Goal: Task Accomplishment & Management: Complete application form

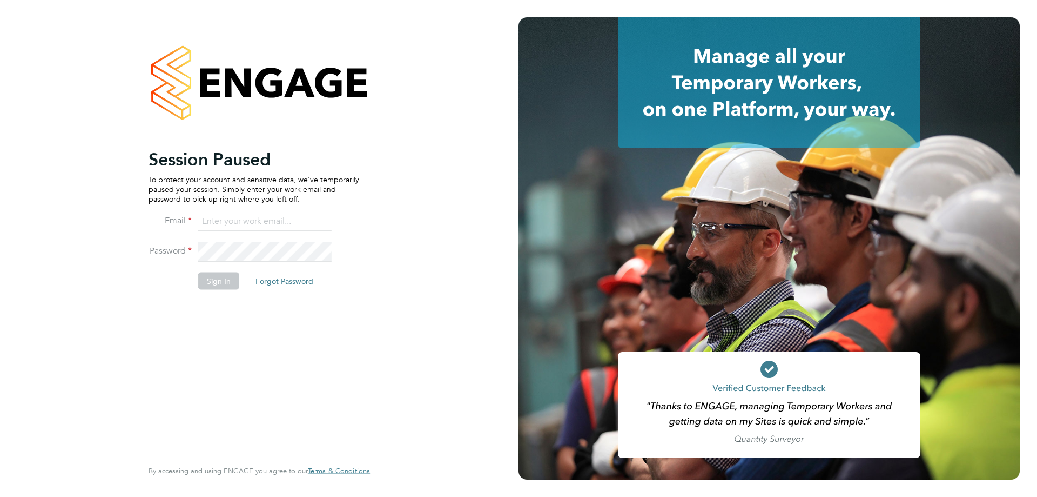
click at [255, 217] on input at bounding box center [264, 221] width 133 height 19
type input "[PERSON_NAME][EMAIL_ADDRESS][PERSON_NAME][DOMAIN_NAME]"
click at [224, 280] on button "Sign In" at bounding box center [218, 280] width 41 height 17
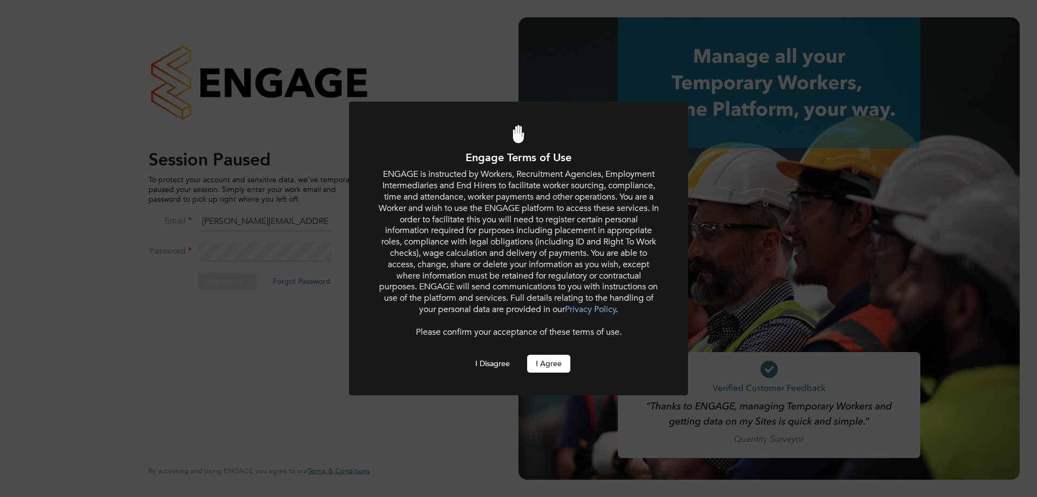
click at [557, 363] on button "I Agree" at bounding box center [548, 362] width 43 height 17
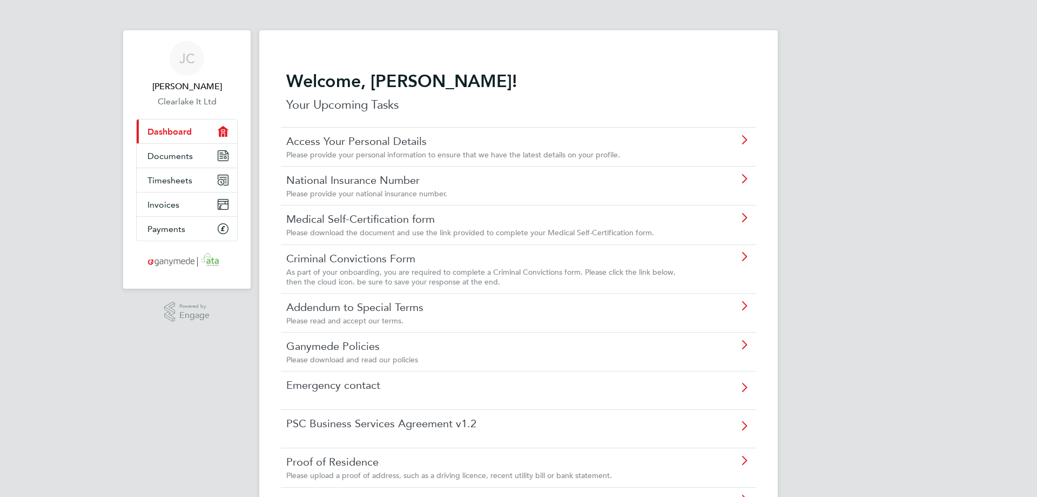
click at [913, 206] on div "[PERSON_NAME] Clearlake It Ltd Applications: Current page: Dashboard Documents …" at bounding box center [518, 391] width 1037 height 783
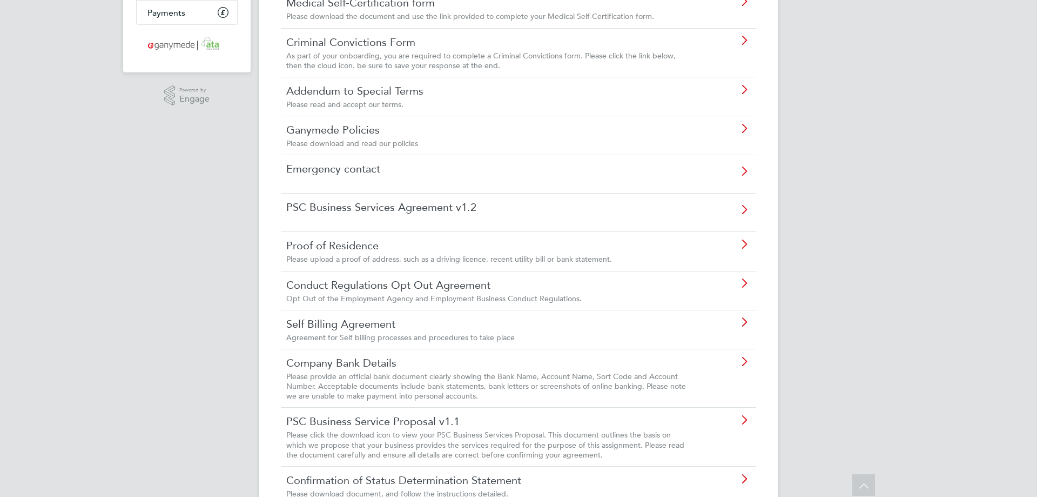
scroll to position [270, 0]
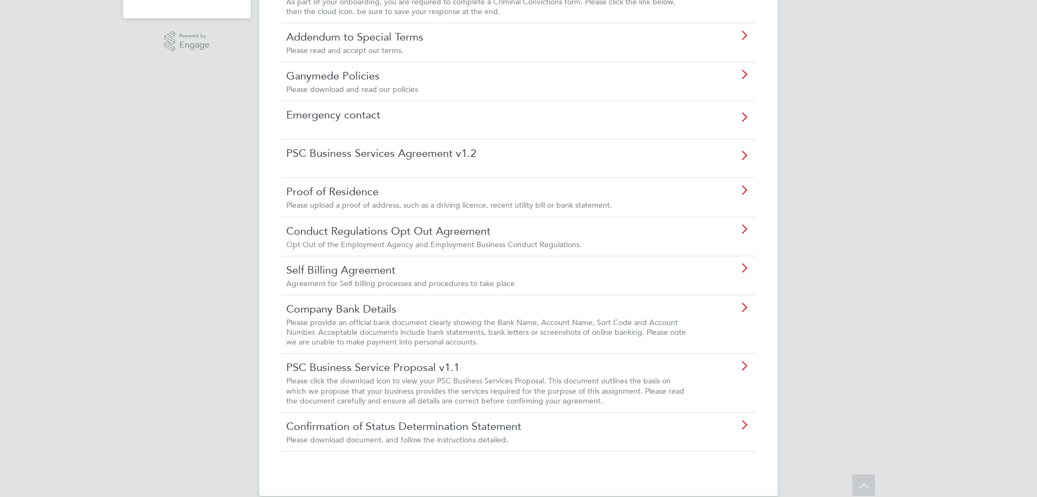
click at [903, 215] on div "[PERSON_NAME] Clearlake It Ltd Applications: Current page: Dashboard Documents …" at bounding box center [518, 121] width 1037 height 783
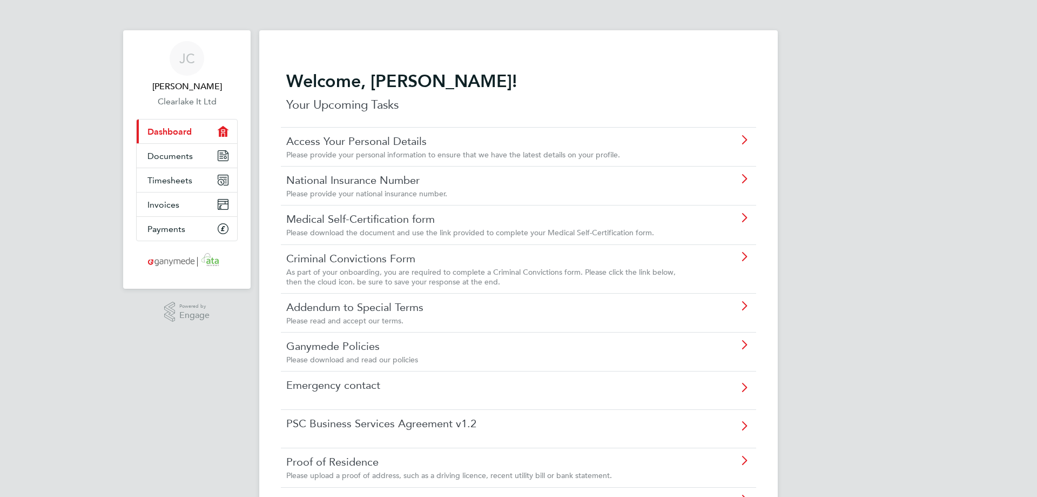
click at [858, 261] on div "[PERSON_NAME] Clearlake It Ltd Applications: Current page: Dashboard Documents …" at bounding box center [518, 391] width 1037 height 783
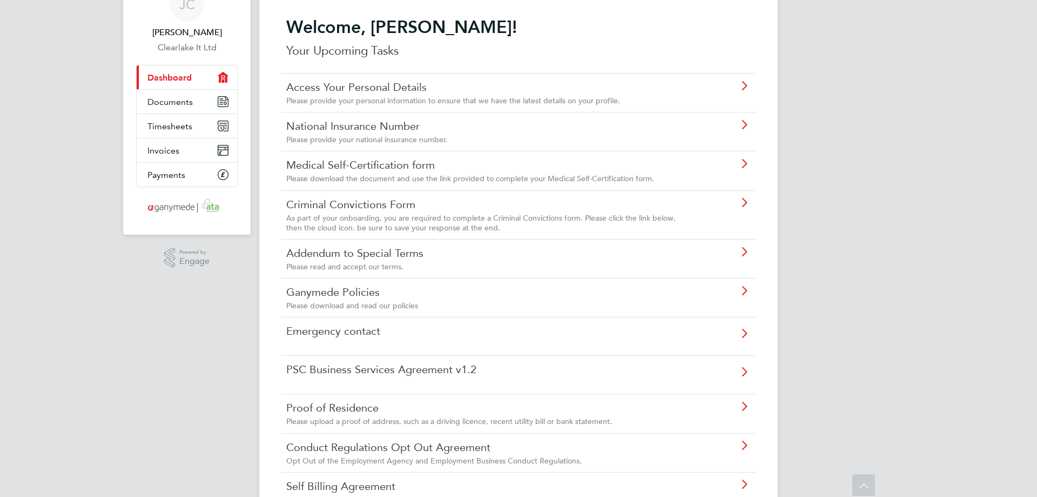
scroll to position [108, 0]
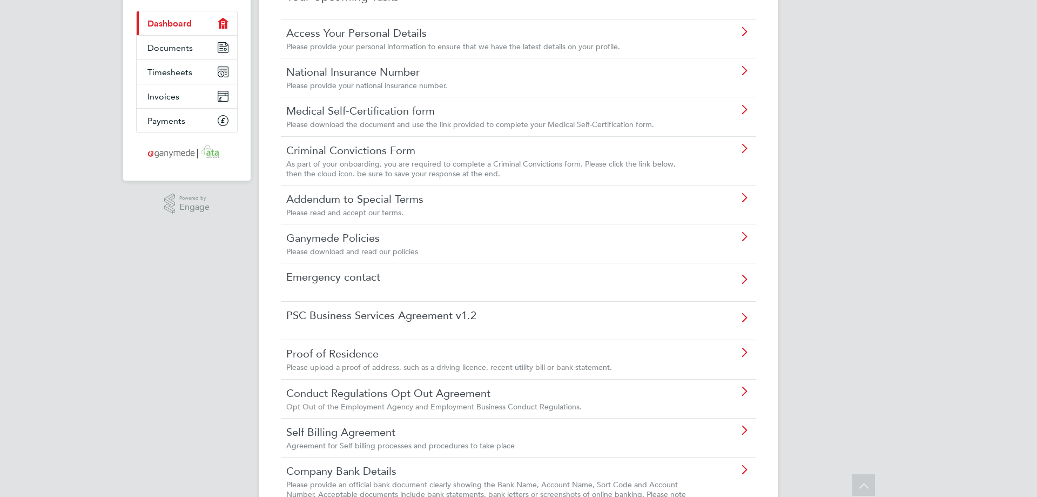
click at [875, 188] on div "[PERSON_NAME] Clearlake It Ltd Applications: Current page: Dashboard Documents …" at bounding box center [518, 283] width 1037 height 783
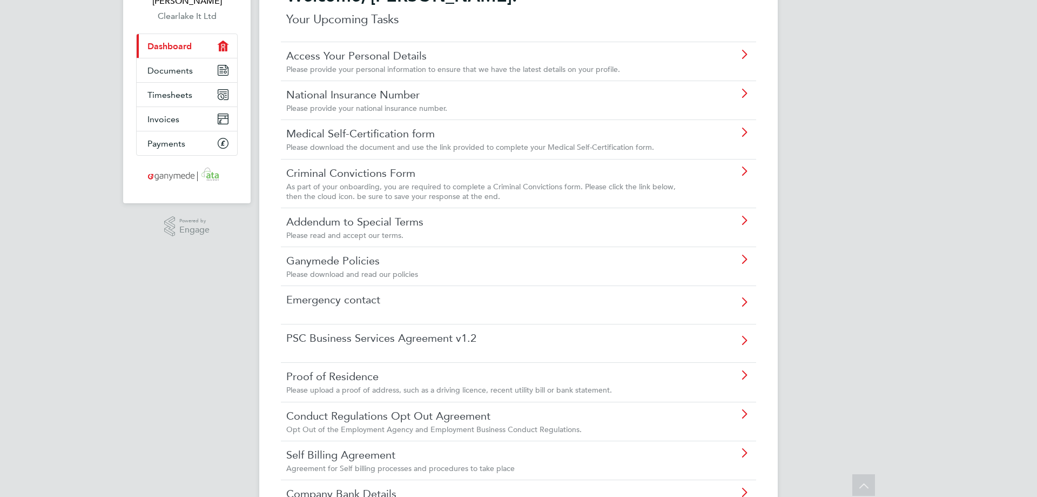
scroll to position [70, 0]
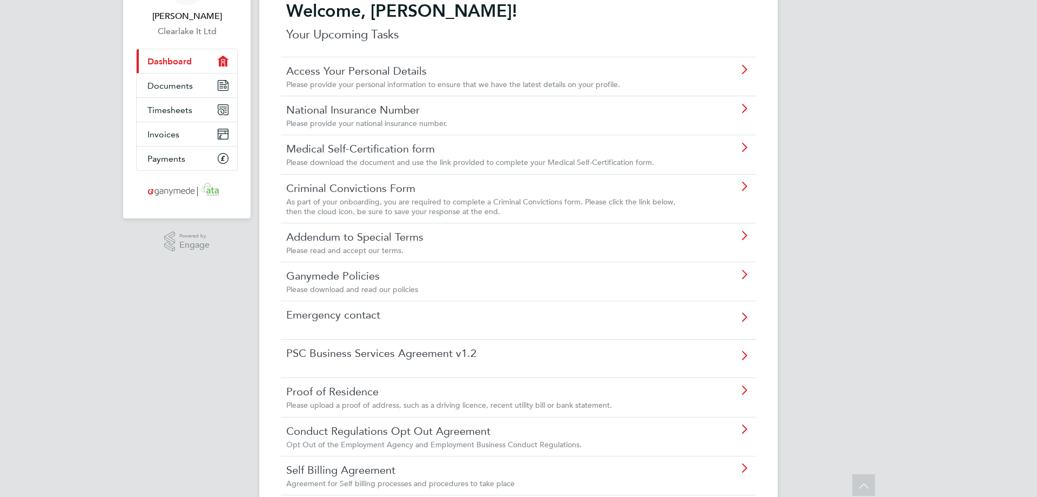
click at [458, 120] on div "Please provide your national insurance number." at bounding box center [488, 123] width 404 height 10
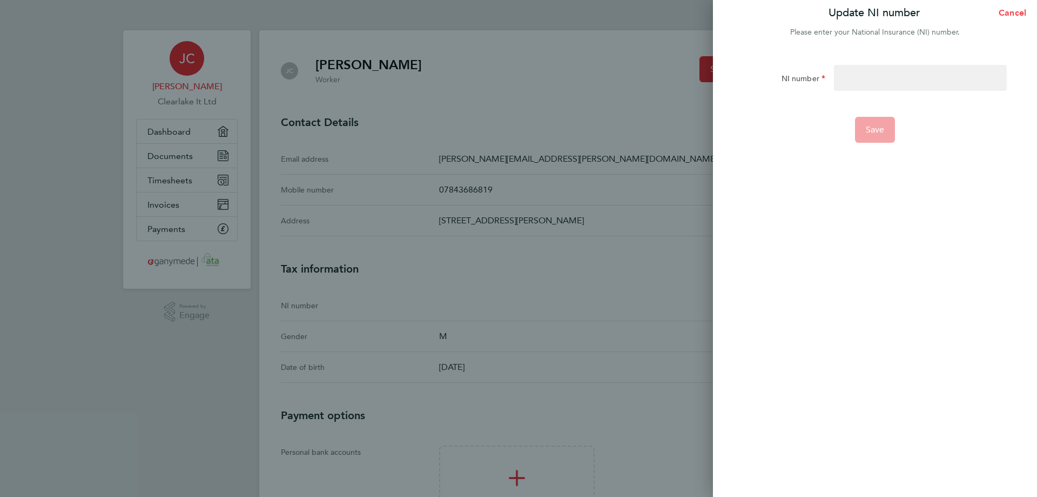
click at [1008, 17] on span "Cancel" at bounding box center [1011, 13] width 31 height 10
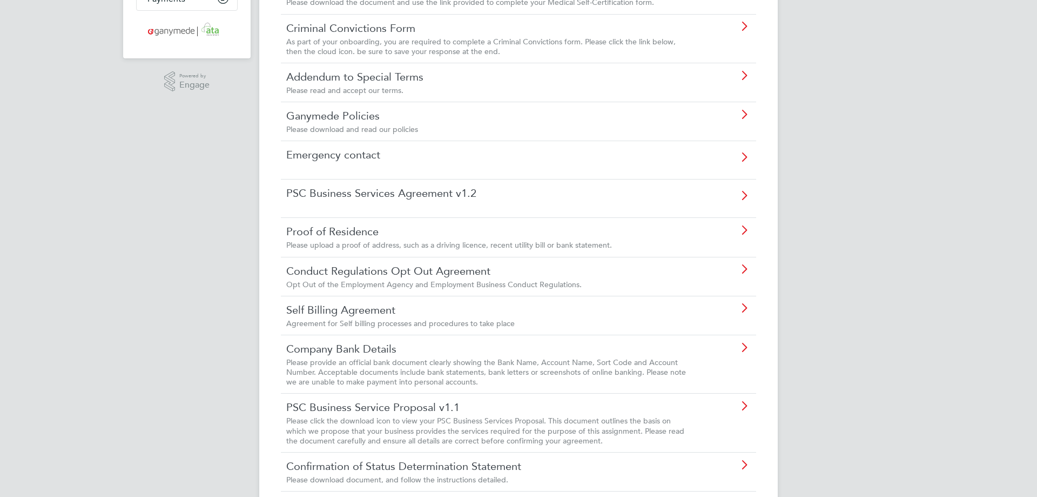
scroll to position [286, 0]
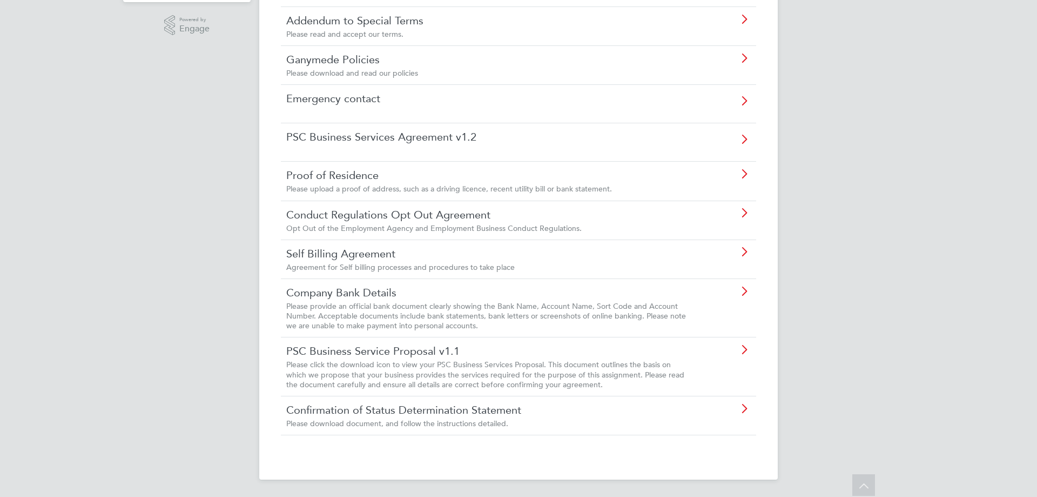
click at [399, 362] on span "Please click the download icon to view your PSC Business Services Proposal. Thi…" at bounding box center [485, 373] width 398 height 29
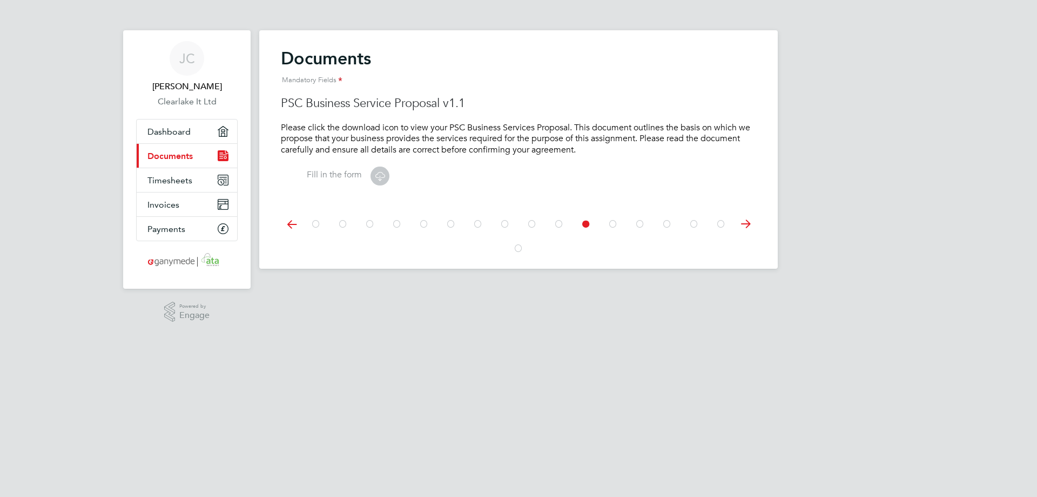
click at [381, 179] on icon at bounding box center [380, 176] width 14 height 14
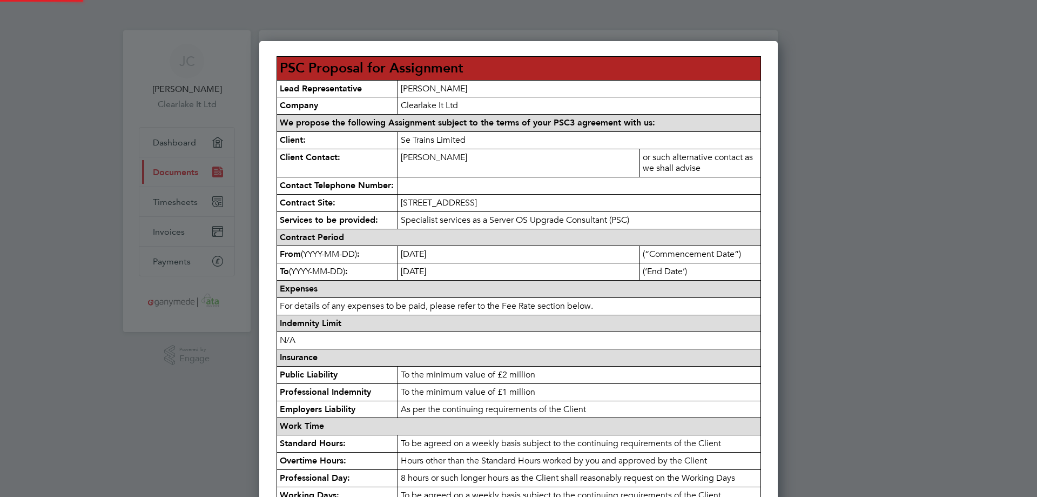
scroll to position [878, 519]
click at [901, 229] on div at bounding box center [518, 248] width 1037 height 497
click at [85, 219] on div at bounding box center [518, 248] width 1037 height 497
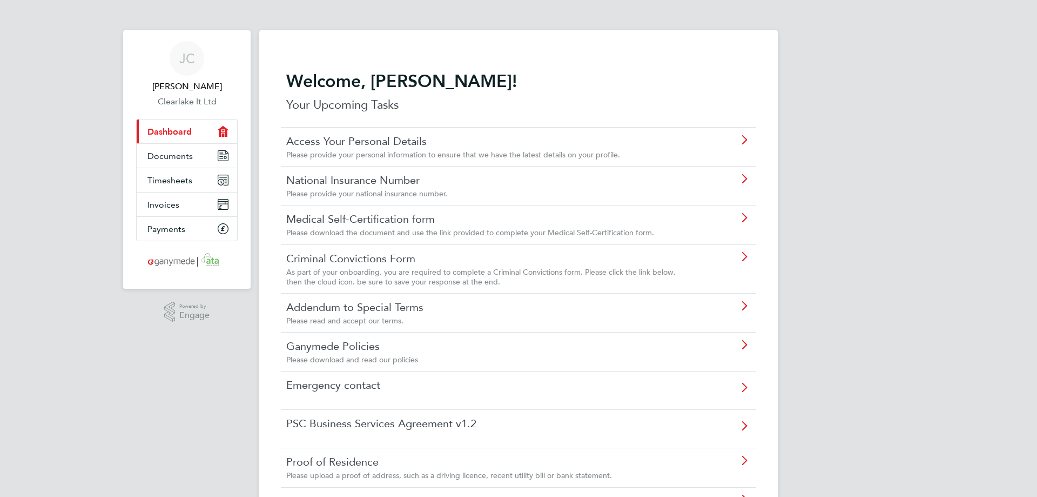
drag, startPoint x: 847, startPoint y: 250, endPoint x: 837, endPoint y: 256, distance: 11.1
click at [847, 250] on div "[PERSON_NAME] Clearlake It Ltd Applications: Current page: Dashboard Documents …" at bounding box center [518, 391] width 1037 height 783
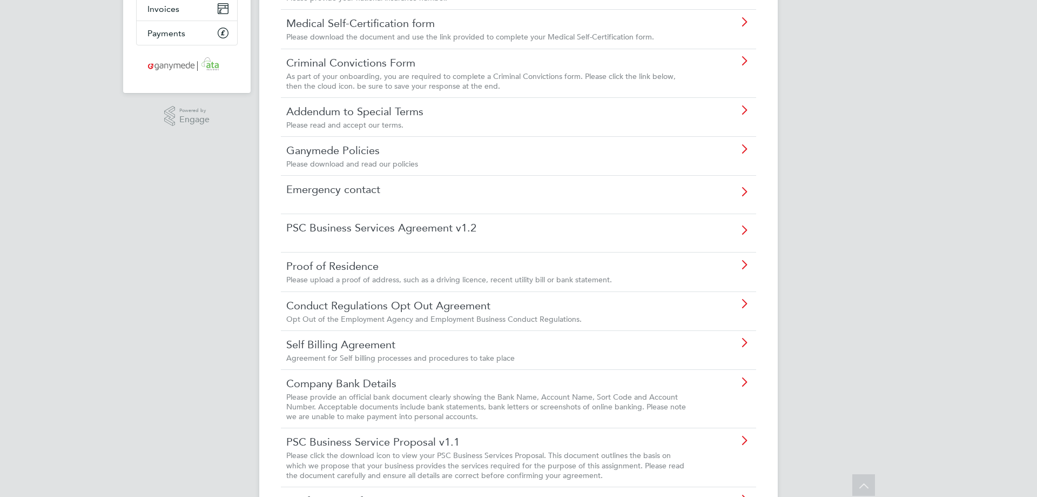
scroll to position [216, 0]
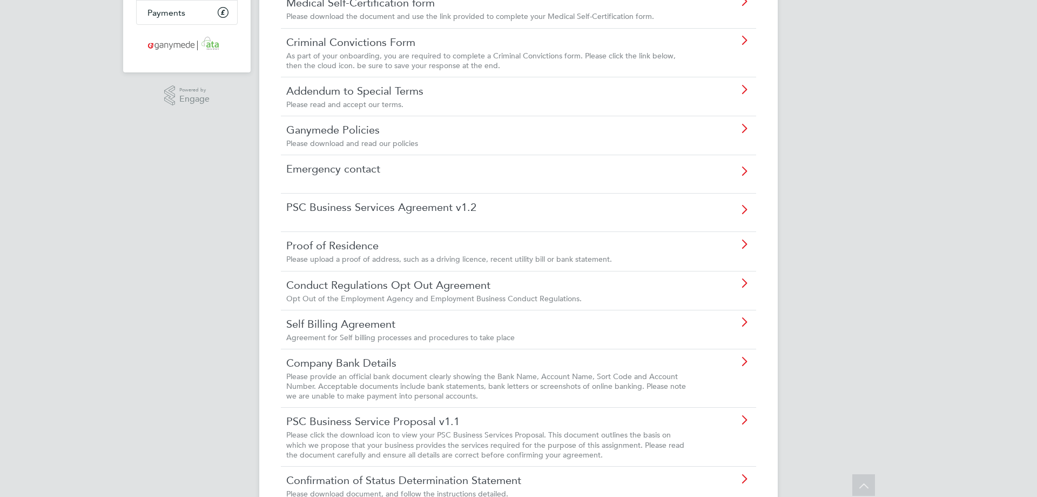
click at [242, 272] on div "[PERSON_NAME] Clearlake It Ltd Applications: Current page: Dashboard Documents …" at bounding box center [518, 175] width 1037 height 783
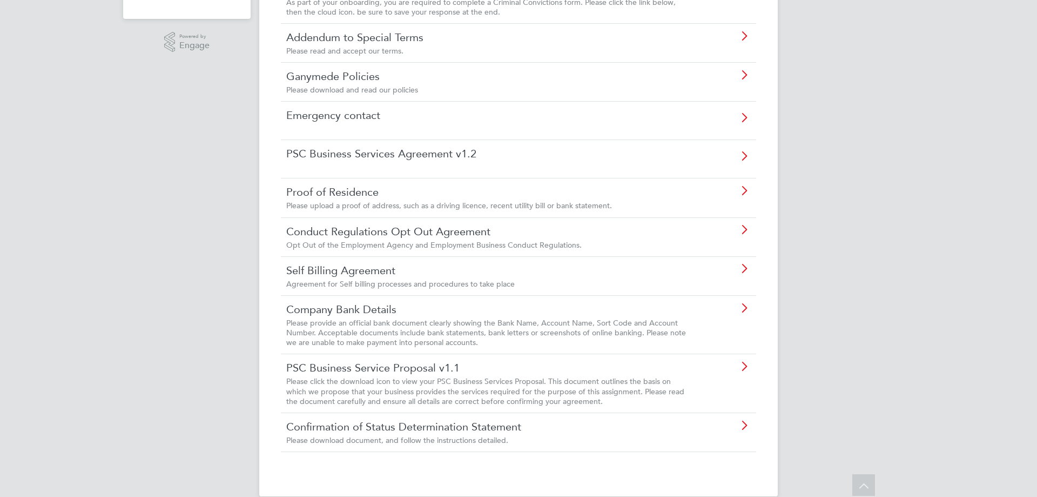
scroll to position [270, 0]
click at [874, 213] on div "[PERSON_NAME] Clearlake It Ltd Applications: Current page: Dashboard Documents …" at bounding box center [518, 121] width 1037 height 783
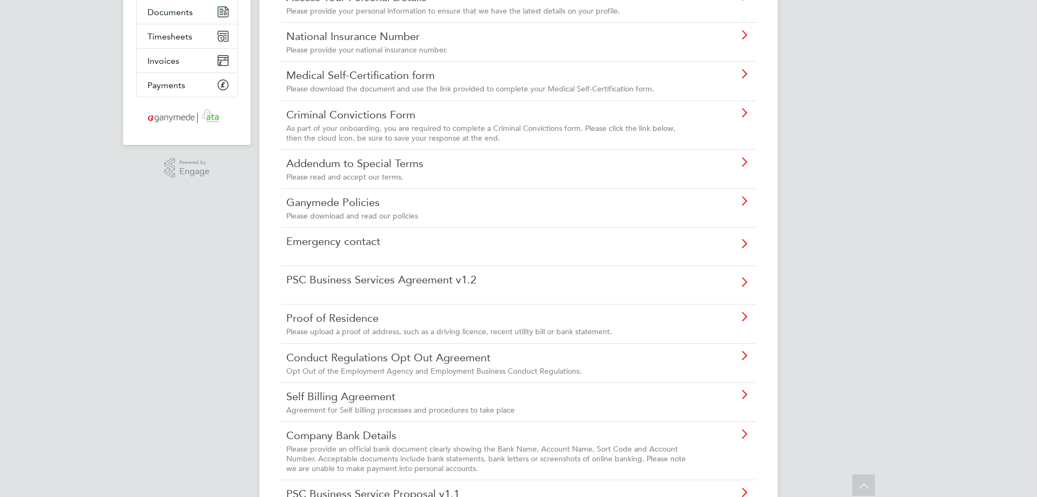
scroll to position [162, 0]
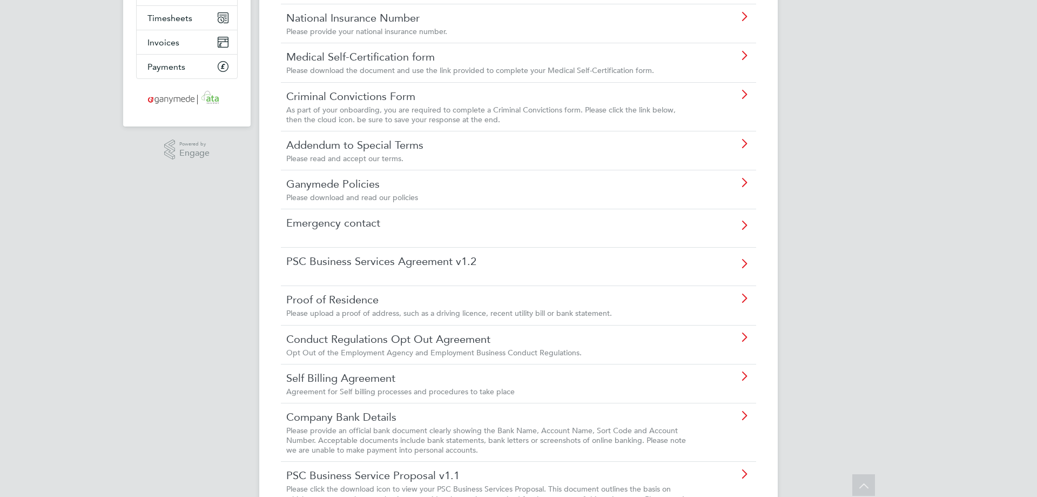
click at [642, 234] on div "Emergency contact" at bounding box center [519, 228] width 476 height 38
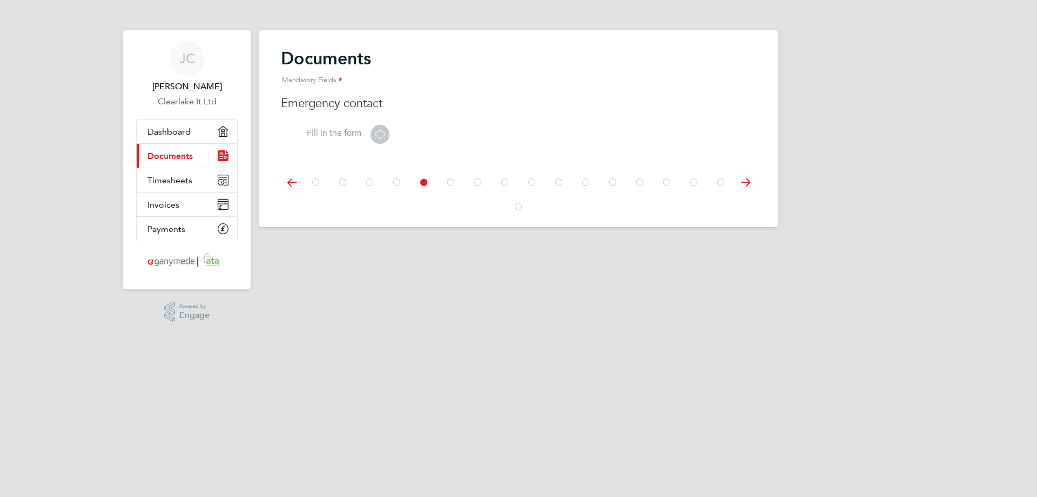
click at [338, 135] on label "Fill in the form" at bounding box center [321, 133] width 81 height 11
click at [384, 135] on icon at bounding box center [380, 135] width 14 height 14
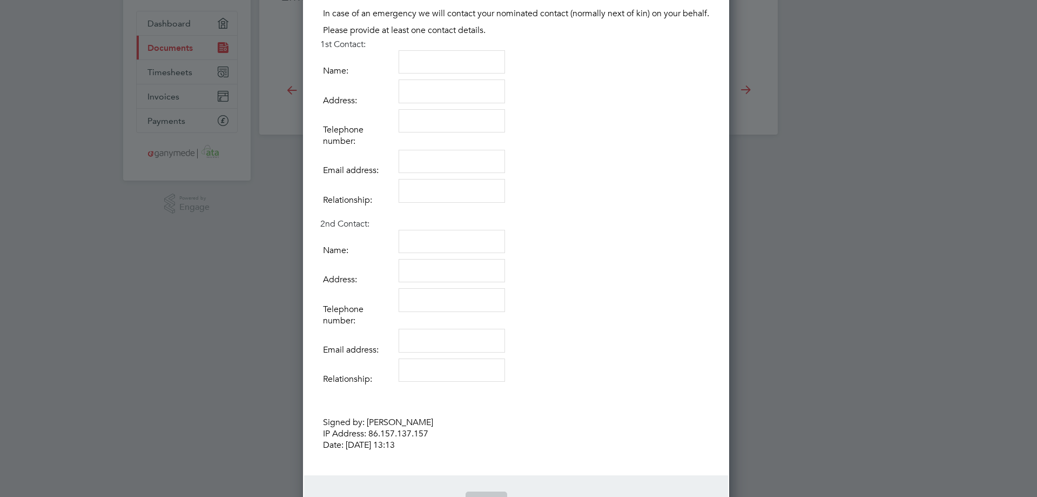
scroll to position [153, 0]
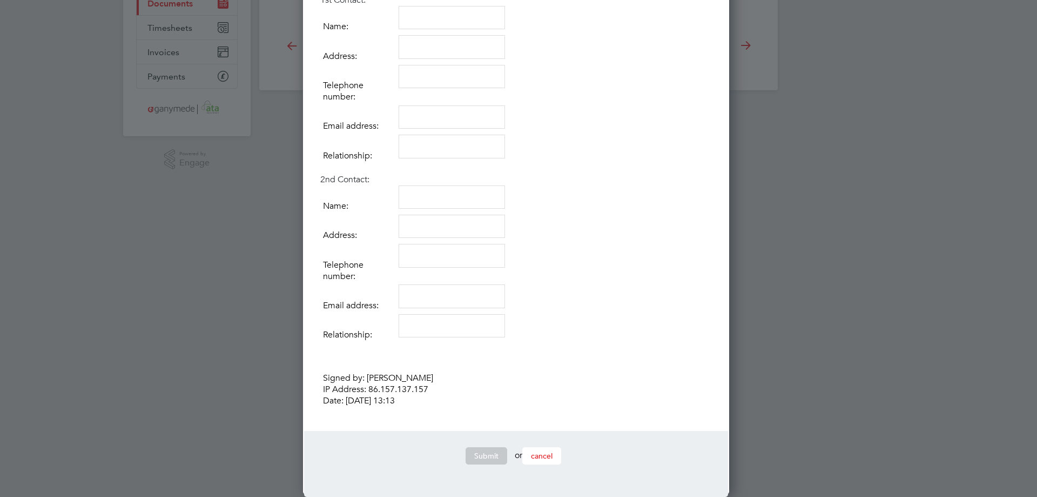
click at [553, 457] on span "cancel" at bounding box center [542, 456] width 22 height 10
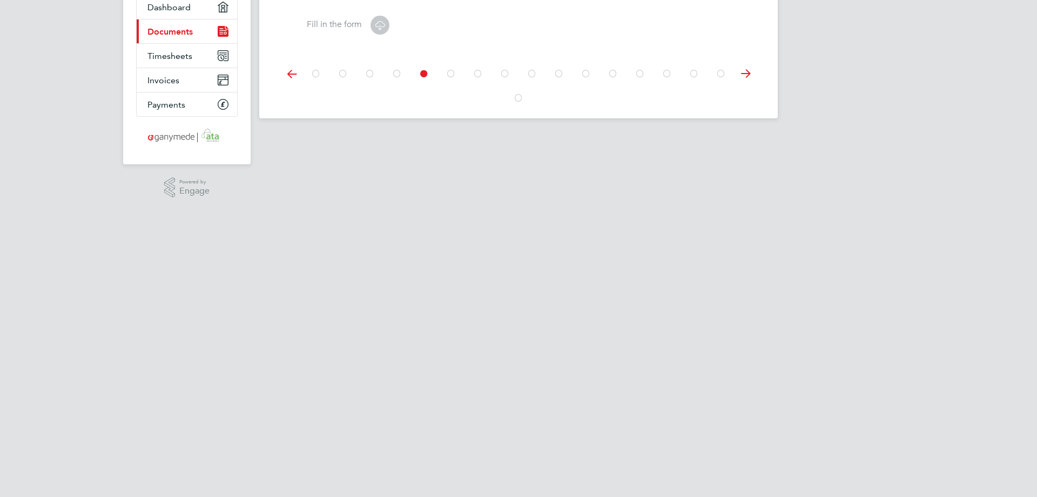
scroll to position [0, 0]
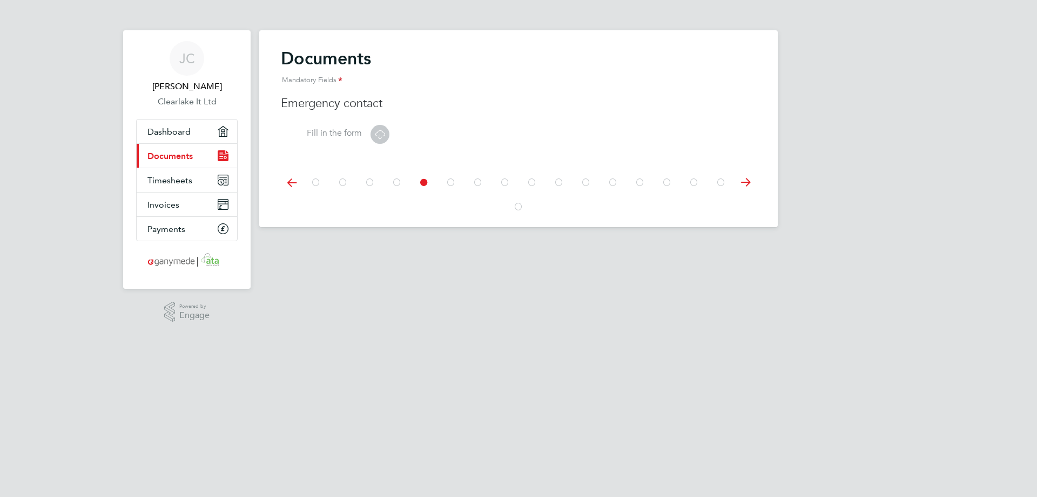
click at [180, 159] on span "Documents" at bounding box center [170, 156] width 45 height 10
click at [154, 132] on span "Dashboard" at bounding box center [169, 131] width 43 height 10
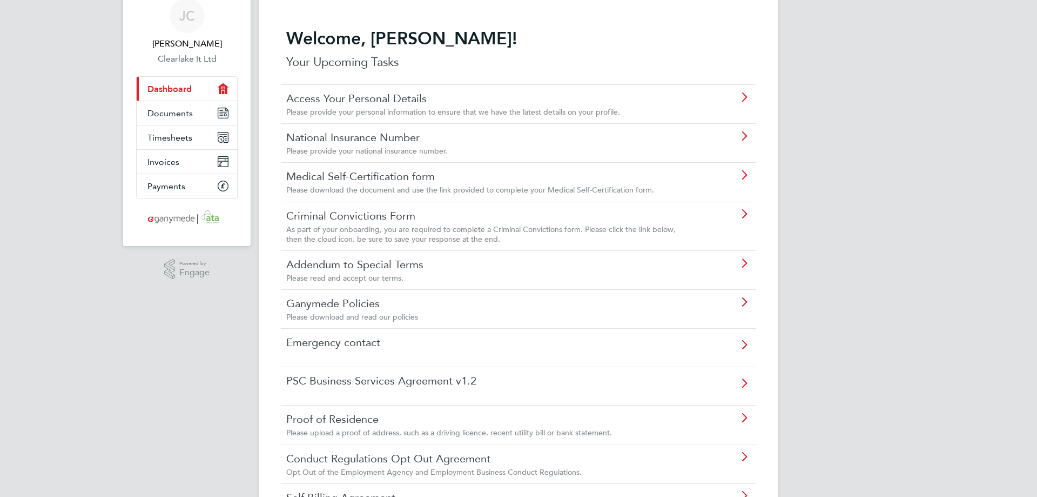
scroll to position [162, 0]
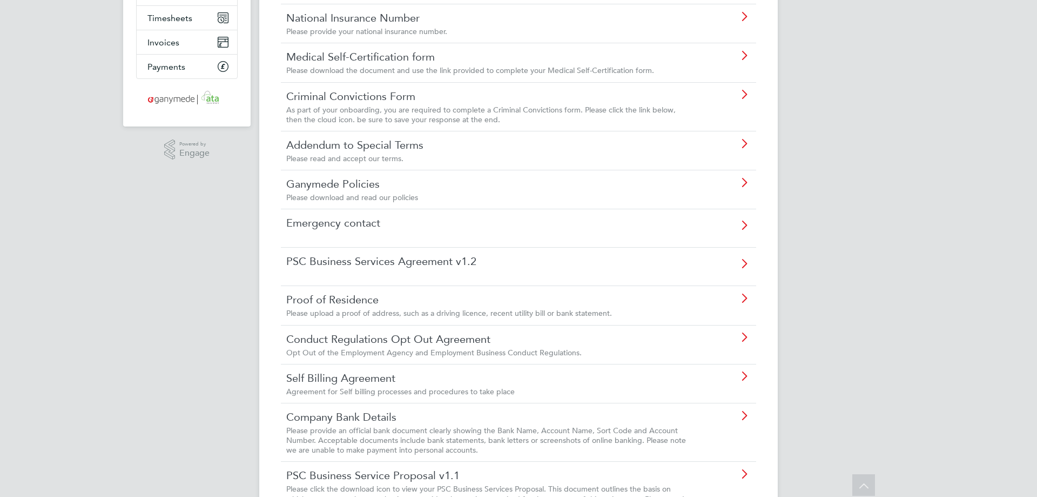
click at [440, 267] on link "PSC Business Services Agreement v1.2" at bounding box center [488, 261] width 404 height 14
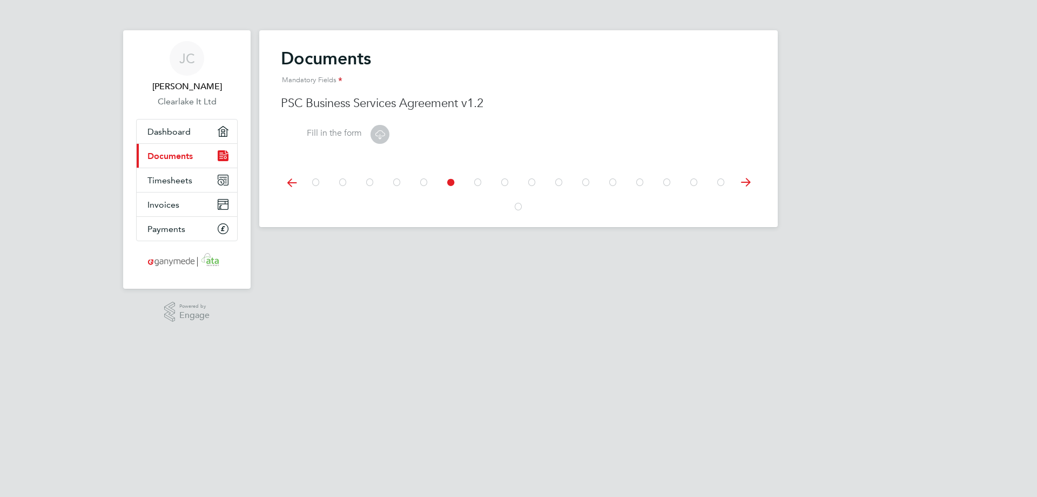
click at [177, 159] on span "Documents" at bounding box center [170, 156] width 45 height 10
click at [189, 90] on span "[PERSON_NAME]" at bounding box center [187, 86] width 102 height 13
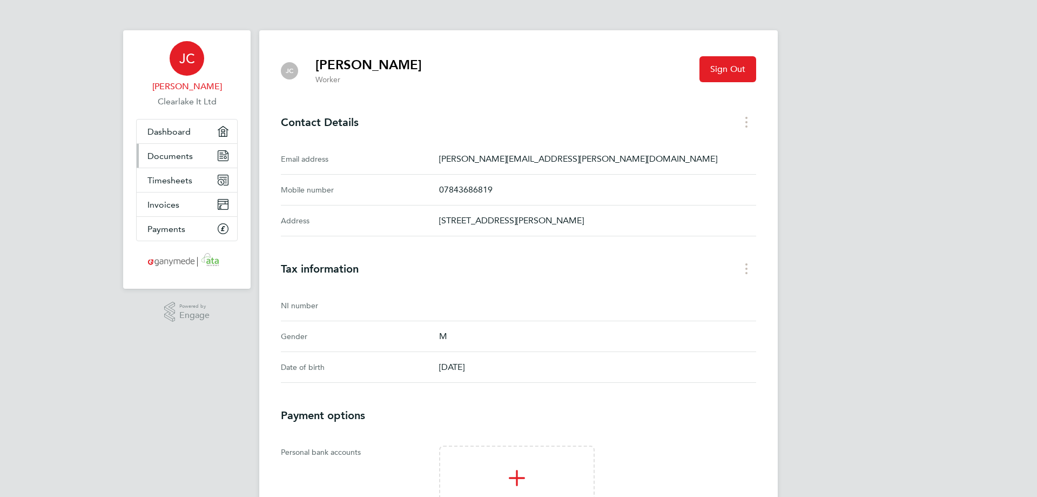
click at [179, 159] on span "Documents" at bounding box center [170, 156] width 45 height 10
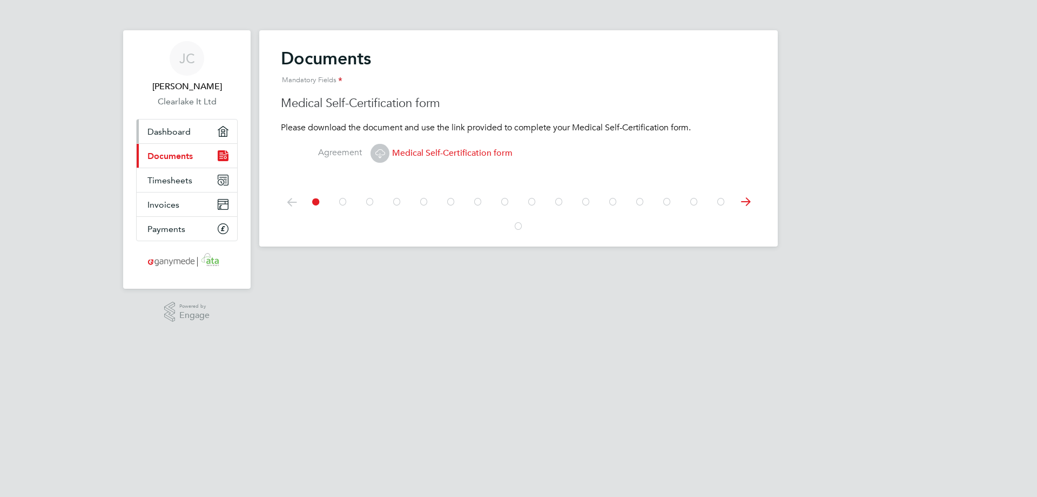
click at [188, 134] on span "Dashboard" at bounding box center [169, 131] width 43 height 10
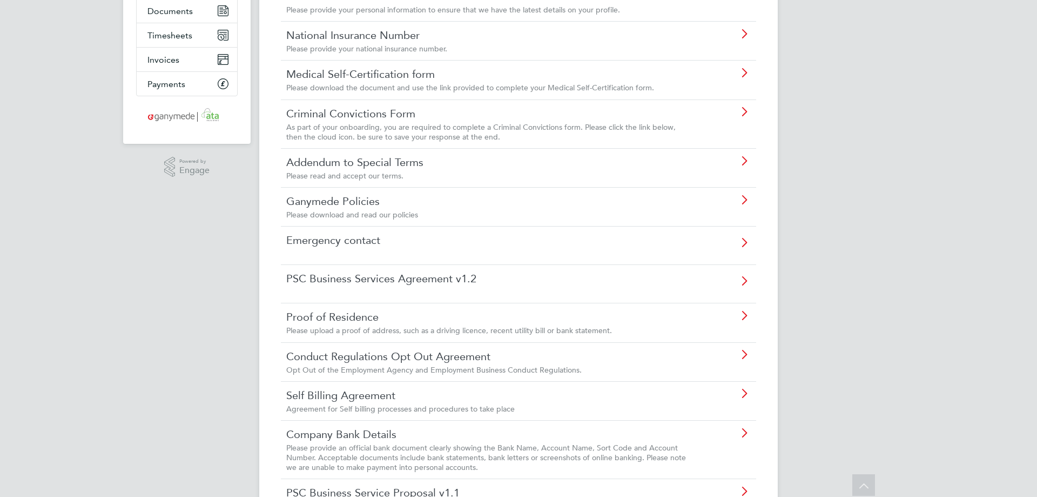
scroll to position [162, 0]
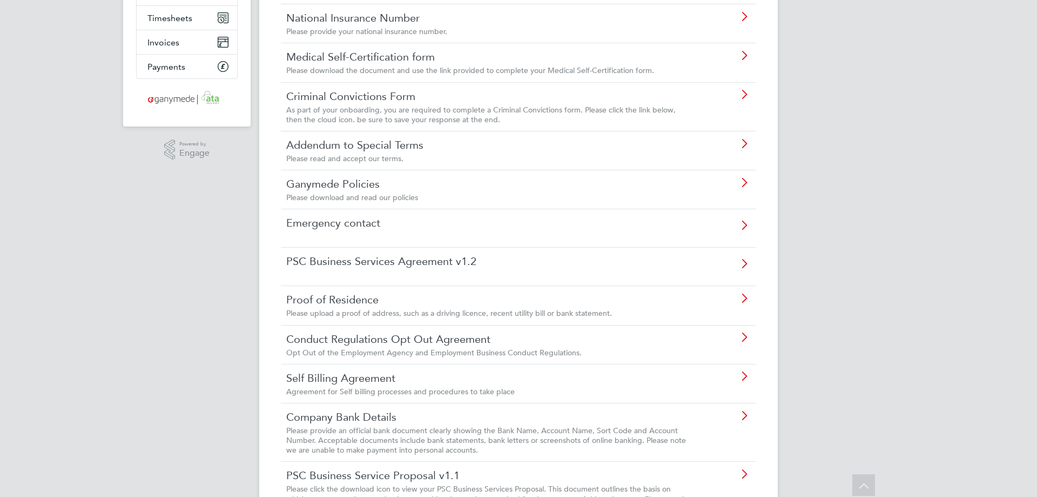
click at [400, 393] on span "Agreement for Self billing processes and procedures to take place" at bounding box center [400, 391] width 229 height 10
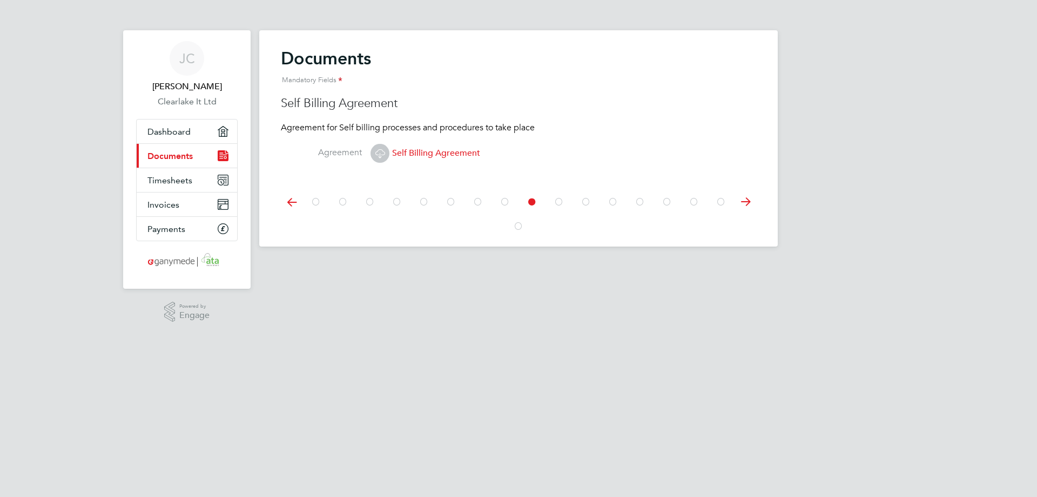
click at [378, 157] on icon at bounding box center [380, 153] width 14 height 14
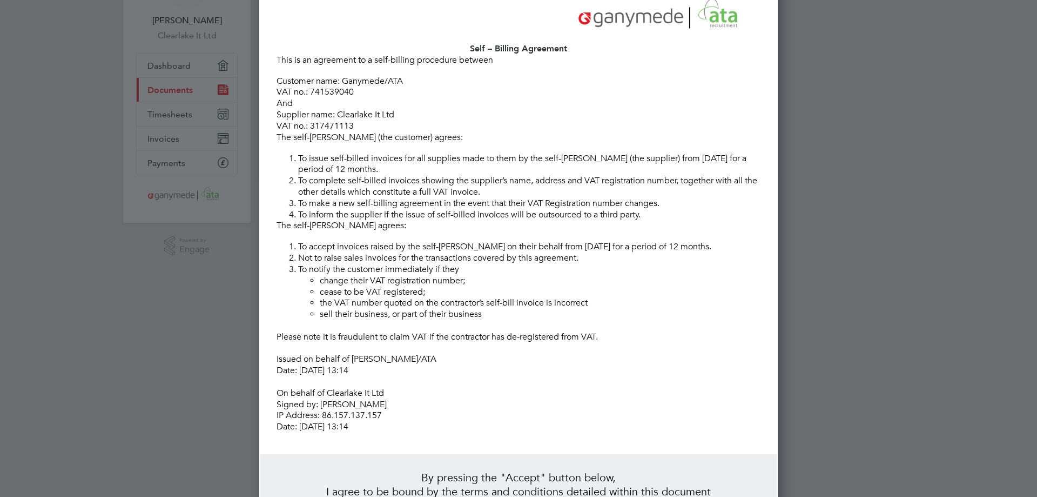
scroll to position [177, 0]
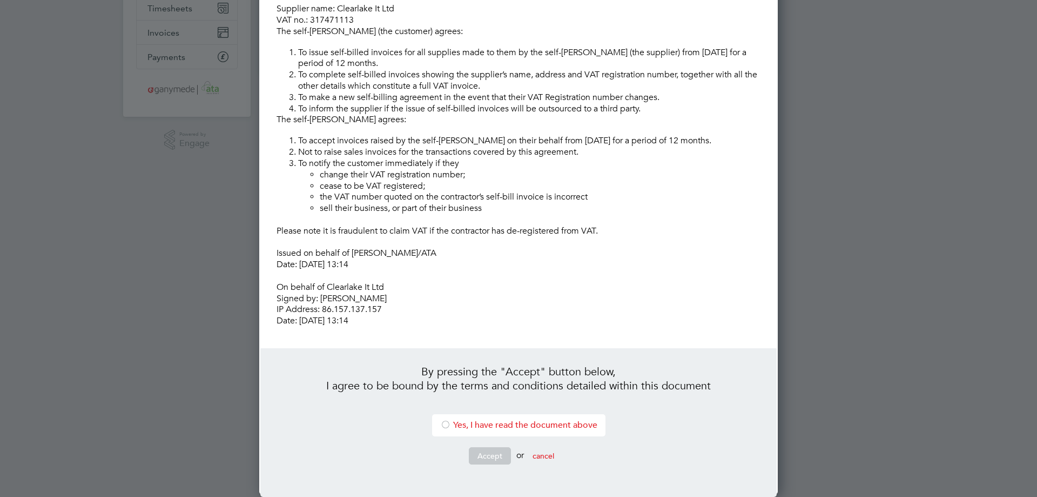
click at [143, 317] on div at bounding box center [518, 248] width 1037 height 497
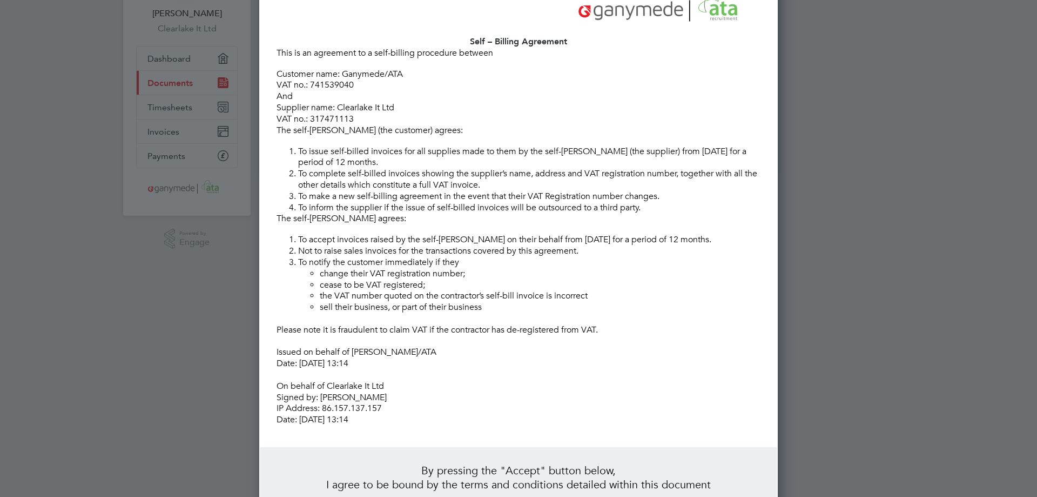
scroll to position [0, 0]
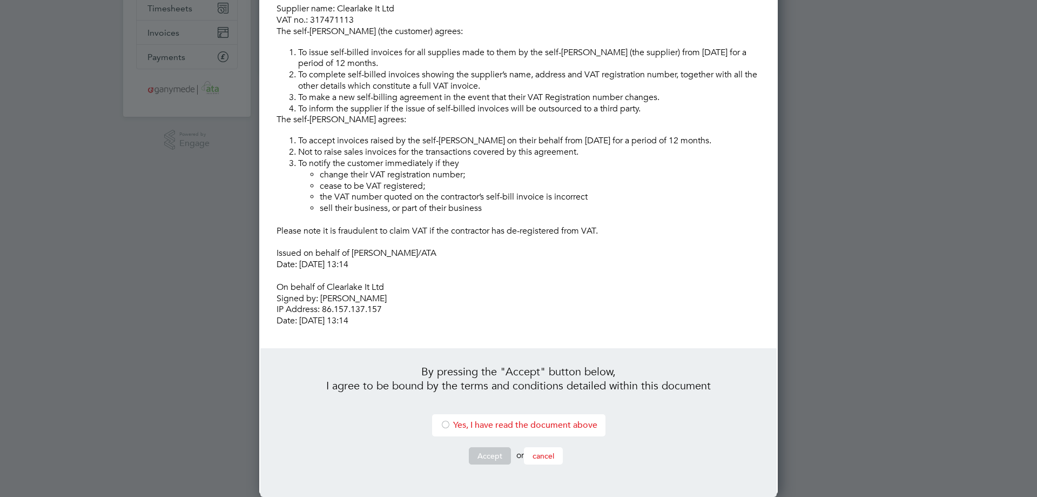
click at [551, 460] on button "cancel" at bounding box center [543, 455] width 39 height 17
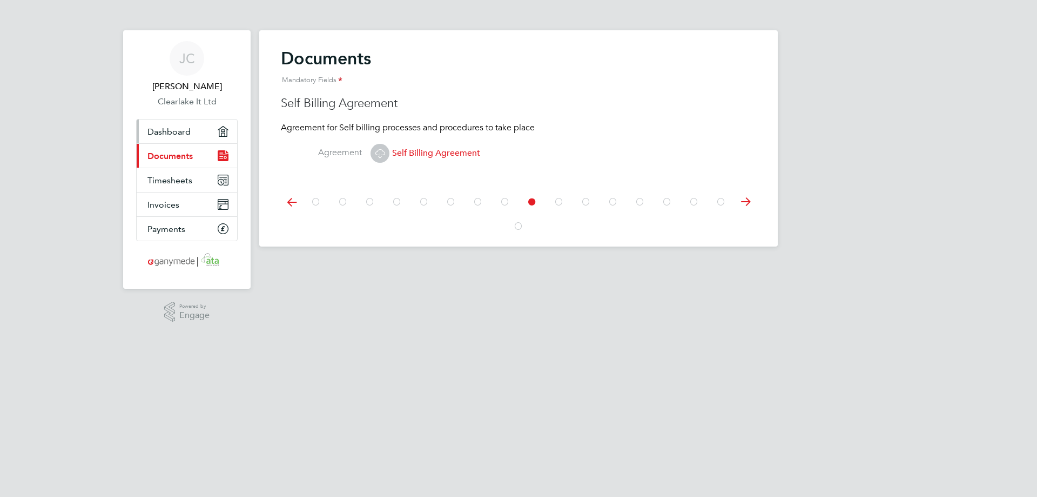
click at [199, 137] on link "Dashboard" at bounding box center [187, 131] width 101 height 24
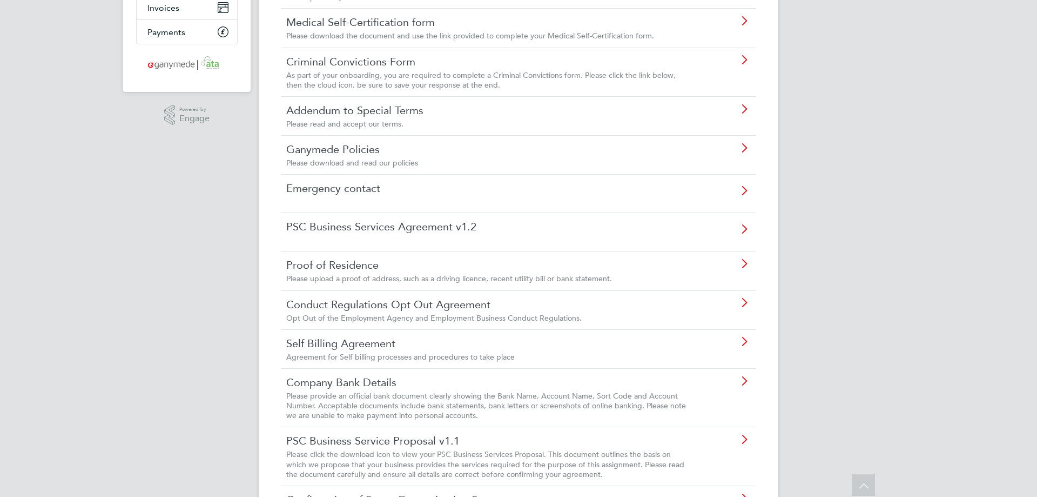
scroll to position [216, 0]
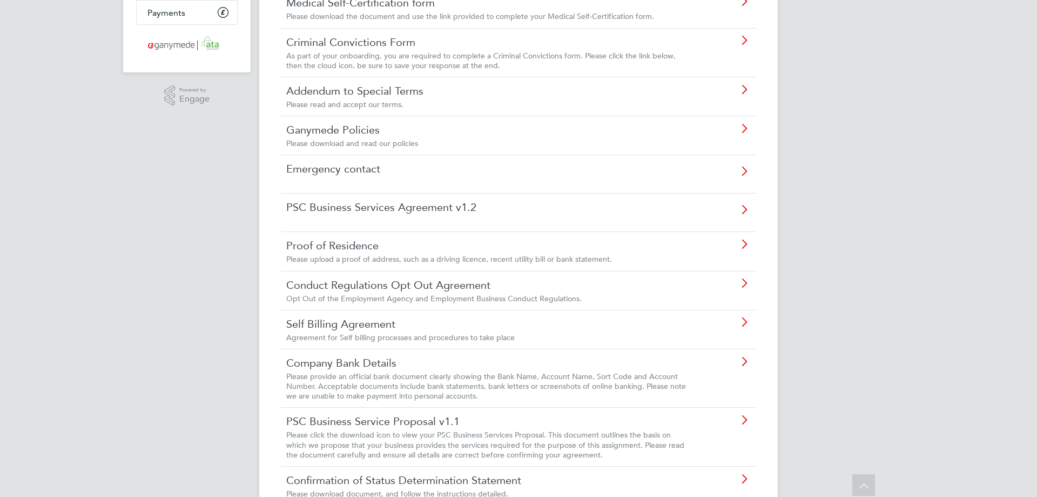
click at [466, 376] on span "Please provide an official bank document clearly showing the Bank Name, Account…" at bounding box center [486, 385] width 400 height 29
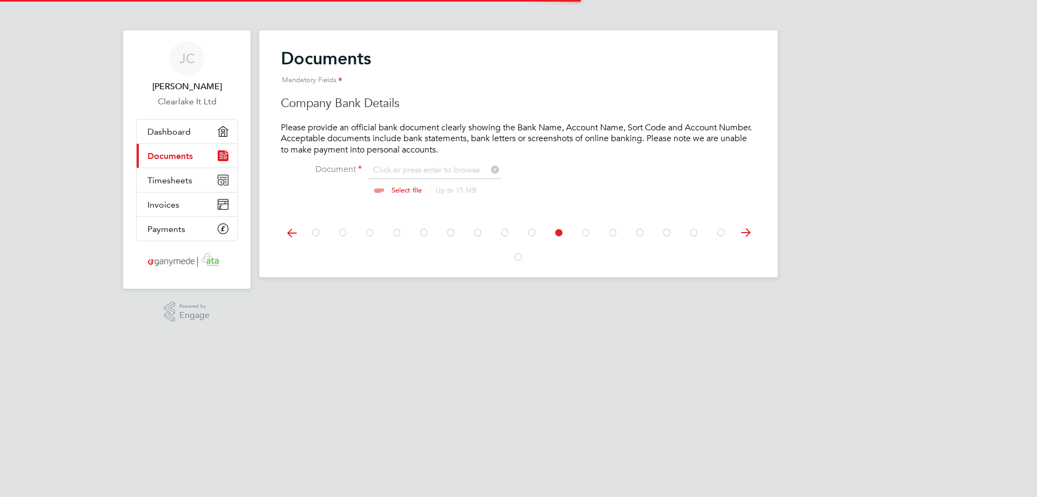
scroll to position [15, 134]
click at [173, 143] on li "Dashboard" at bounding box center [187, 131] width 101 height 24
click at [176, 132] on span "Dashboard" at bounding box center [169, 131] width 43 height 10
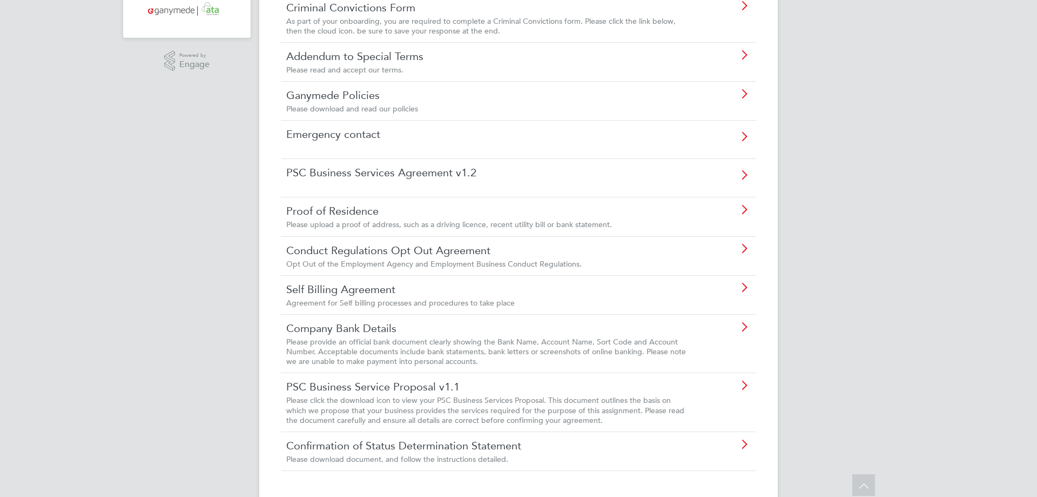
scroll to position [270, 0]
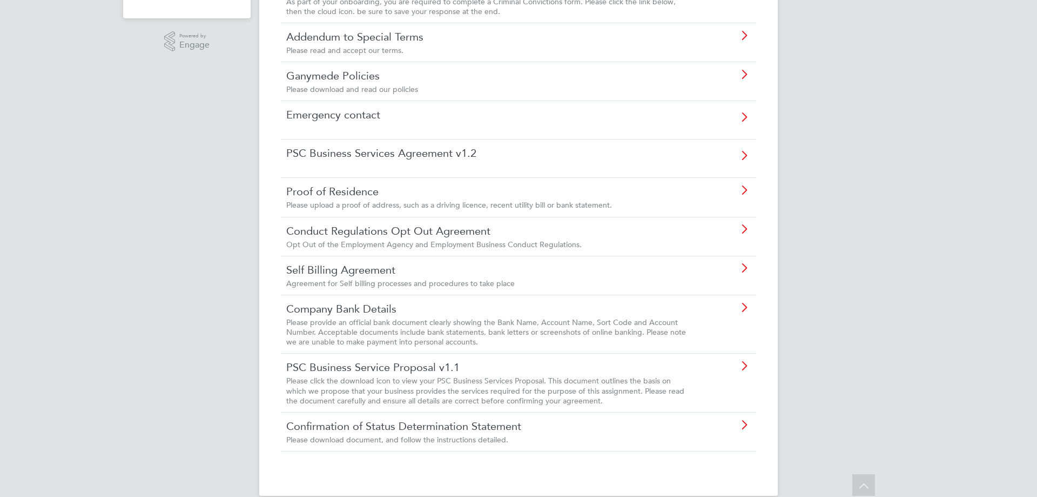
click at [474, 381] on span "Please click the download icon to view your PSC Business Services Proposal. Thi…" at bounding box center [485, 390] width 398 height 29
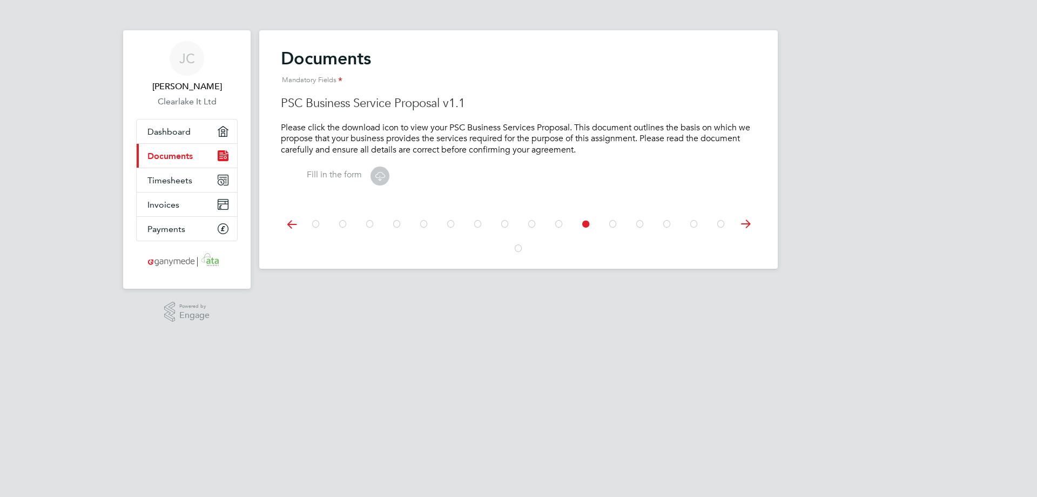
click at [387, 177] on icon at bounding box center [380, 176] width 14 height 14
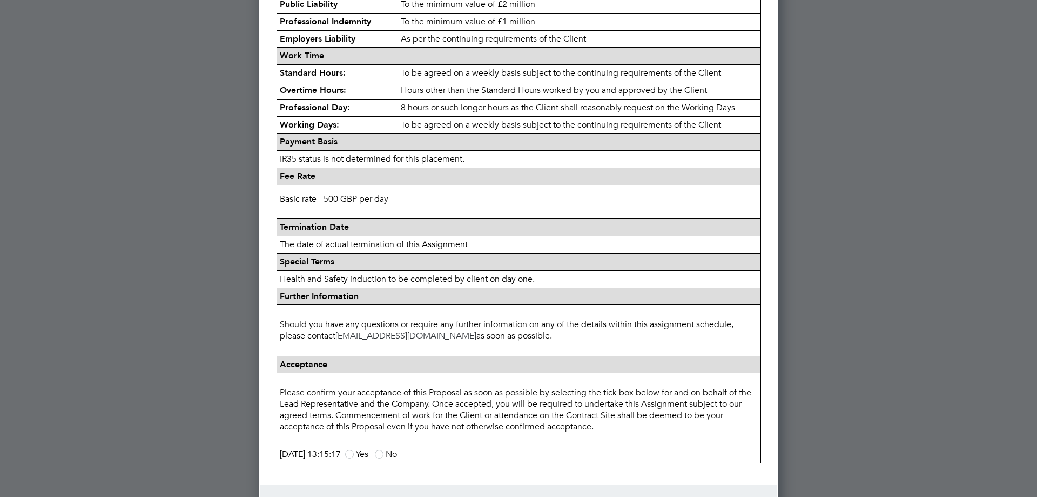
scroll to position [425, 0]
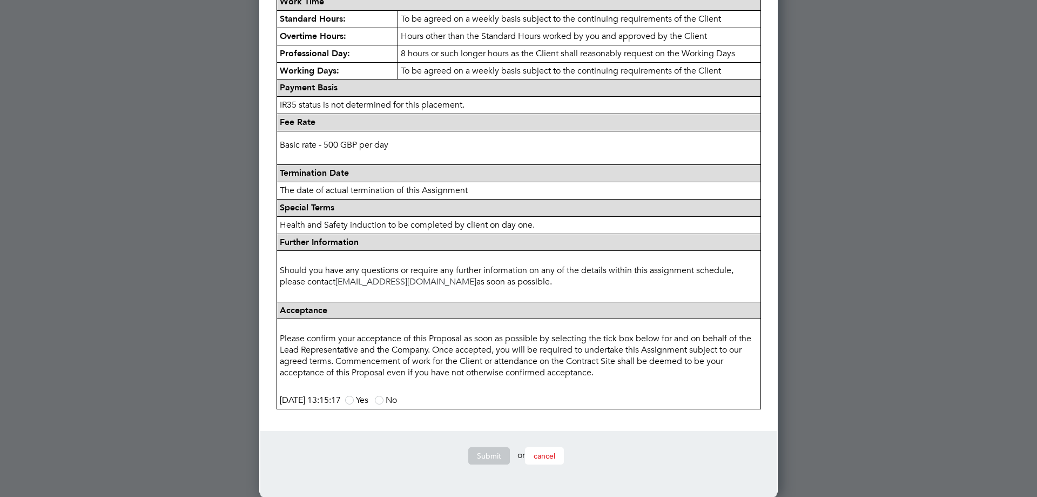
click at [540, 461] on button "cancel" at bounding box center [544, 455] width 39 height 17
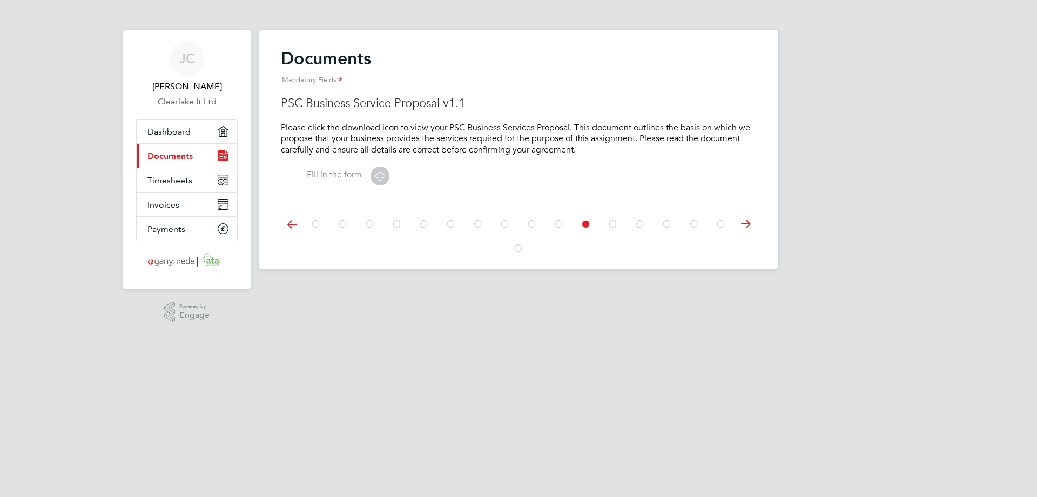
scroll to position [0, 0]
click at [182, 140] on link "Dashboard" at bounding box center [187, 131] width 101 height 24
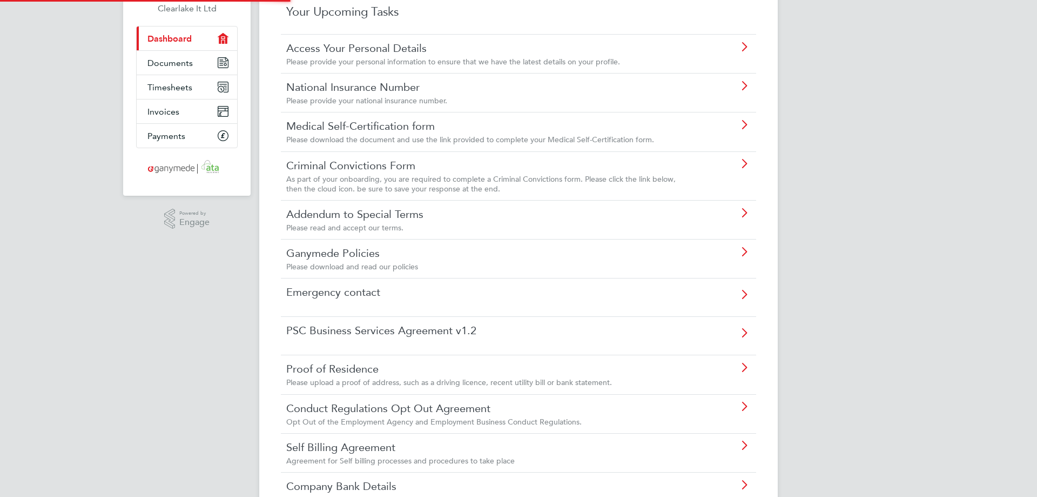
scroll to position [286, 0]
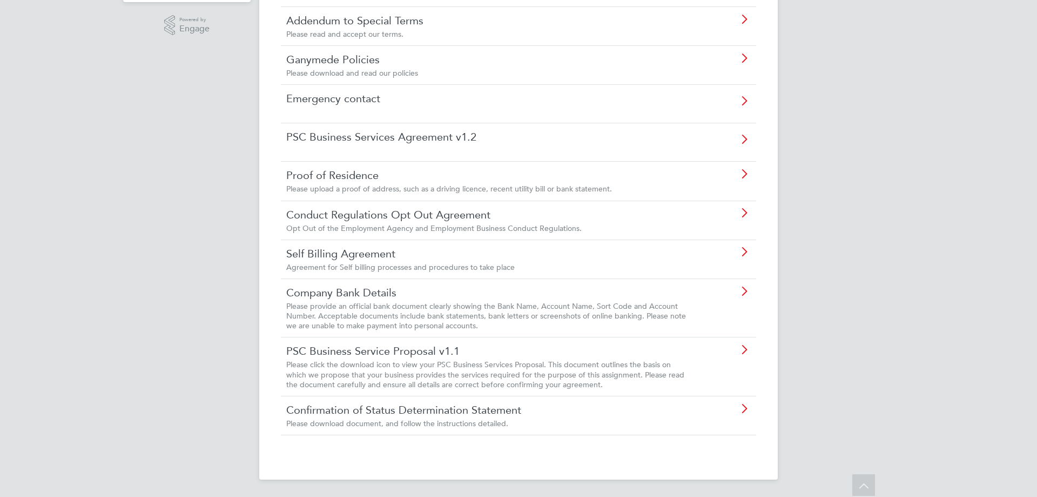
click at [397, 412] on link "Confirmation of Status Determination Statement" at bounding box center [488, 410] width 404 height 14
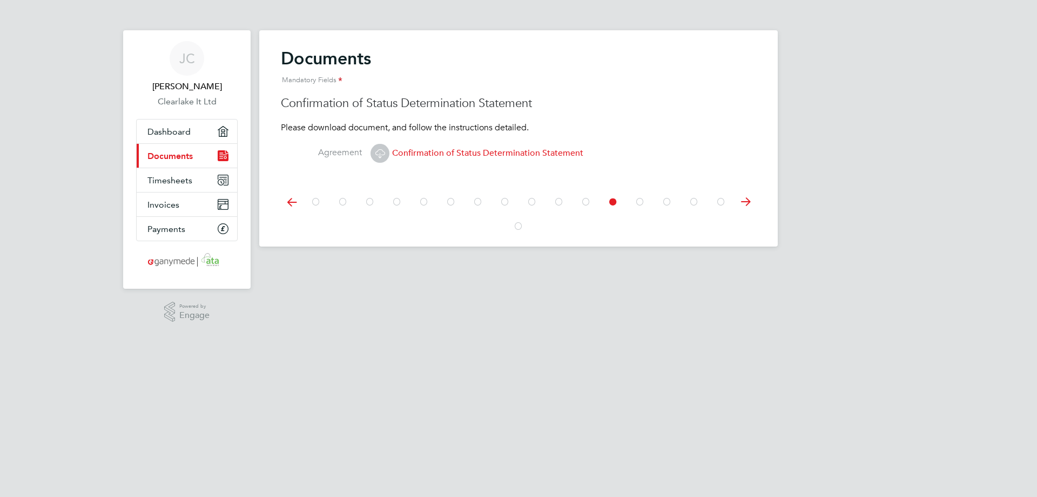
click at [385, 160] on icon at bounding box center [380, 153] width 14 height 14
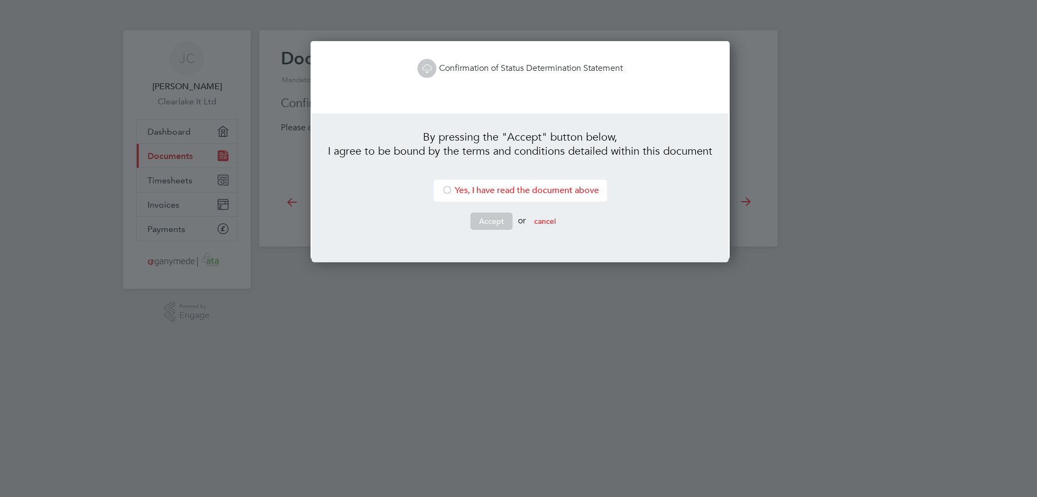
scroll to position [5, 5]
click at [537, 222] on button "cancel" at bounding box center [545, 220] width 39 height 17
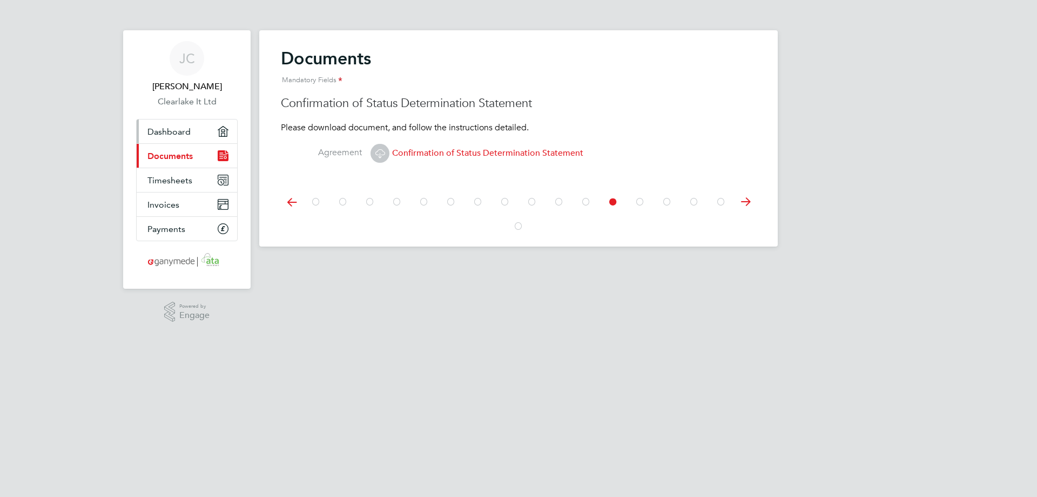
click at [171, 133] on span "Dashboard" at bounding box center [169, 131] width 43 height 10
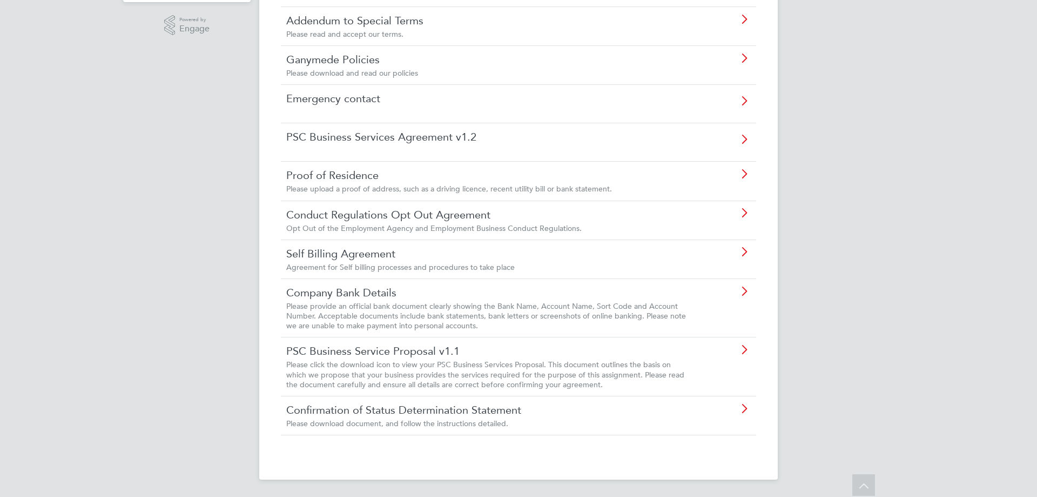
click at [239, 252] on div "JC Johnathan Chavda Clearlake It Ltd Applications: Current page: Dashboard Docu…" at bounding box center [518, 105] width 1037 height 783
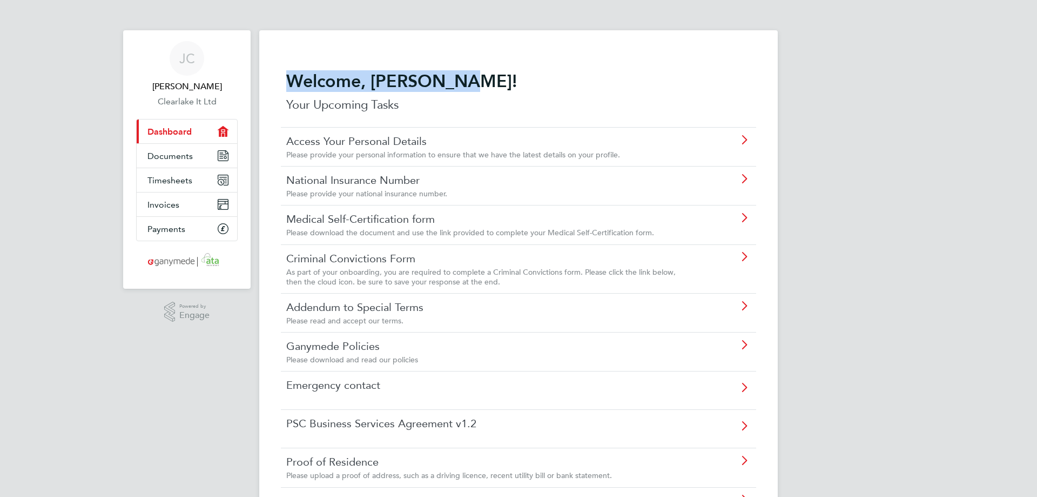
drag, startPoint x: 285, startPoint y: 81, endPoint x: 472, endPoint y: 70, distance: 187.8
click at [472, 70] on div "Welcome, Johnathan! Your Upcoming Tasks" at bounding box center [519, 98] width 476 height 57
click at [473, 77] on h2 "Welcome, [PERSON_NAME]!" at bounding box center [518, 81] width 465 height 22
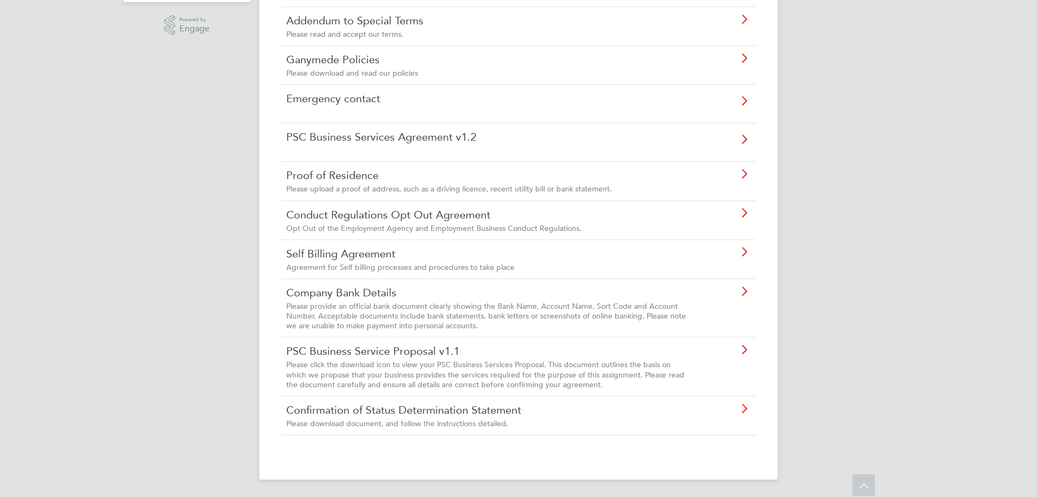
click at [219, 308] on div "JC Johnathan Chavda Clearlake It Ltd Applications: Current page: Dashboard Docu…" at bounding box center [518, 105] width 1037 height 783
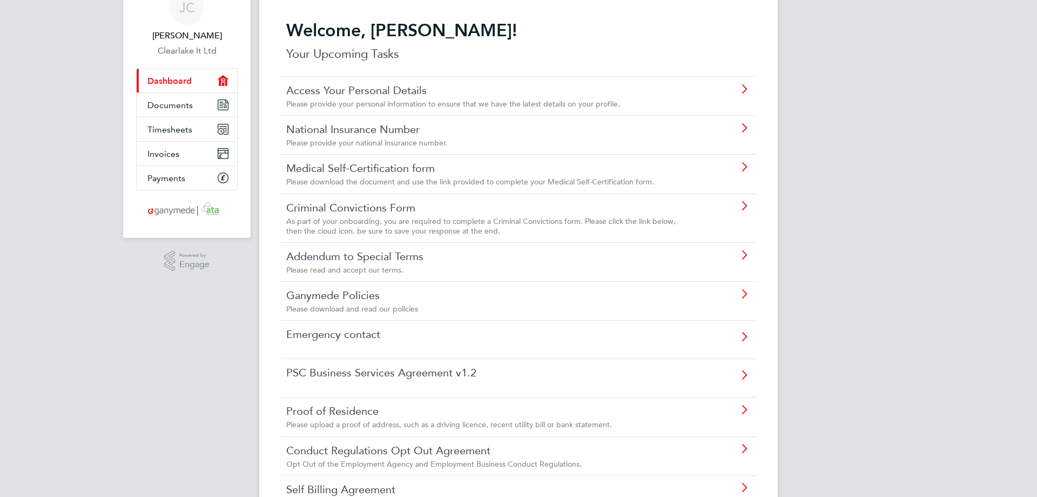
scroll to position [70, 0]
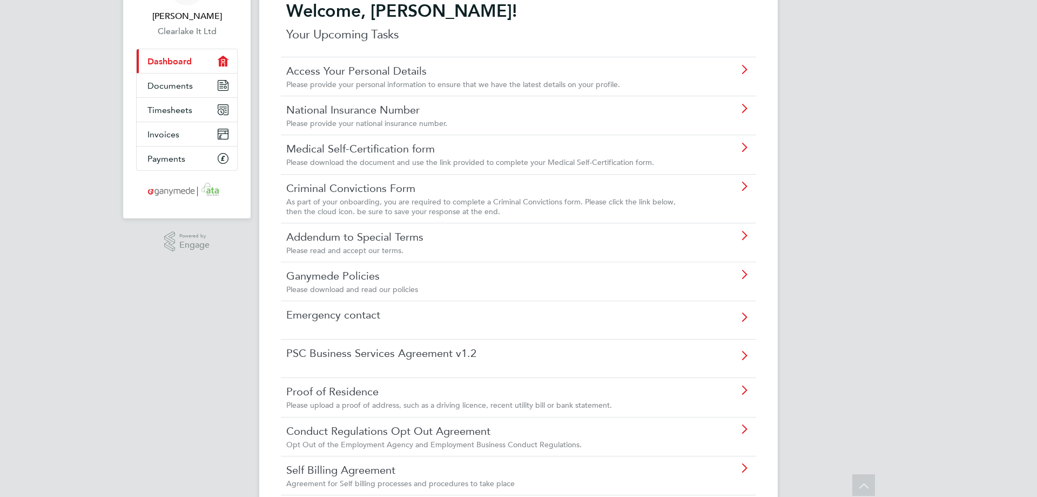
click at [882, 269] on div "JC Johnathan Chavda Clearlake It Ltd Applications: Current page: Dashboard Docu…" at bounding box center [518, 321] width 1037 height 783
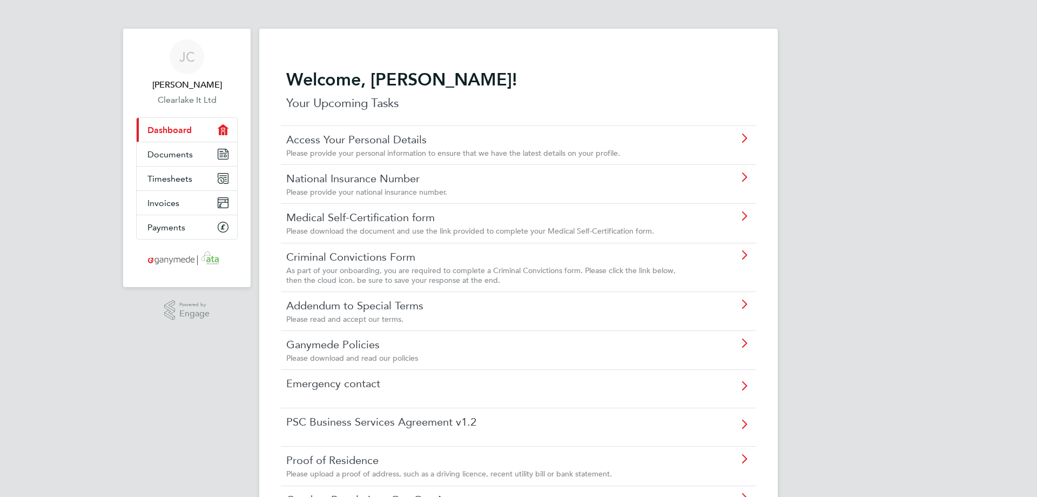
scroll to position [0, 0]
click at [882, 269] on div "JC Johnathan Chavda Clearlake It Ltd Applications: Current page: Dashboard Docu…" at bounding box center [518, 391] width 1037 height 783
click at [913, 223] on div "JC Johnathan Chavda Clearlake It Ltd Applications: Current page: Dashboard Docu…" at bounding box center [518, 391] width 1037 height 783
click at [455, 310] on link "Addendum to Special Terms" at bounding box center [488, 307] width 404 height 14
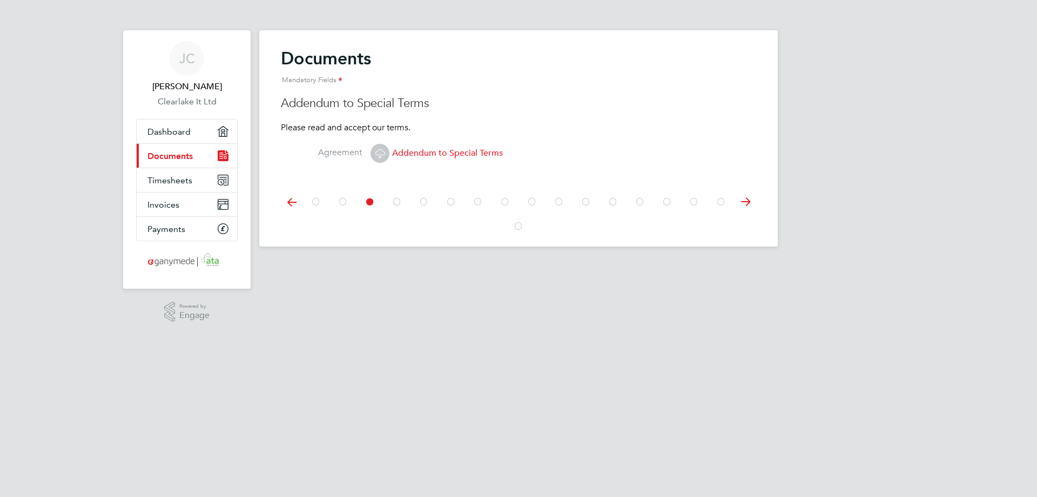
click at [443, 154] on span "Addendum to Special Terms" at bounding box center [437, 153] width 132 height 11
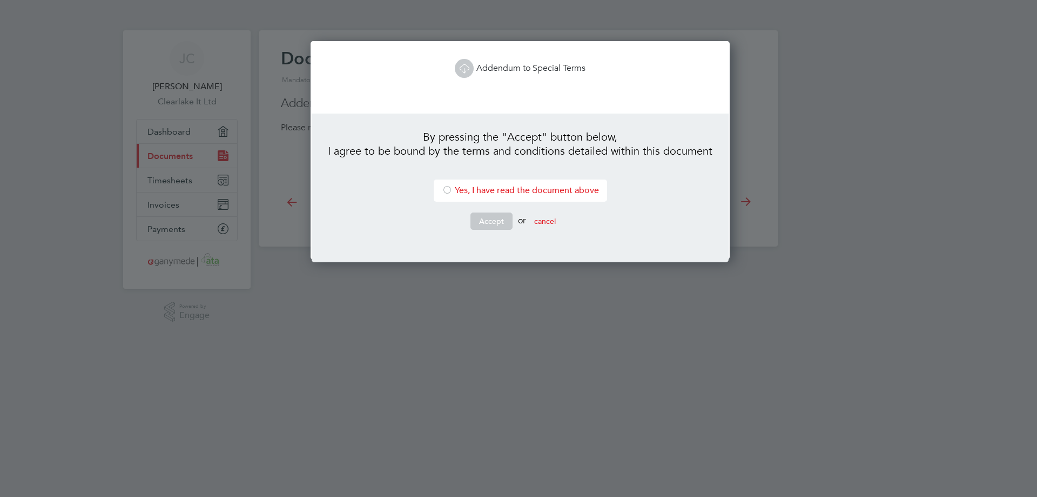
scroll to position [219, 416]
click at [494, 70] on link "Addendum to Special Terms" at bounding box center [520, 68] width 131 height 11
click at [483, 192] on li "Yes, I have read the document above" at bounding box center [520, 190] width 173 height 22
click at [489, 223] on button "Accept" at bounding box center [492, 220] width 42 height 17
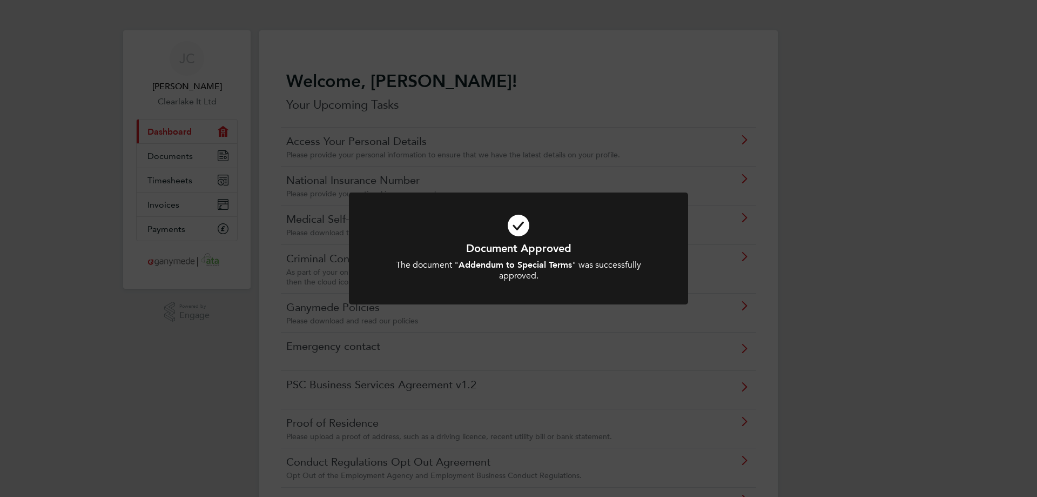
click at [882, 251] on div "Document Approved The document " Addendum to Special Terms " was successfully a…" at bounding box center [518, 248] width 1037 height 497
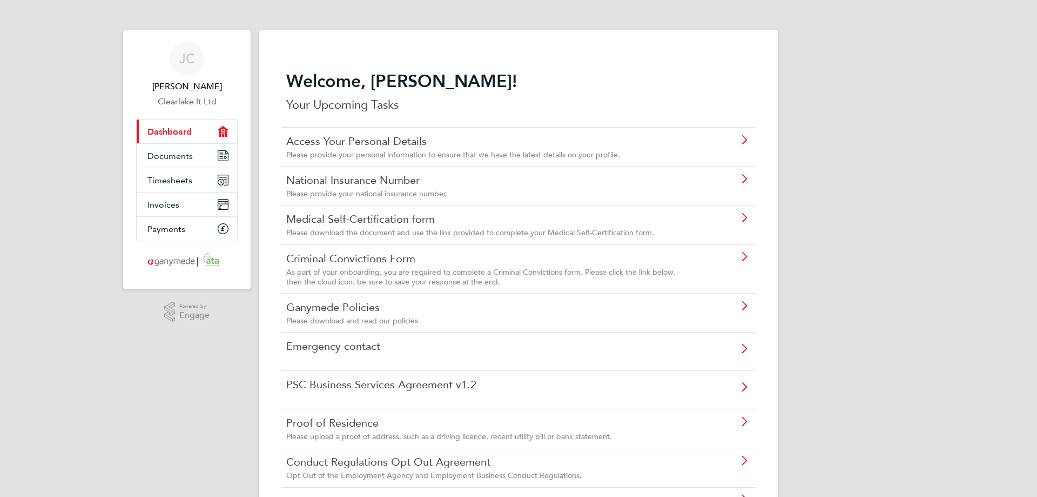
scroll to position [54, 0]
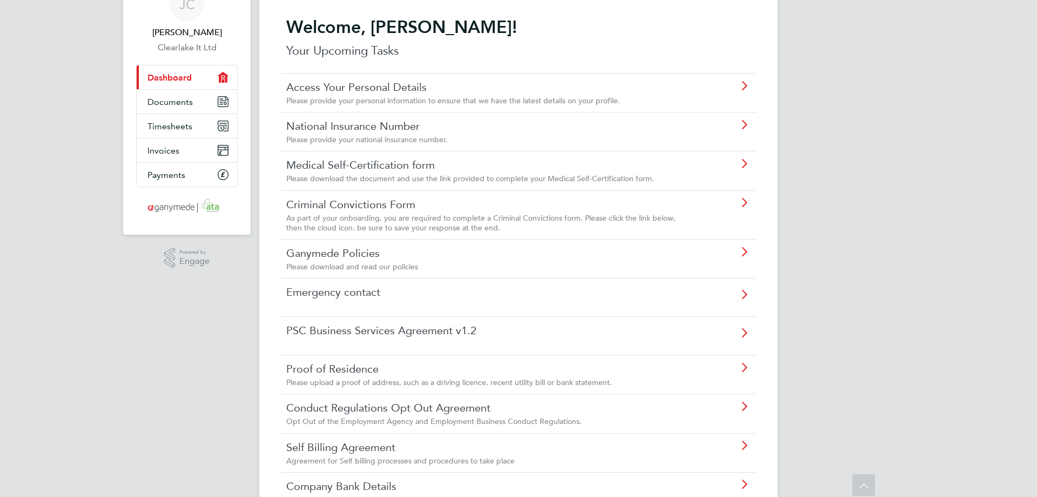
click at [446, 301] on div "Emergency contact" at bounding box center [519, 297] width 476 height 38
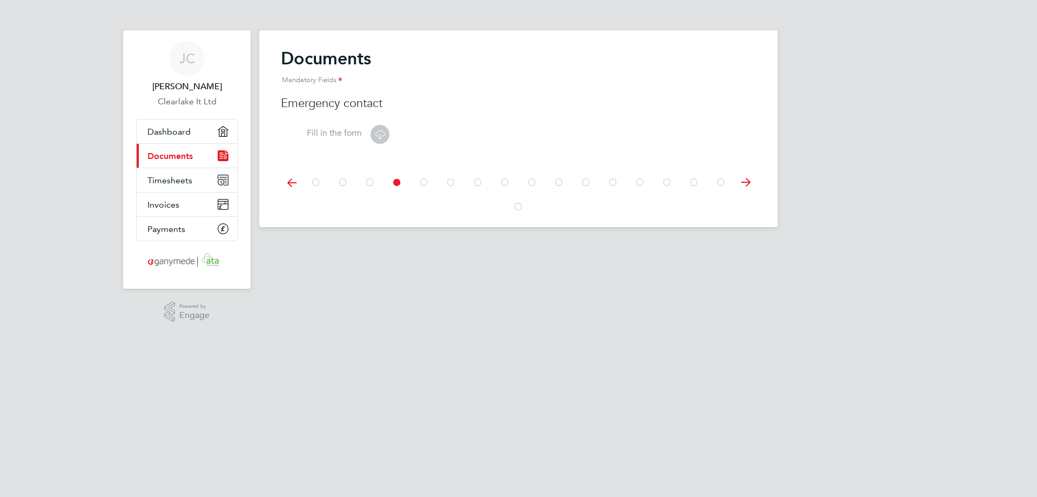
click at [373, 135] on icon at bounding box center [380, 135] width 14 height 14
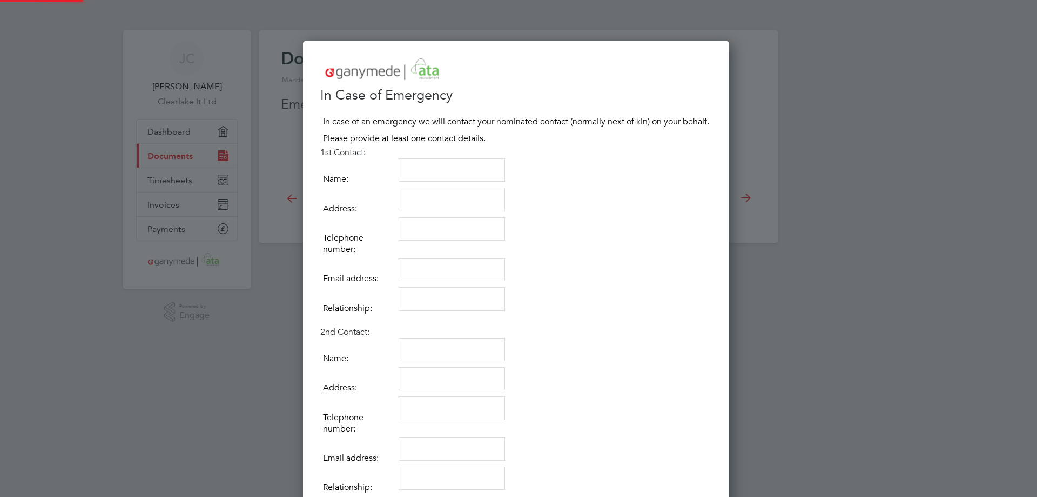
scroll to position [606, 431]
click at [410, 170] on textarea at bounding box center [452, 170] width 106 height 24
type textarea "Charley Cronin"
type textarea "4 Penrose Gardens Chesterton OX261DG"
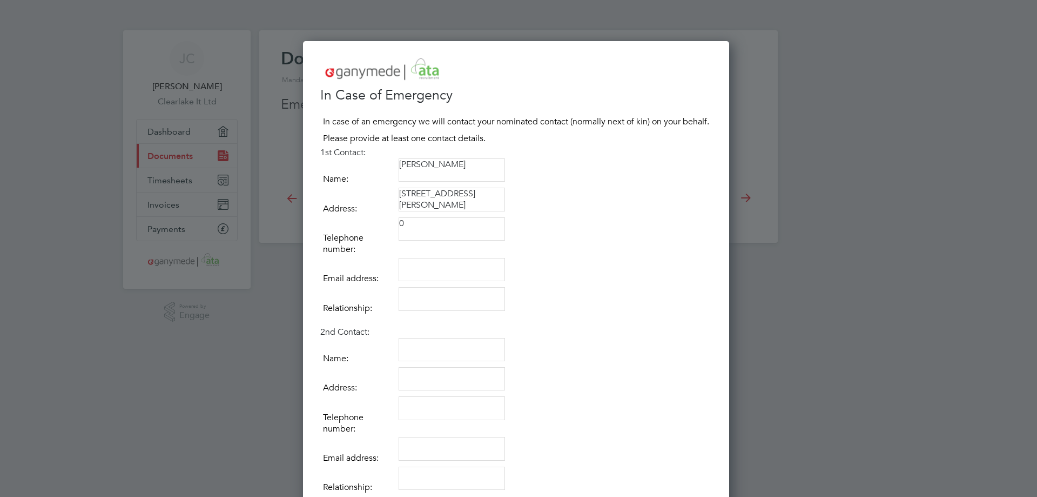
paste textarea "7927 519099"
type textarea "07927 519099"
click at [457, 271] on textarea at bounding box center [452, 270] width 106 height 24
type textarea "Charley.Cronin@gmail.com"
click at [451, 298] on textarea at bounding box center [452, 299] width 106 height 24
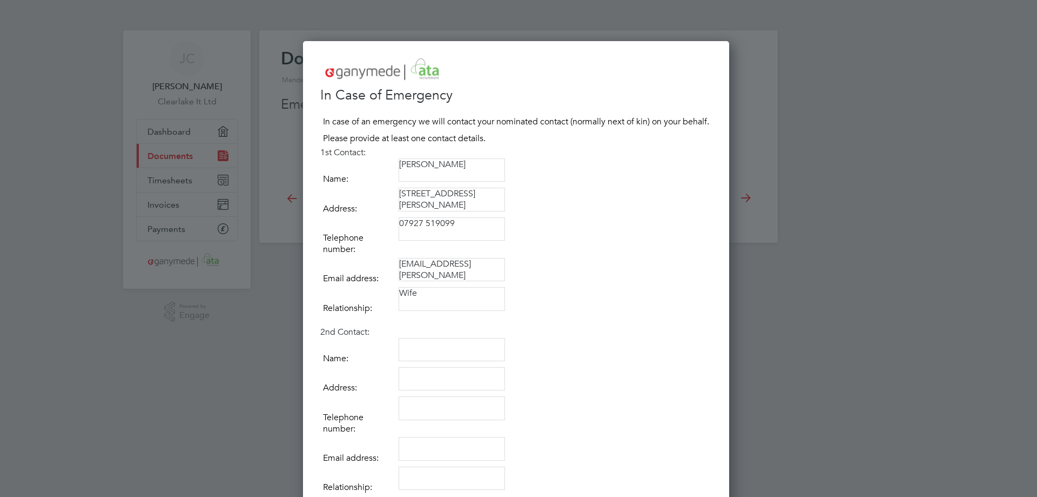
type textarea "Wife"
click at [638, 282] on td "Charley.Cronin@gmail.com" at bounding box center [555, 272] width 313 height 29
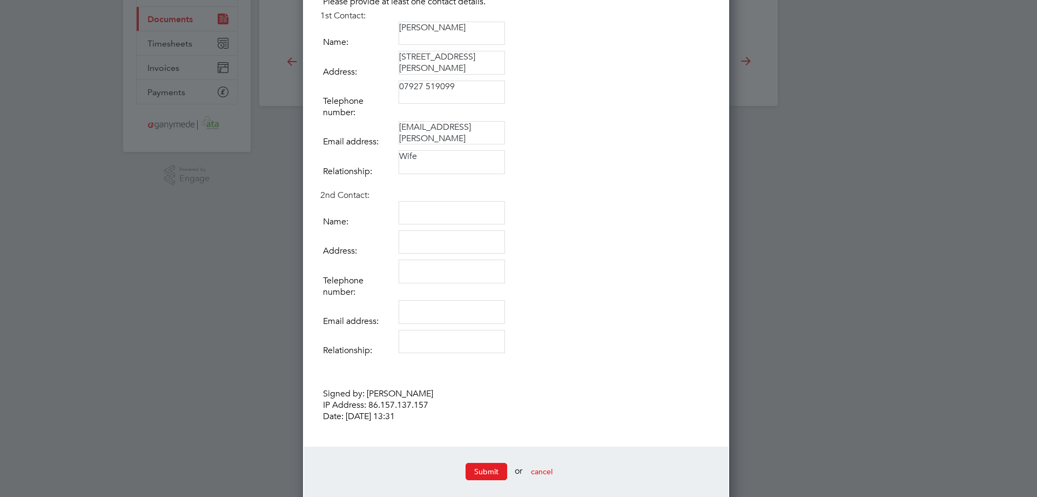
scroll to position [153, 0]
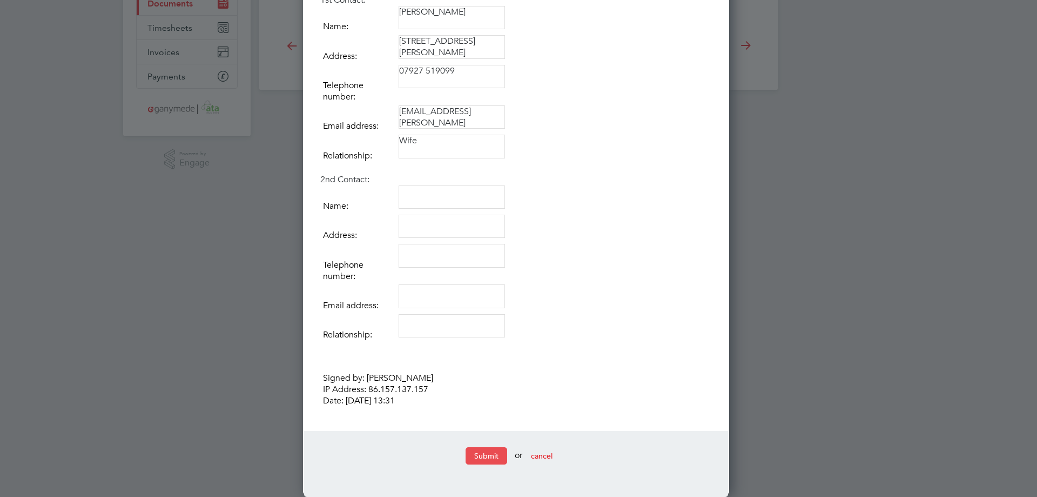
click at [492, 458] on button "Submit" at bounding box center [487, 455] width 42 height 17
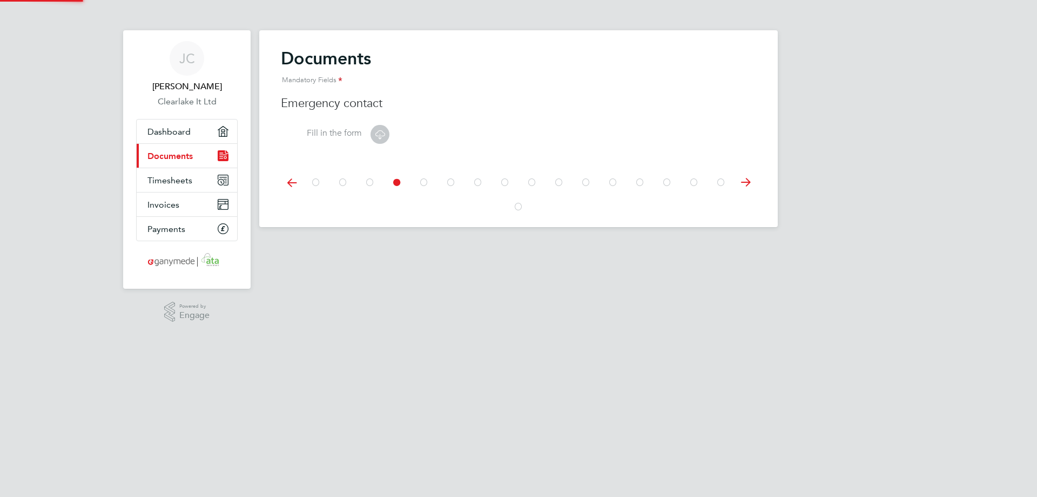
scroll to position [0, 0]
click at [174, 158] on span "Documents" at bounding box center [170, 156] width 45 height 10
click at [175, 137] on link "Dashboard" at bounding box center [187, 131] width 101 height 24
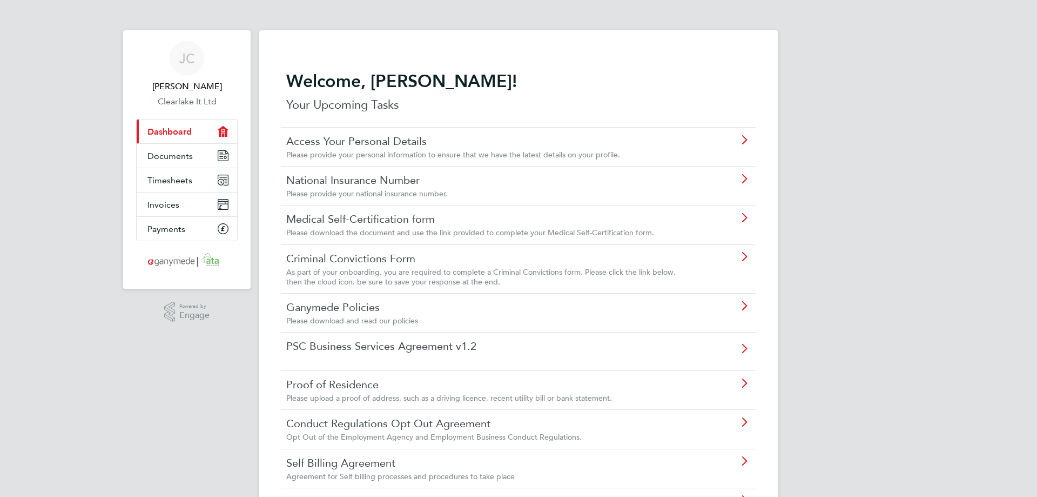
click at [496, 347] on link "PSC Business Services Agreement v1.2" at bounding box center [488, 346] width 404 height 14
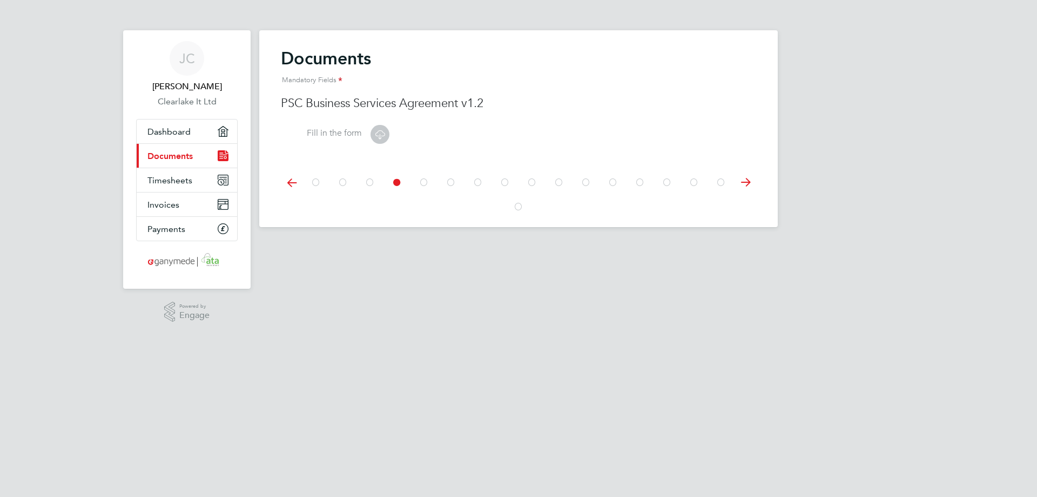
click at [385, 135] on icon at bounding box center [380, 135] width 14 height 14
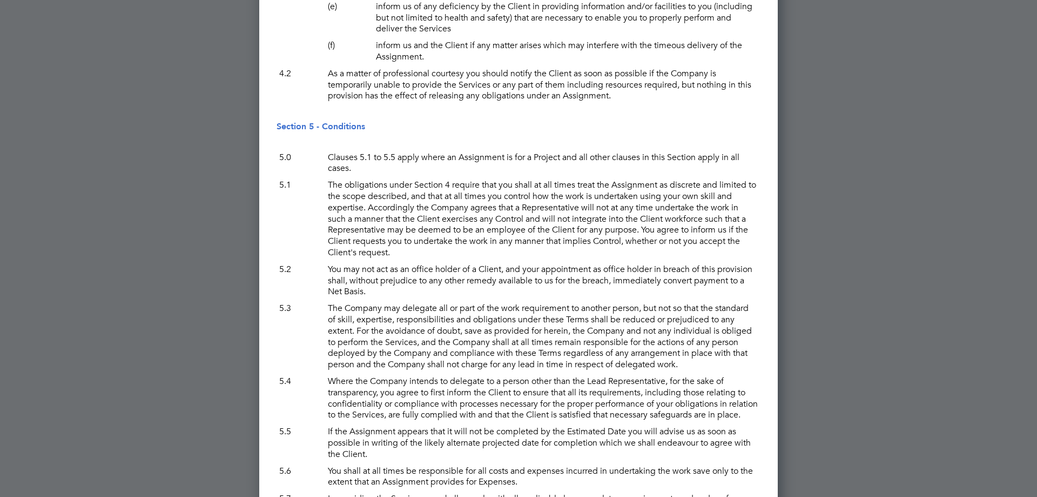
scroll to position [3350, 0]
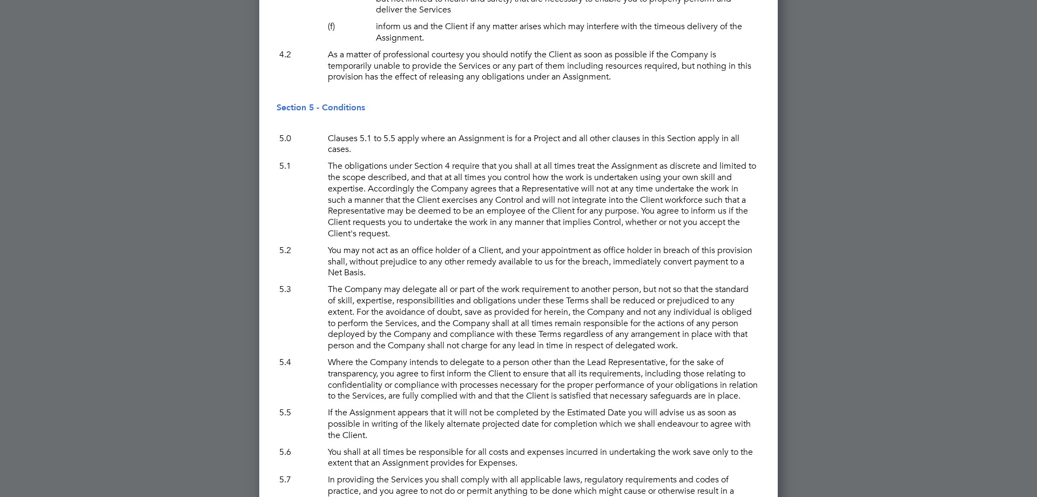
click at [453, 242] on p "The obligations under Section 4 require that you shall at all times treat the A…" at bounding box center [543, 200] width 436 height 84
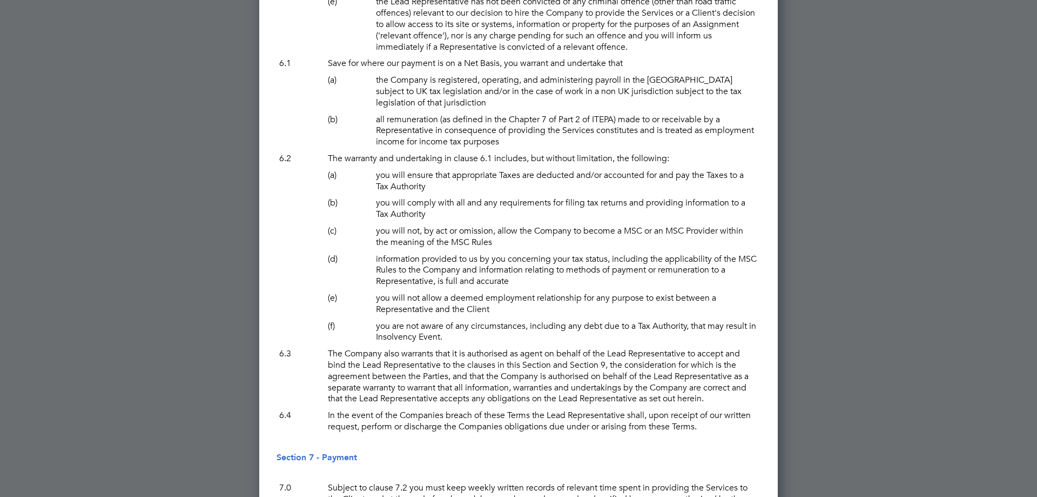
scroll to position [4323, 0]
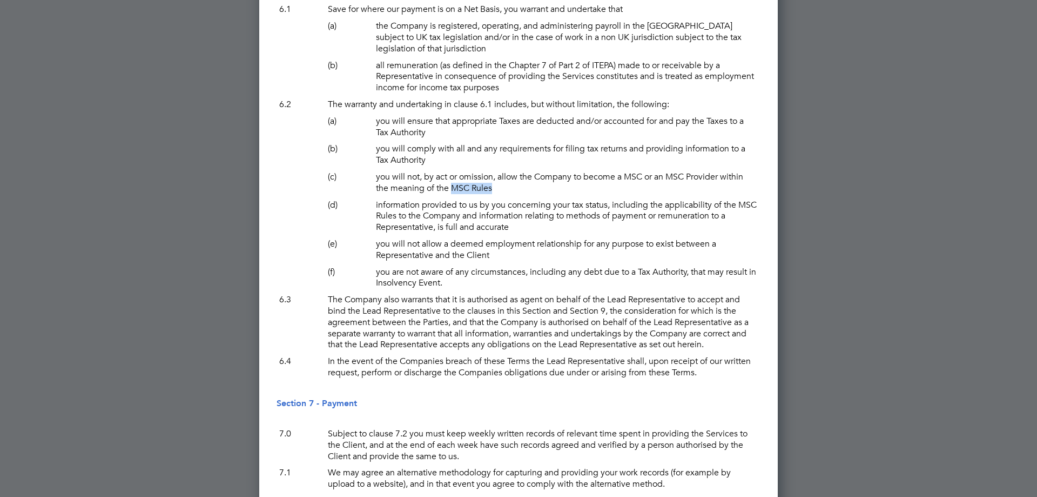
drag, startPoint x: 451, startPoint y: 243, endPoint x: 493, endPoint y: 242, distance: 42.2
click at [493, 197] on p "you will not, by act or omission, allow the Company to become a MSC or an MSC P…" at bounding box center [566, 183] width 387 height 28
copy p "MSC Rules"
click at [577, 197] on p "you will not, by act or omission, allow the Company to become a MSC or an MSC P…" at bounding box center [566, 183] width 387 height 28
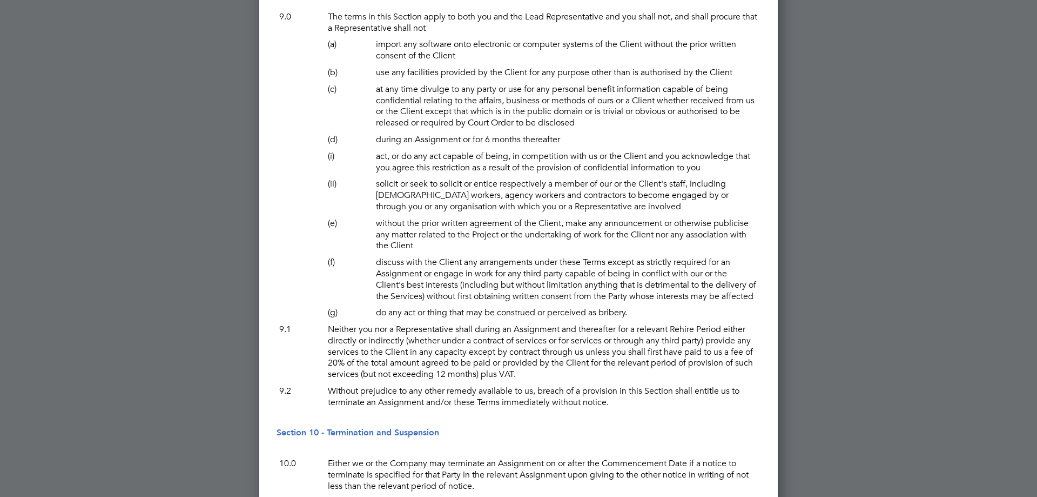
scroll to position [6160, 0]
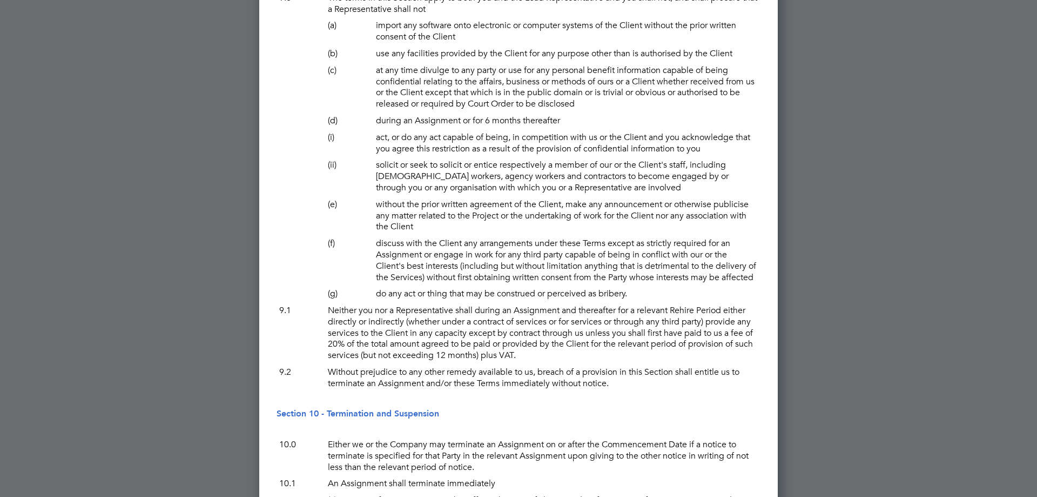
click at [438, 129] on p "during an Assignment or for 6 months thereafter" at bounding box center [566, 120] width 387 height 17
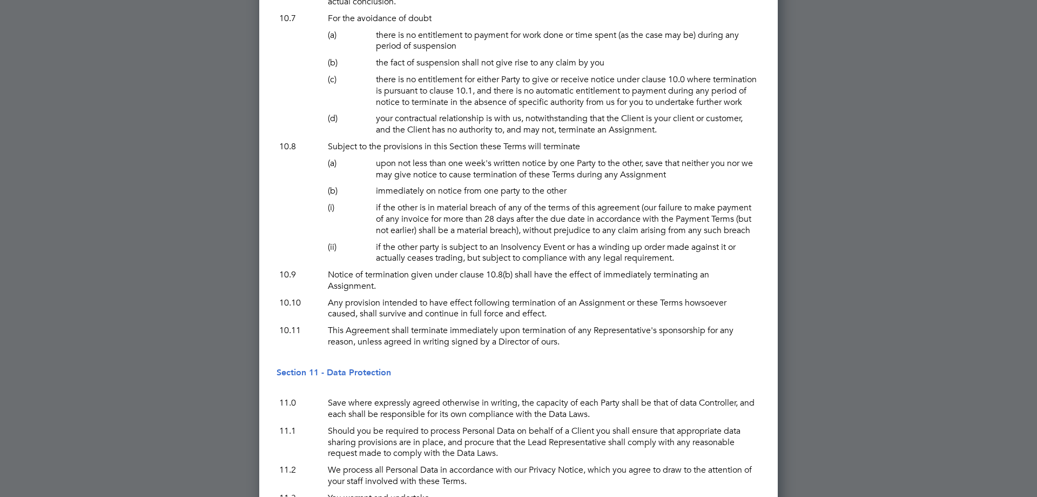
scroll to position [7079, 0]
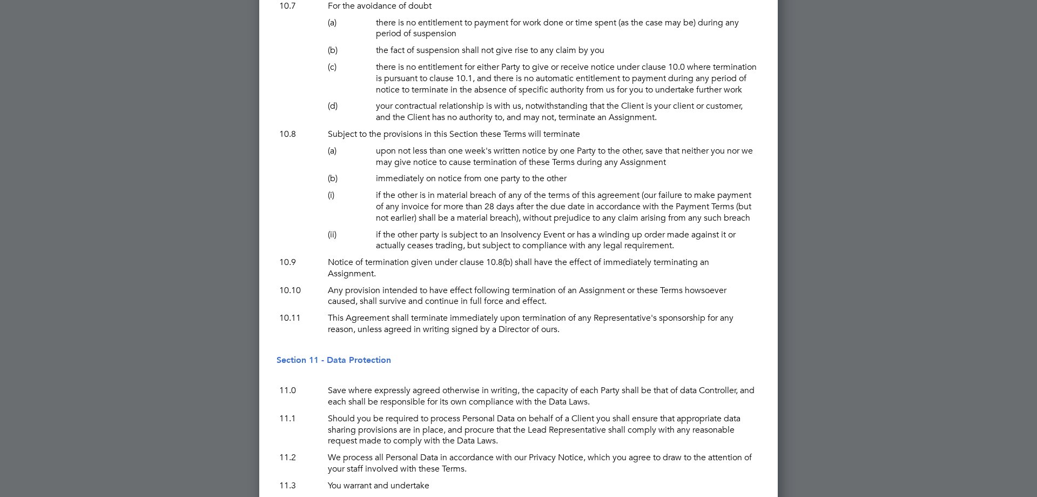
click at [859, 106] on div at bounding box center [518, 248] width 1037 height 497
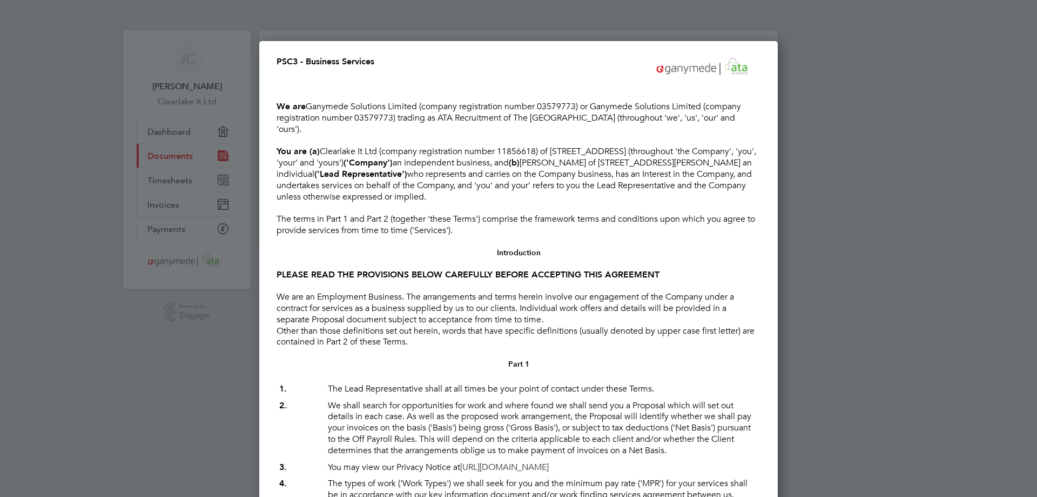
click at [863, 122] on div at bounding box center [518, 248] width 1037 height 497
drag, startPoint x: 105, startPoint y: 141, endPoint x: 111, endPoint y: 136, distance: 8.0
click at [849, 284] on div at bounding box center [518, 248] width 1037 height 497
click at [879, 213] on div at bounding box center [518, 248] width 1037 height 497
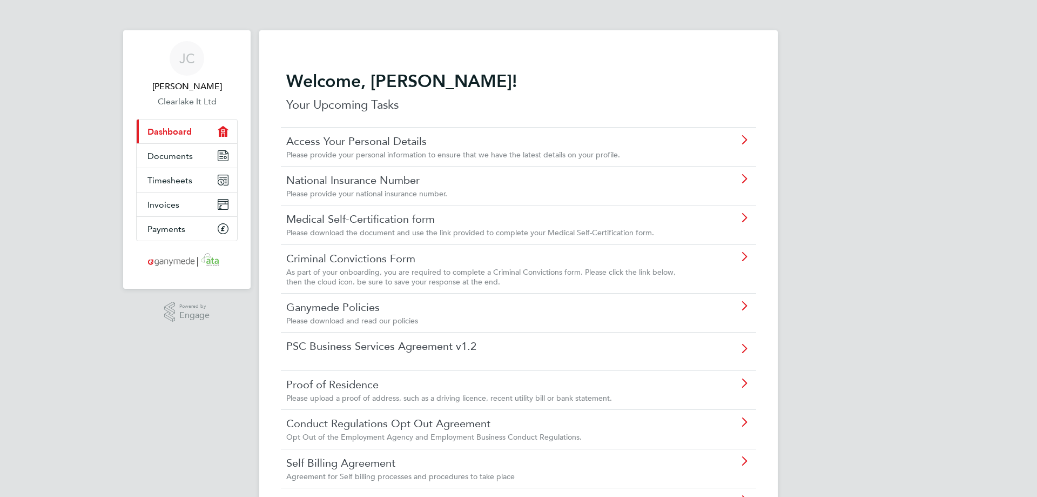
click at [866, 233] on div "JC Johnathan Chavda Clearlake It Ltd Applications: Current page: Dashboard Docu…" at bounding box center [518, 353] width 1037 height 706
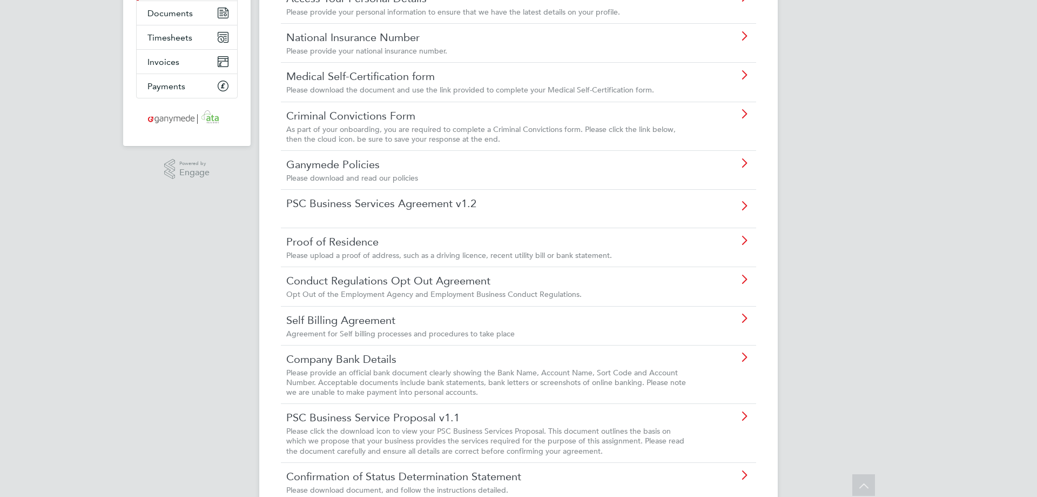
scroll to position [162, 0]
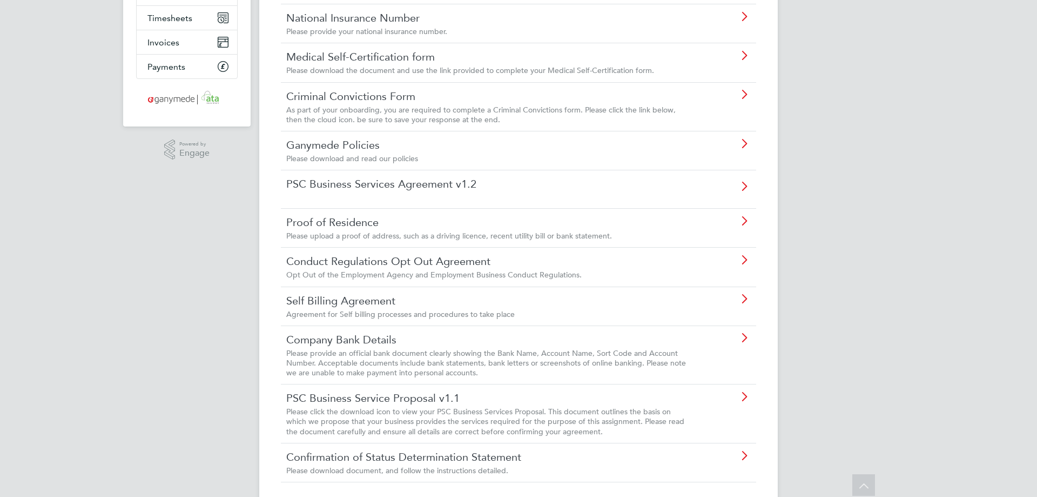
click at [448, 196] on div "PSC Business Services Agreement v1.2" at bounding box center [519, 189] width 476 height 38
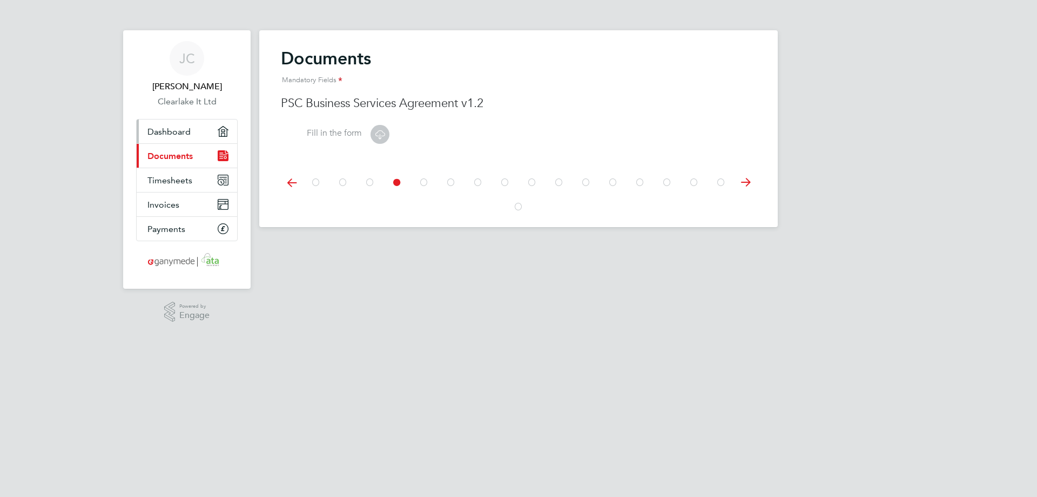
click at [181, 128] on span "Dashboard" at bounding box center [169, 131] width 43 height 10
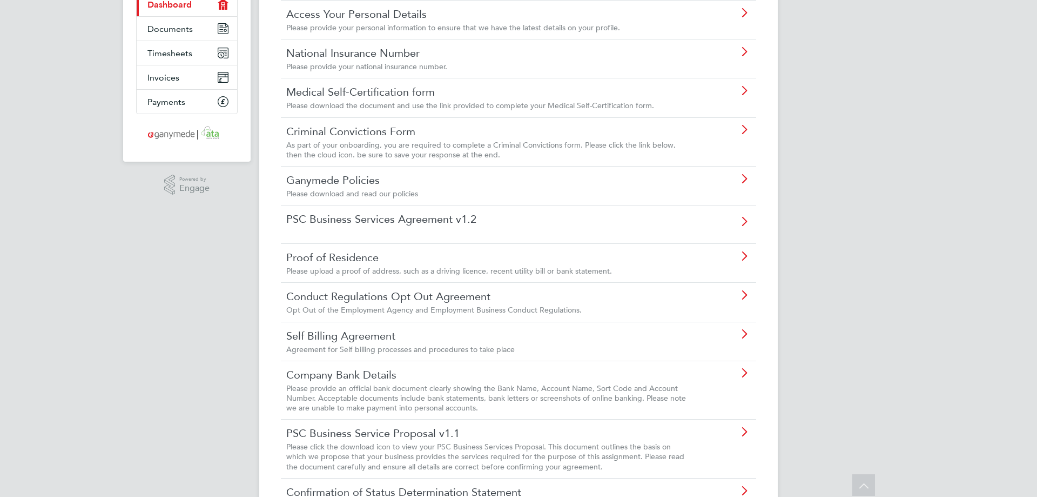
scroll to position [108, 0]
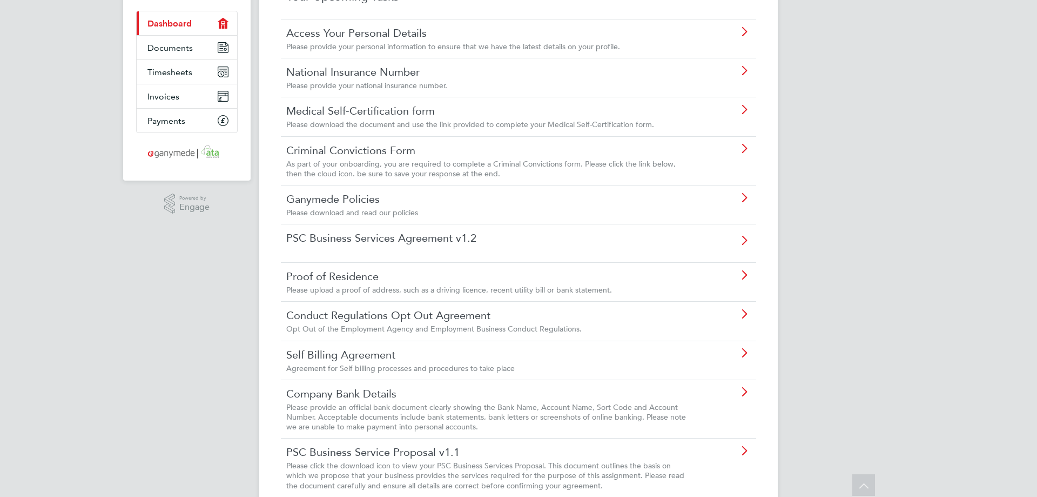
click at [868, 189] on div "JC Johnathan Chavda Clearlake It Ltd Applications: Current page: Dashboard Docu…" at bounding box center [518, 245] width 1037 height 706
click at [506, 245] on link "PSC Business Services Agreement v1.2" at bounding box center [488, 238] width 404 height 14
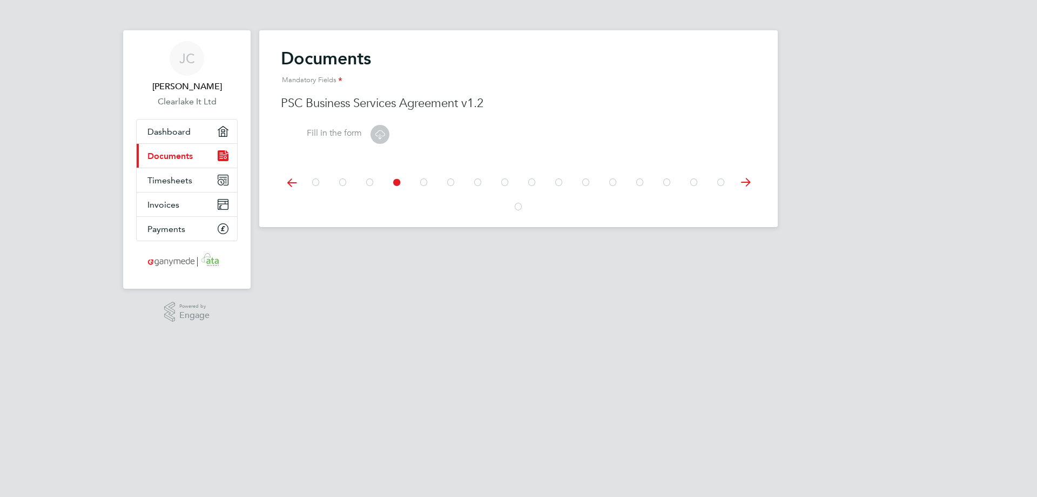
click at [380, 134] on icon at bounding box center [380, 135] width 14 height 14
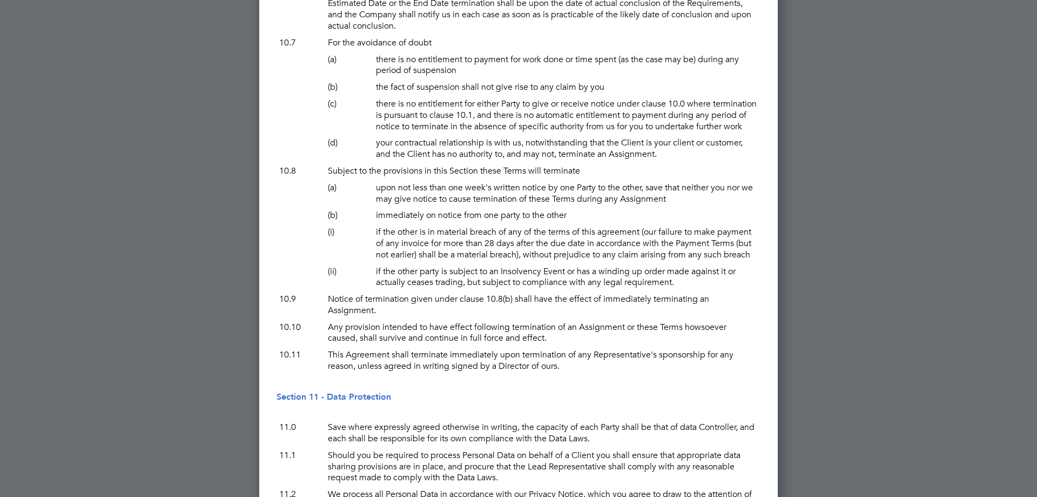
scroll to position [7079, 0]
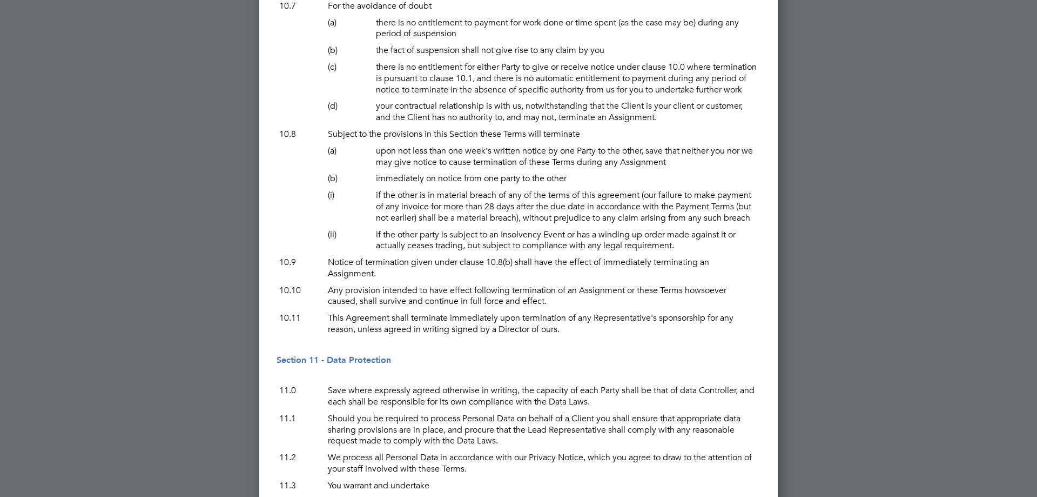
click at [864, 257] on div at bounding box center [518, 248] width 1037 height 497
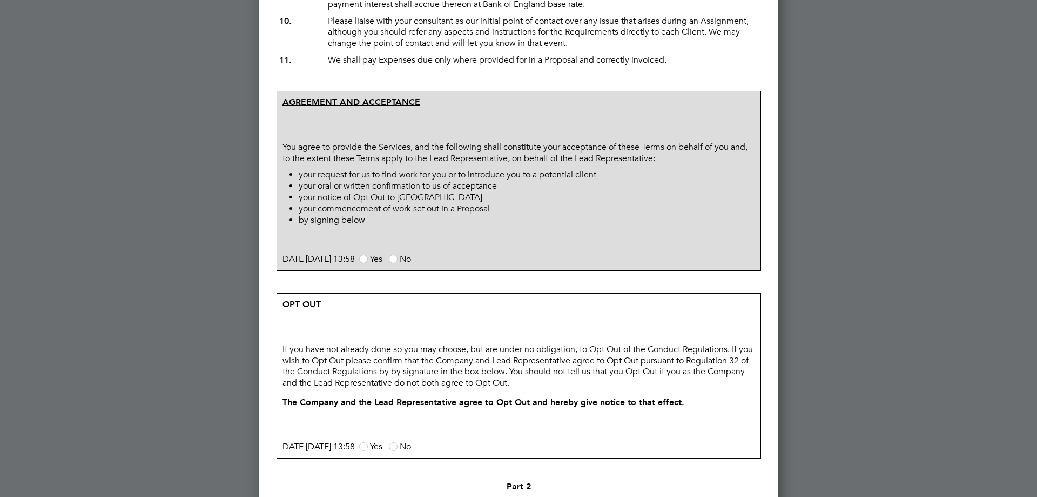
scroll to position [0, 0]
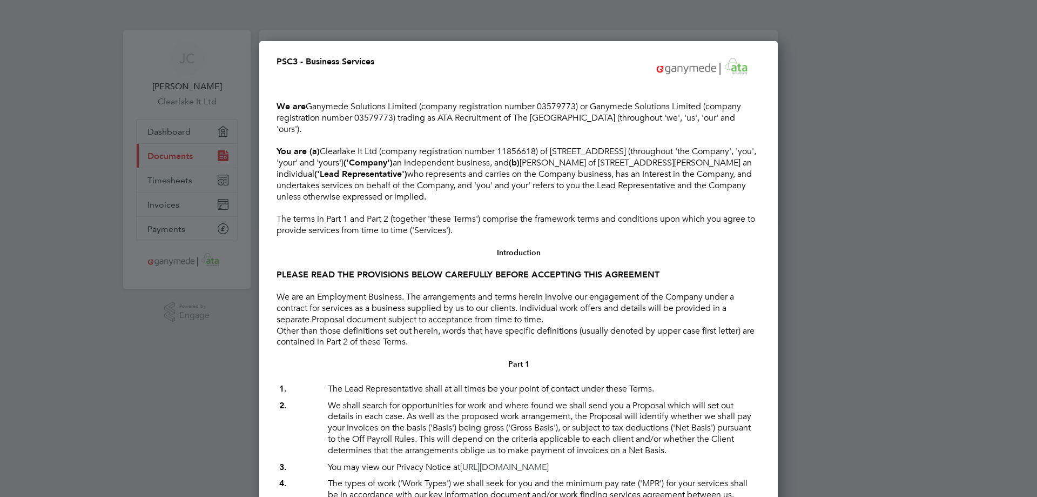
click at [100, 91] on div at bounding box center [518, 248] width 1037 height 497
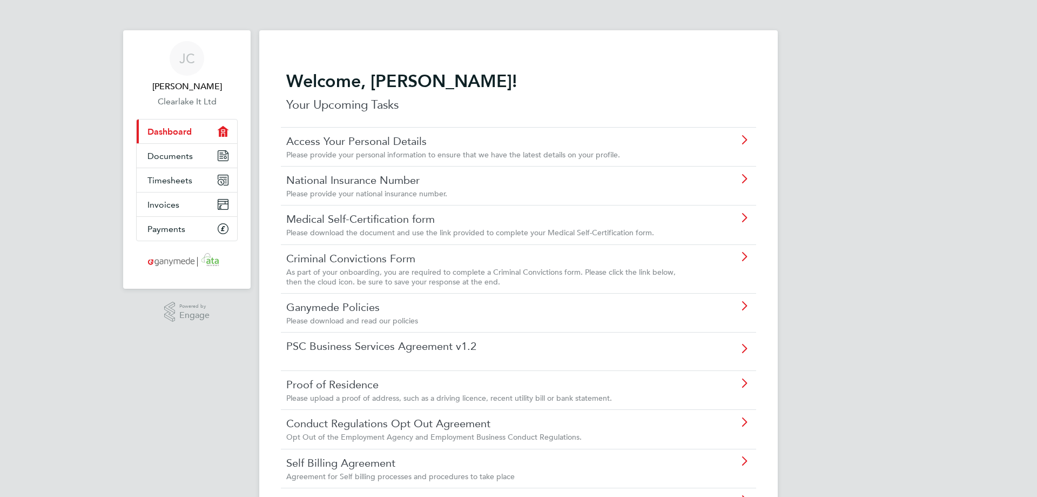
click at [412, 232] on span "Please download the document and use the link provided to complete your Medical…" at bounding box center [470, 232] width 368 height 10
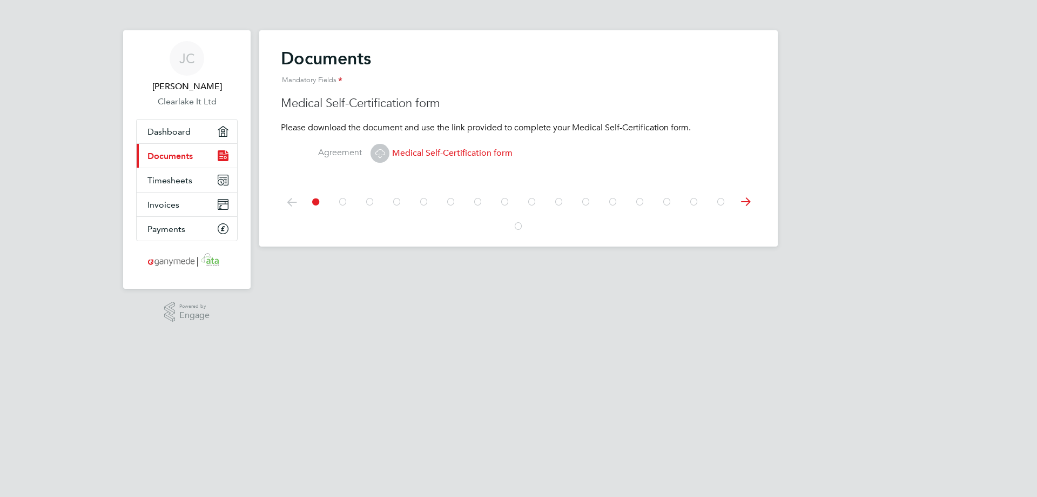
click at [443, 150] on span "Medical Self-Certification form" at bounding box center [442, 153] width 142 height 11
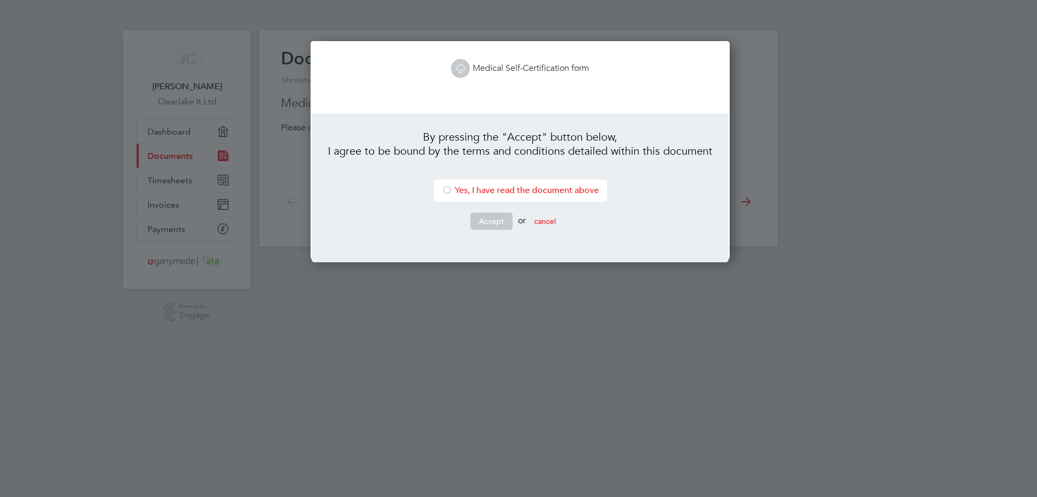
scroll to position [219, 416]
click at [461, 66] on icon at bounding box center [461, 69] width 14 height 14
click at [555, 222] on button "cancel" at bounding box center [545, 220] width 39 height 17
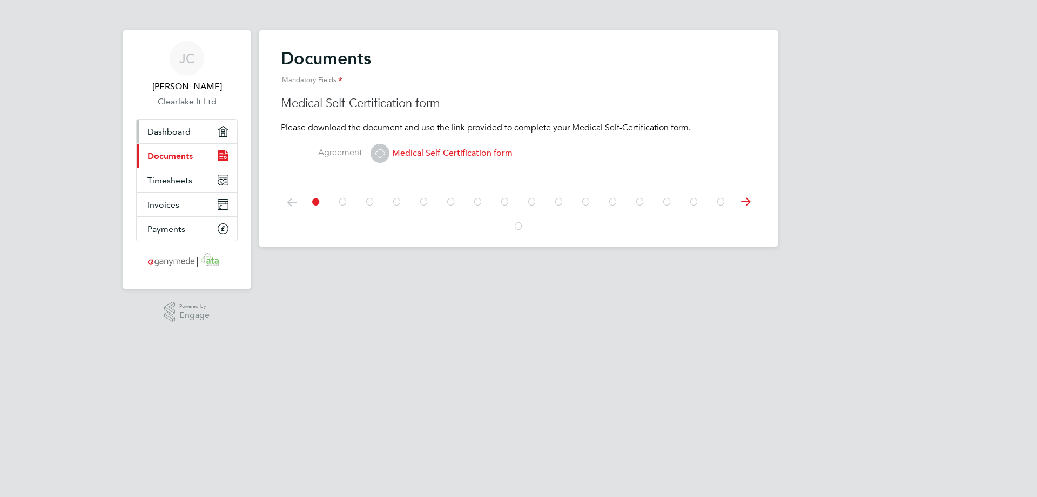
click at [164, 125] on link "Dashboard" at bounding box center [187, 131] width 101 height 24
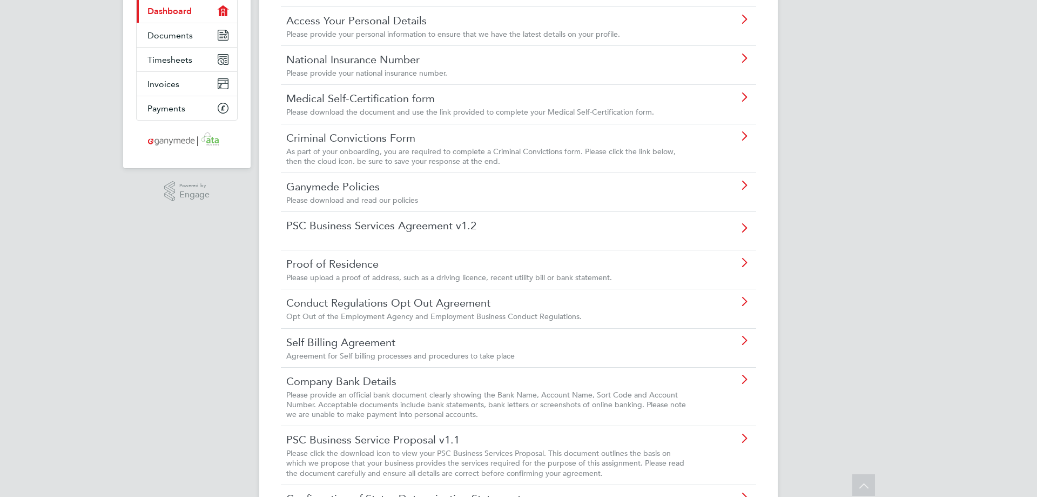
scroll to position [101, 0]
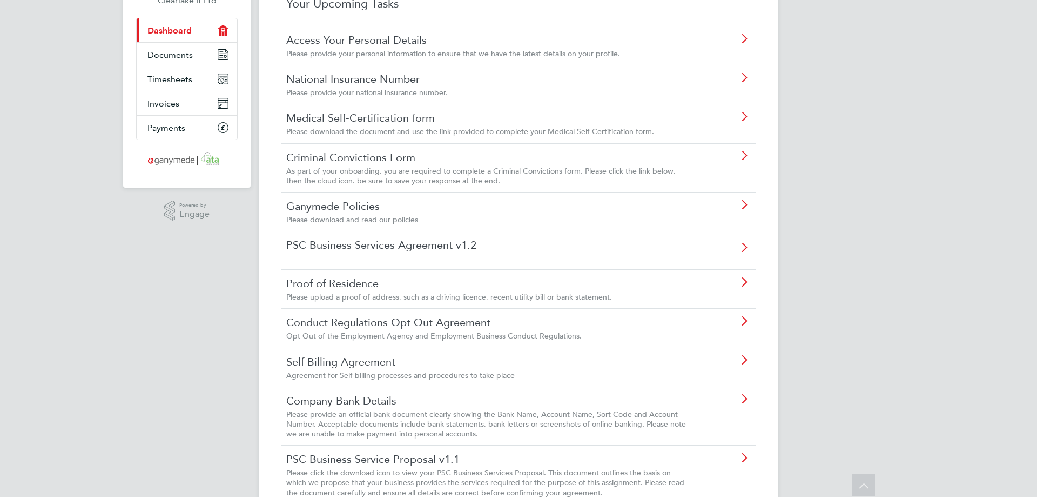
click at [454, 249] on link "PSC Business Services Agreement v1.2" at bounding box center [488, 245] width 404 height 14
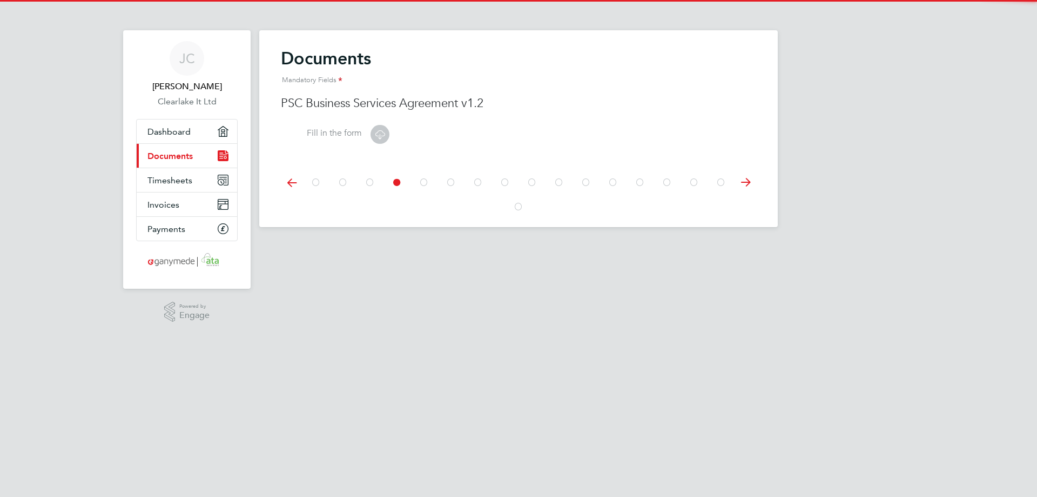
click at [378, 139] on icon at bounding box center [380, 135] width 14 height 14
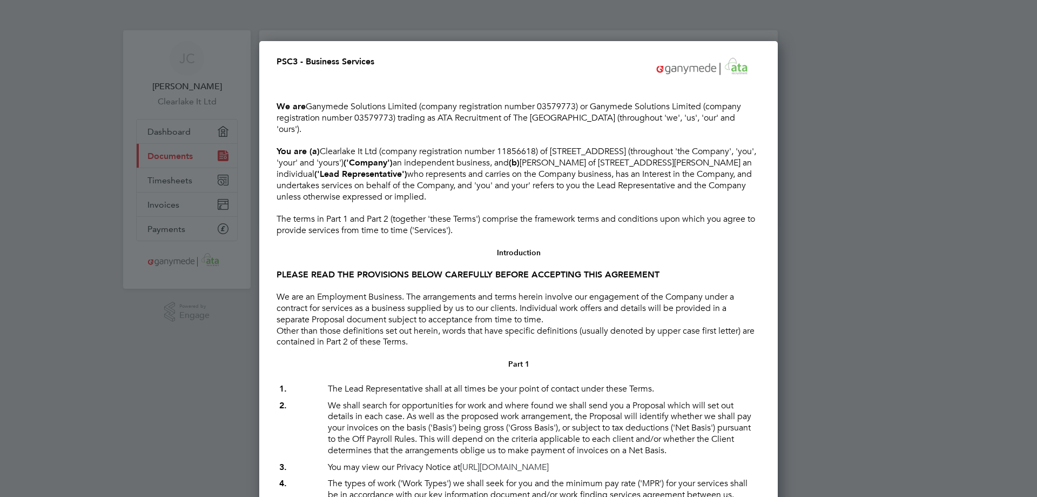
click at [838, 309] on div at bounding box center [518, 248] width 1037 height 497
click at [856, 156] on div at bounding box center [518, 248] width 1037 height 497
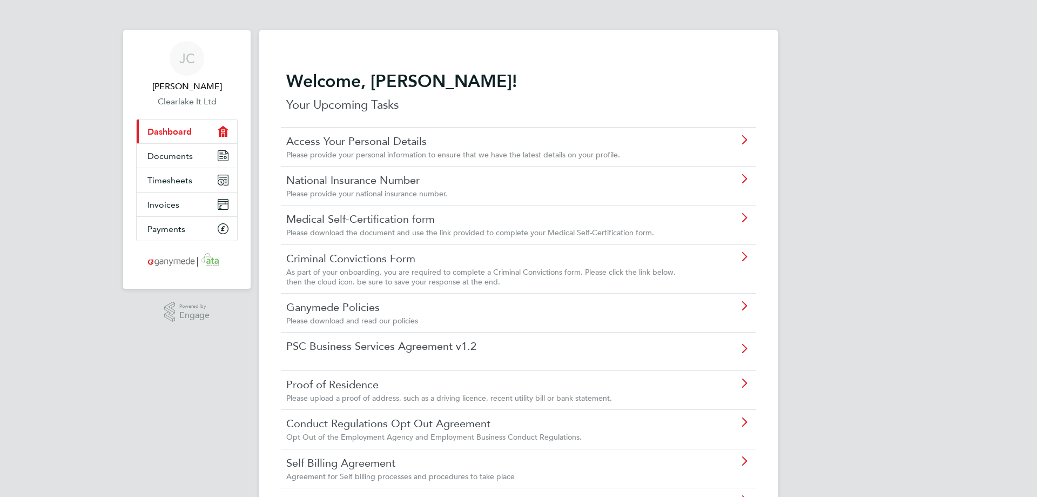
click at [415, 340] on link "PSC Business Services Agreement v1.2" at bounding box center [488, 346] width 404 height 14
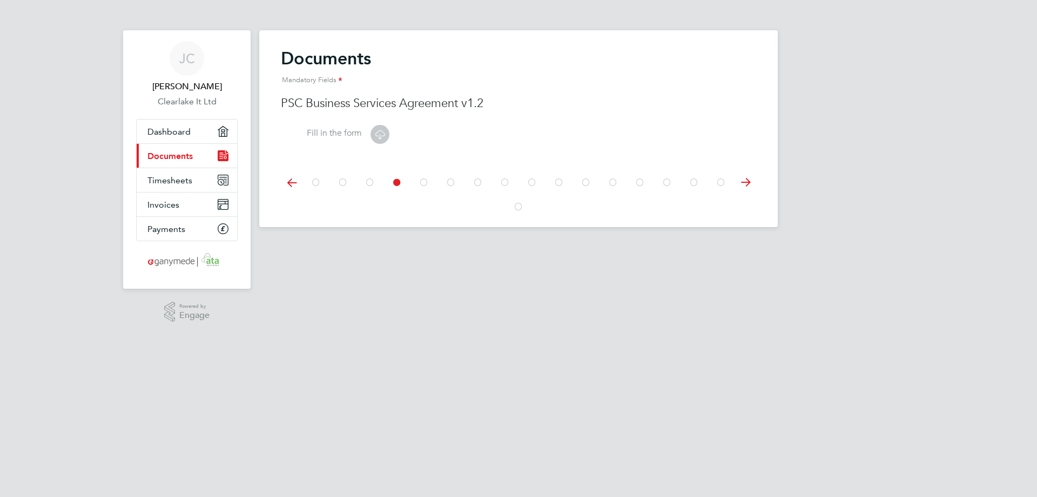
drag, startPoint x: 380, startPoint y: 133, endPoint x: 815, endPoint y: 263, distance: 453.9
click at [818, 244] on html "JC Johnathan Chavda Clearlake It Ltd Applications: Dashboard Current page: Docu…" at bounding box center [518, 122] width 1037 height 244
click at [184, 135] on span "Dashboard" at bounding box center [169, 131] width 43 height 10
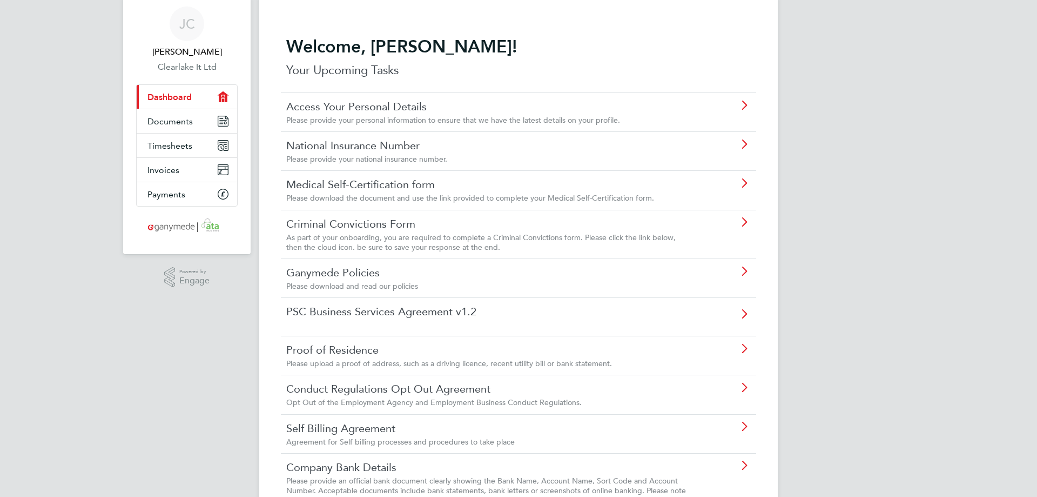
scroll to position [54, 0]
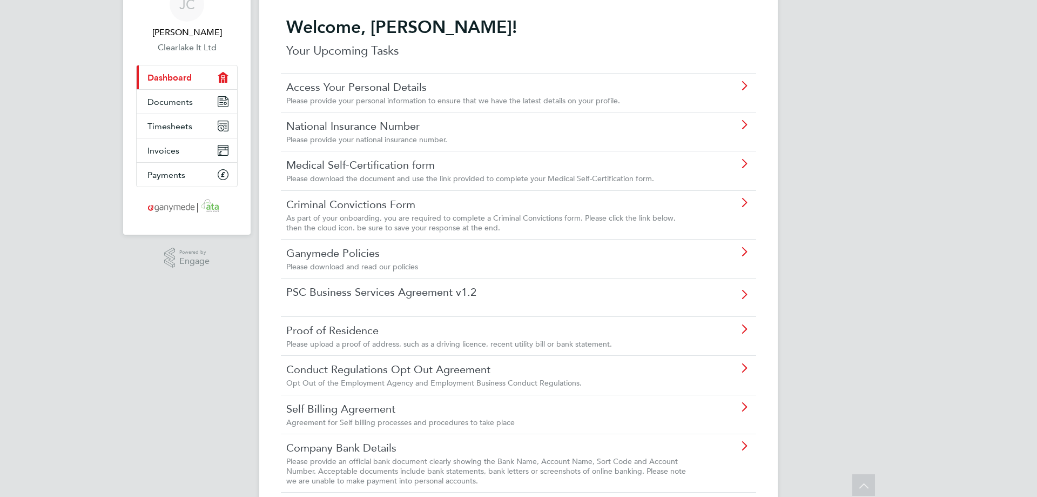
click at [417, 375] on link "Conduct Regulations Opt Out Agreement" at bounding box center [488, 369] width 404 height 14
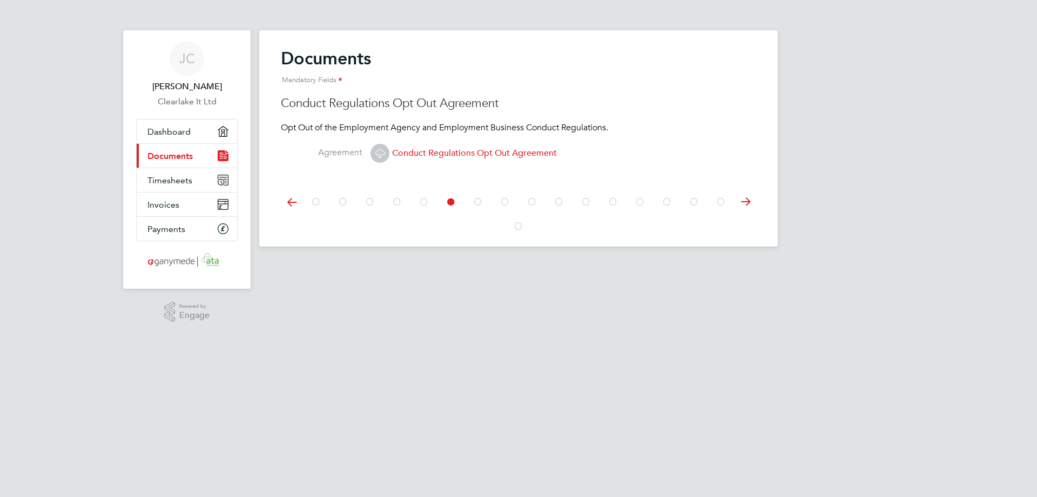
click at [436, 152] on span "Conduct Regulations Opt Out Agreement" at bounding box center [464, 153] width 186 height 11
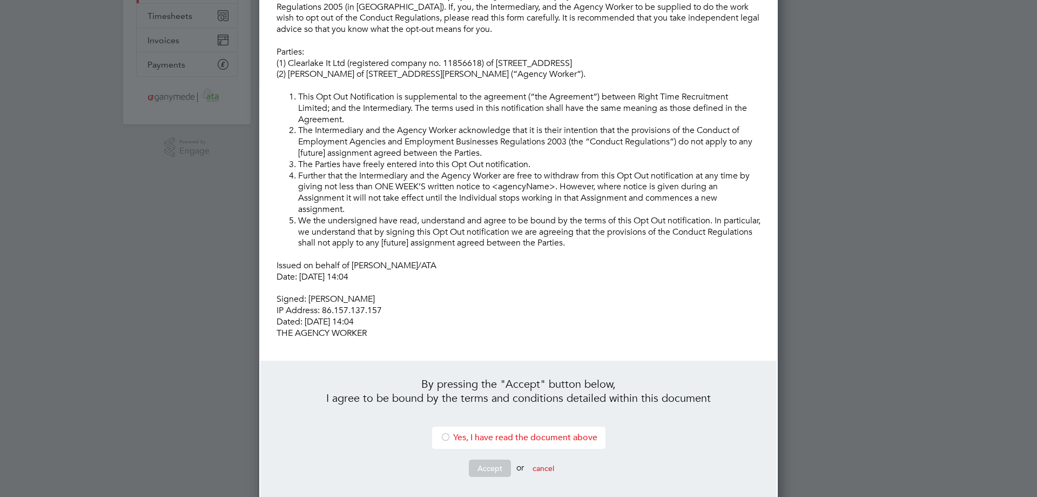
scroll to position [165, 0]
click at [844, 323] on div at bounding box center [518, 248] width 1037 height 497
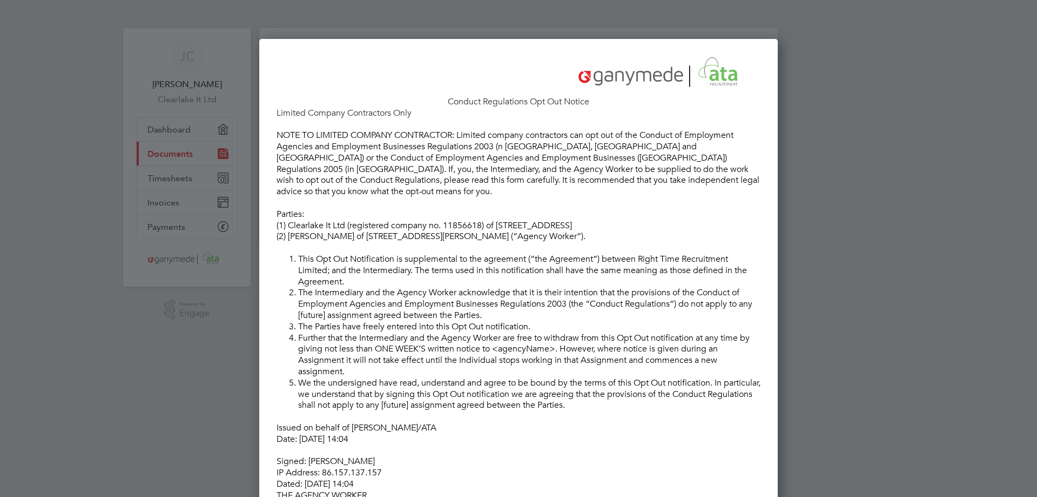
scroll to position [0, 0]
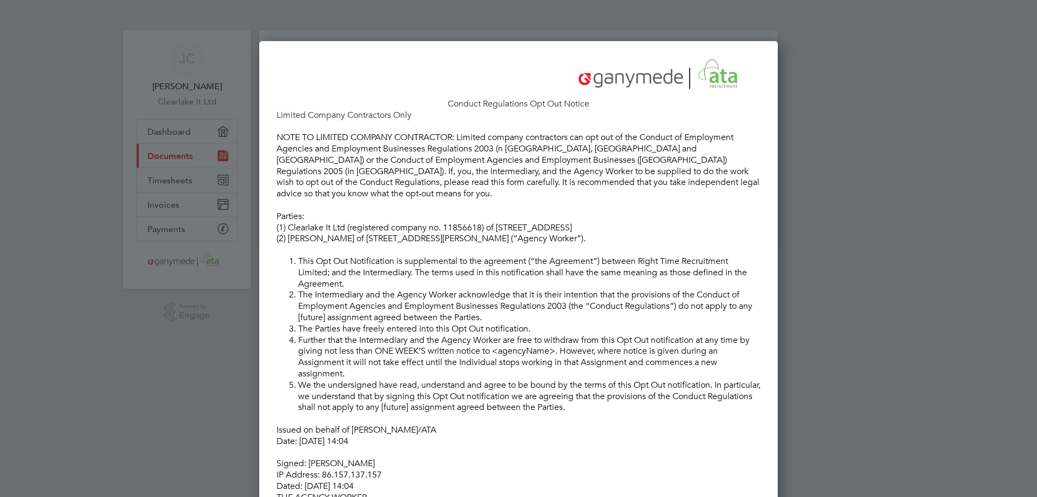
click at [61, 318] on div at bounding box center [518, 248] width 1037 height 497
click at [154, 336] on div at bounding box center [518, 248] width 1037 height 497
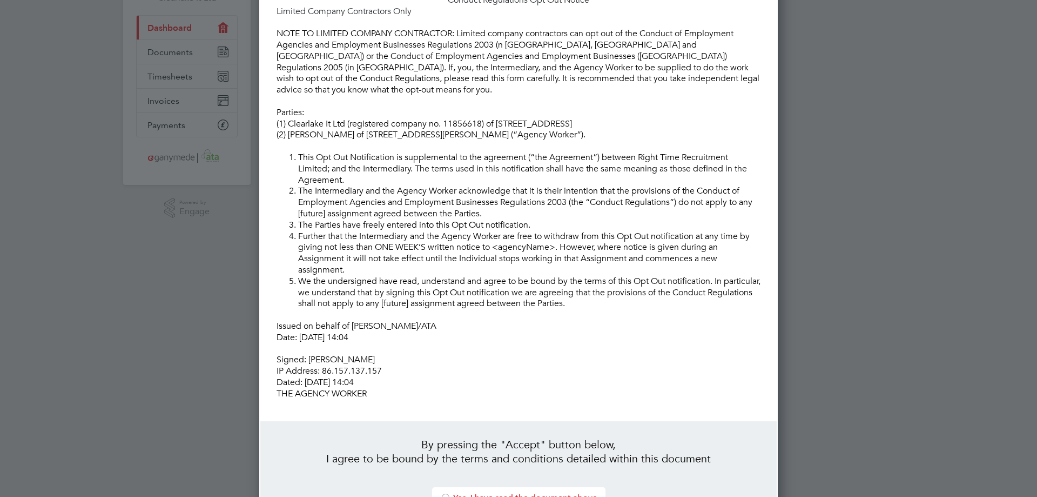
scroll to position [209, 0]
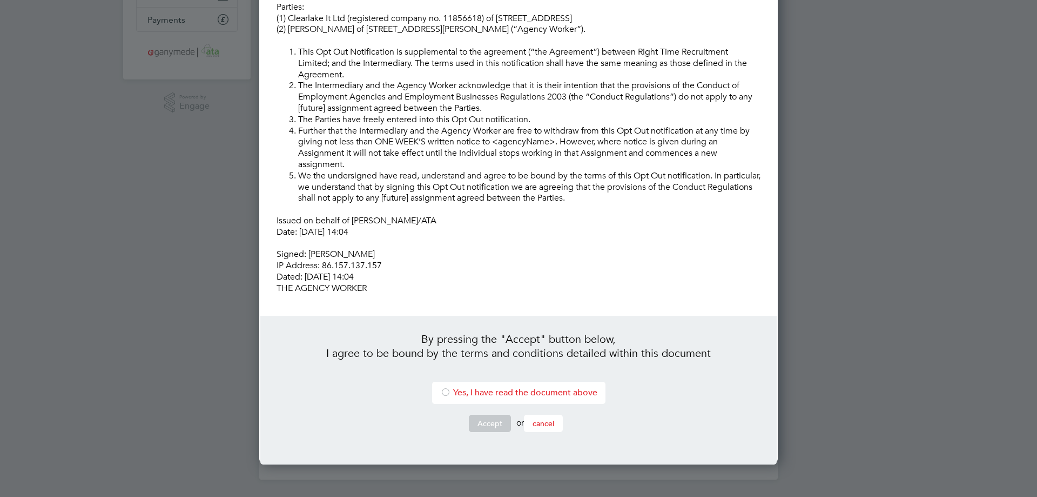
click at [543, 414] on button "cancel" at bounding box center [543, 422] width 39 height 17
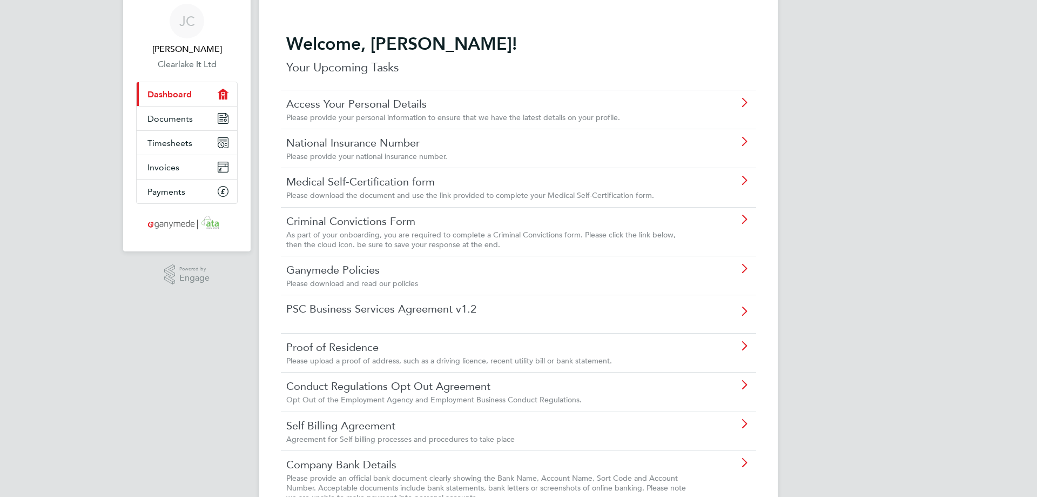
scroll to position [54, 0]
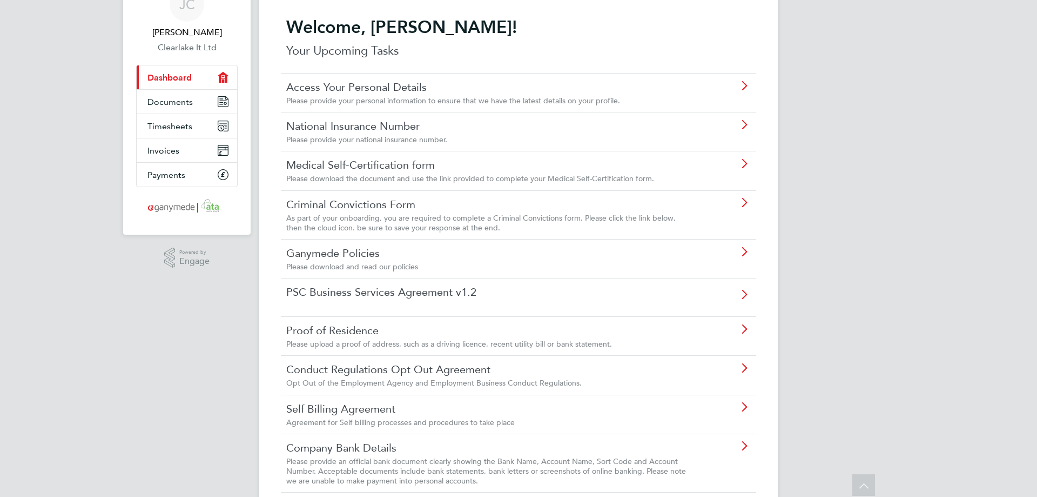
click at [483, 404] on link "Self Billing Agreement" at bounding box center [488, 408] width 404 height 14
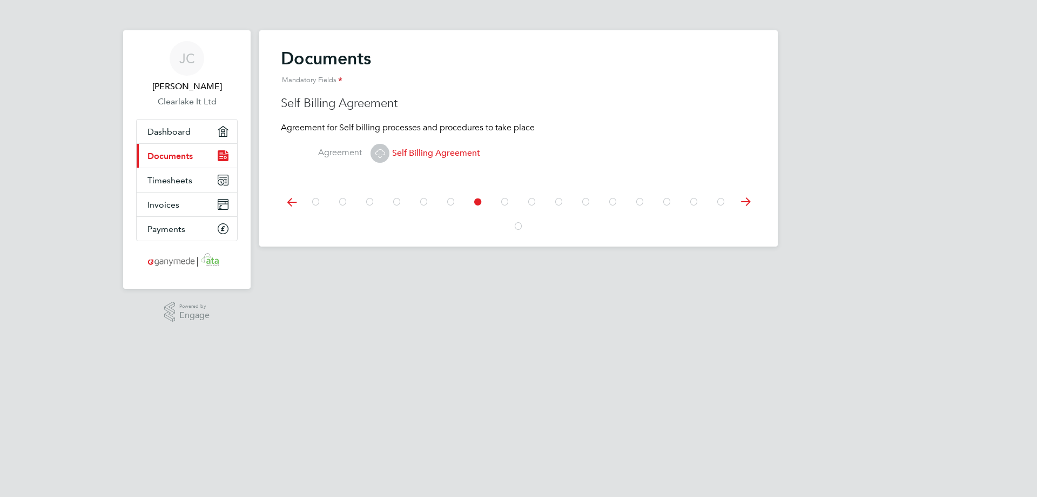
click at [436, 155] on span "Self Billing Agreement" at bounding box center [426, 153] width 110 height 11
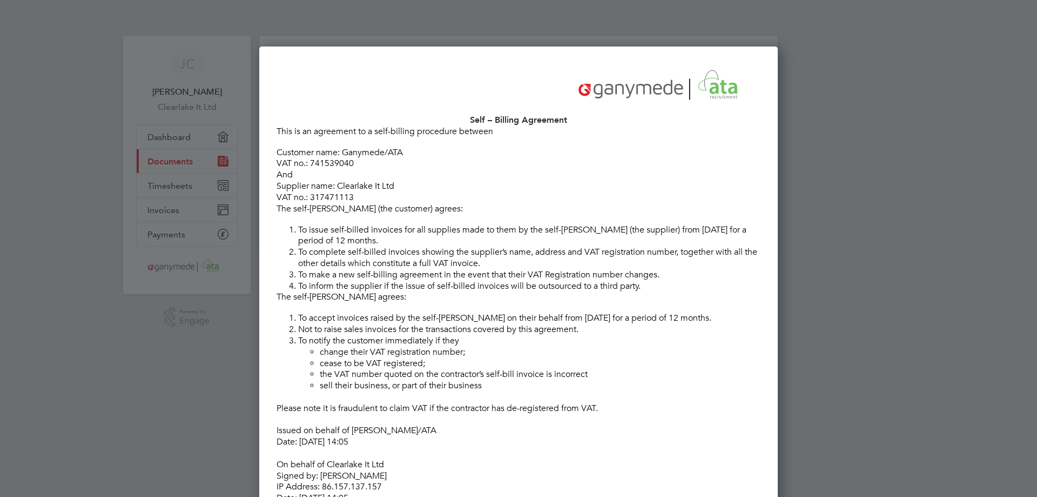
scroll to position [5, 5]
drag, startPoint x: 432, startPoint y: 180, endPoint x: 460, endPoint y: 206, distance: 38.6
drag, startPoint x: 460, startPoint y: 206, endPoint x: 433, endPoint y: 238, distance: 42.2
click at [433, 238] on li "To issue self-billed invoices for all supplies made to them by the self-billee …" at bounding box center [529, 235] width 463 height 23
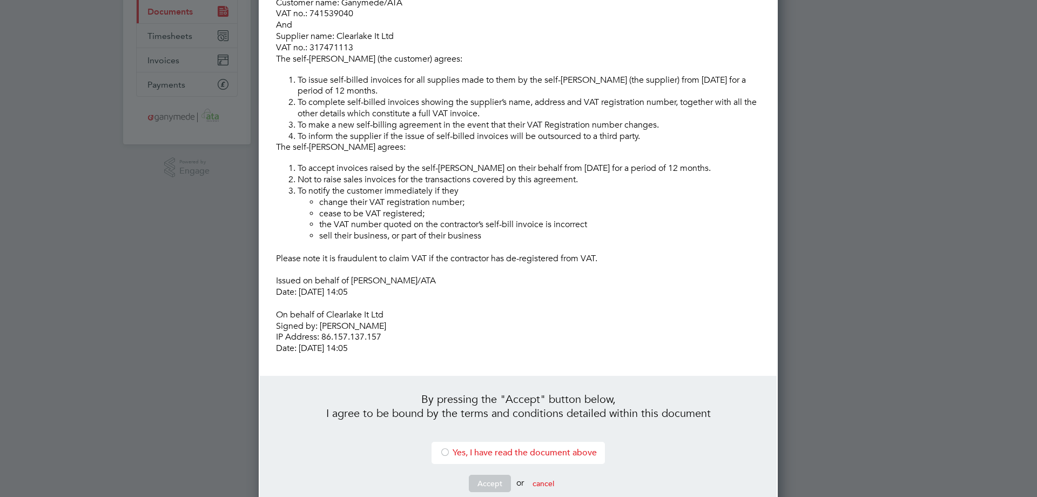
scroll to position [162, 0]
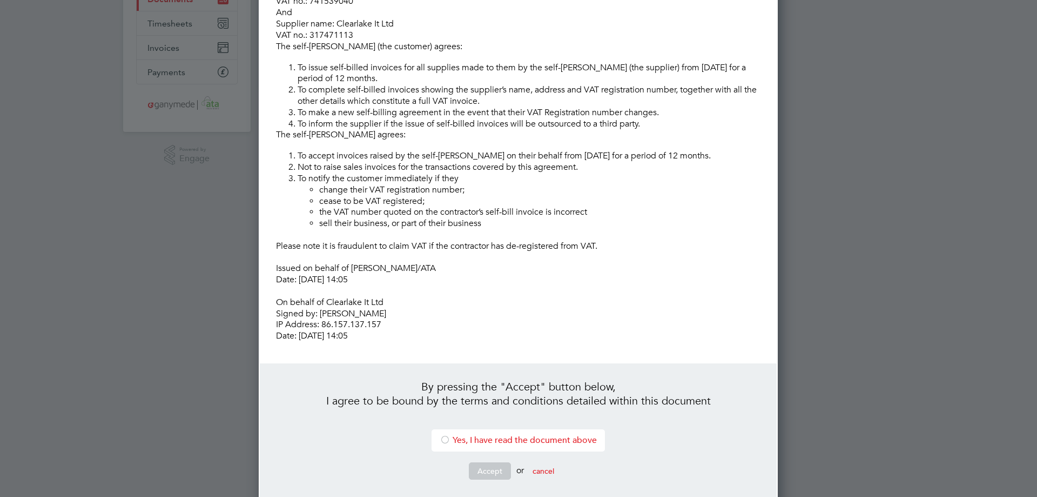
click at [497, 438] on li "Yes, I have read the document above" at bounding box center [518, 440] width 173 height 22
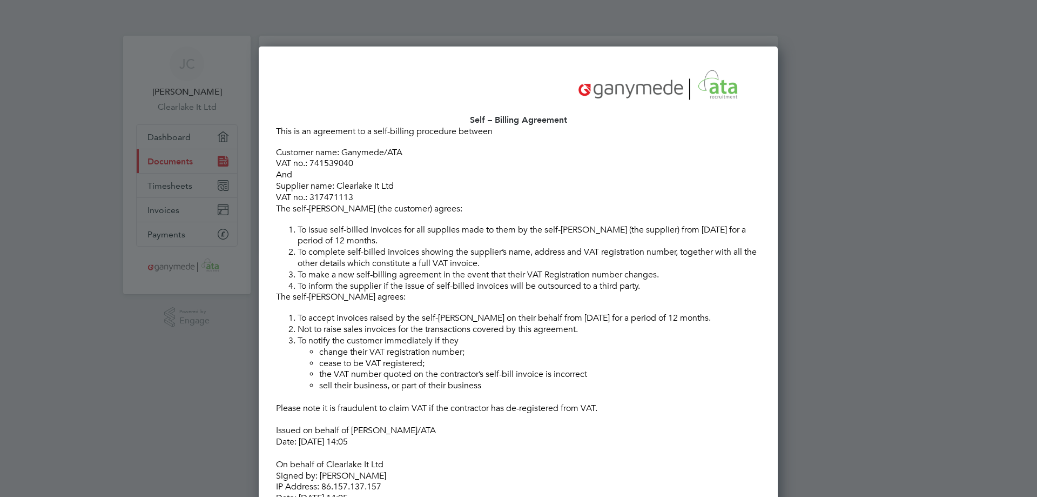
click at [561, 242] on li "To issue self-billed invoices for all supplies made to them by the self-billee …" at bounding box center [529, 235] width 463 height 23
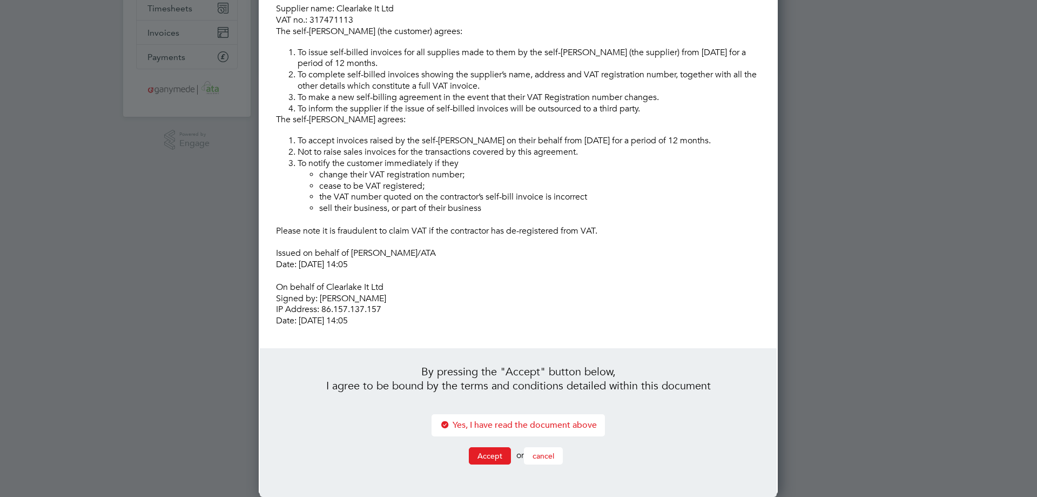
click at [554, 452] on button "cancel" at bounding box center [543, 455] width 39 height 17
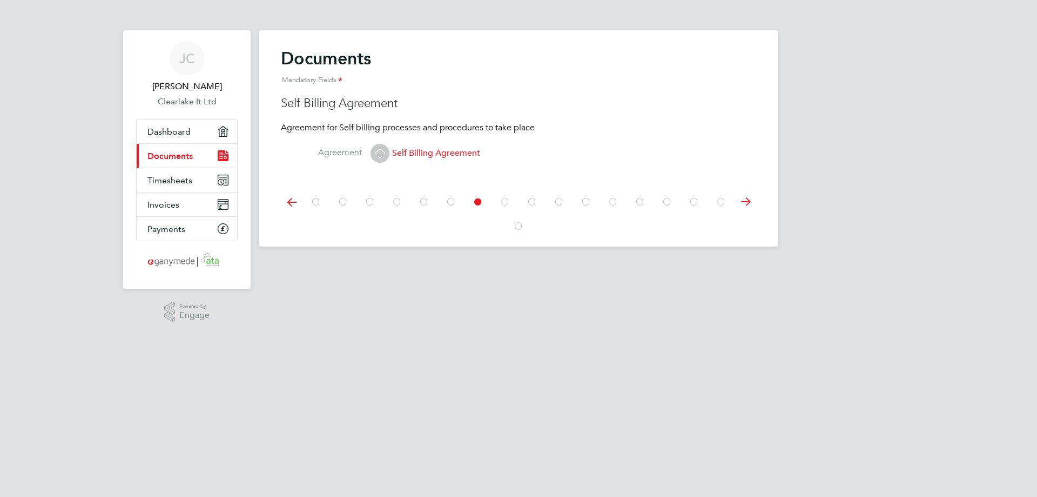
click at [376, 155] on icon at bounding box center [380, 153] width 14 height 14
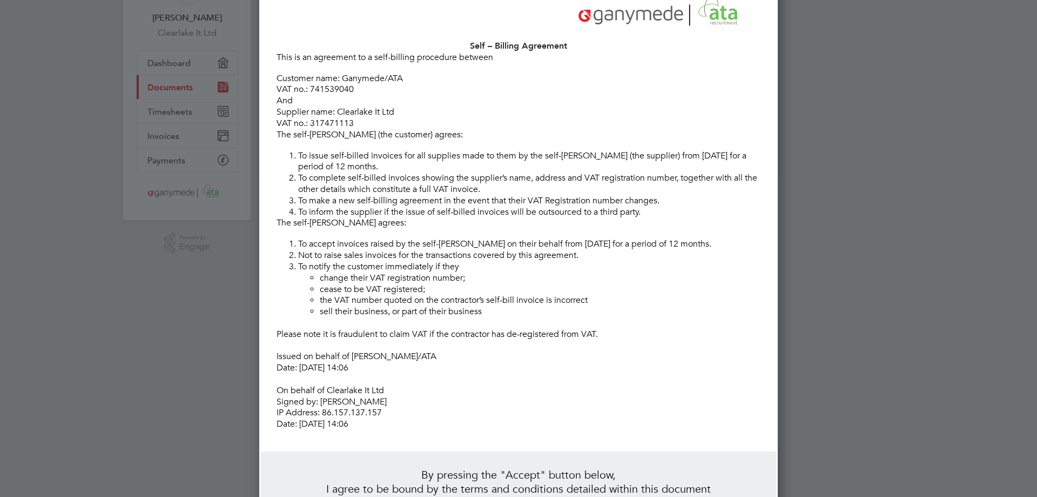
scroll to position [177, 0]
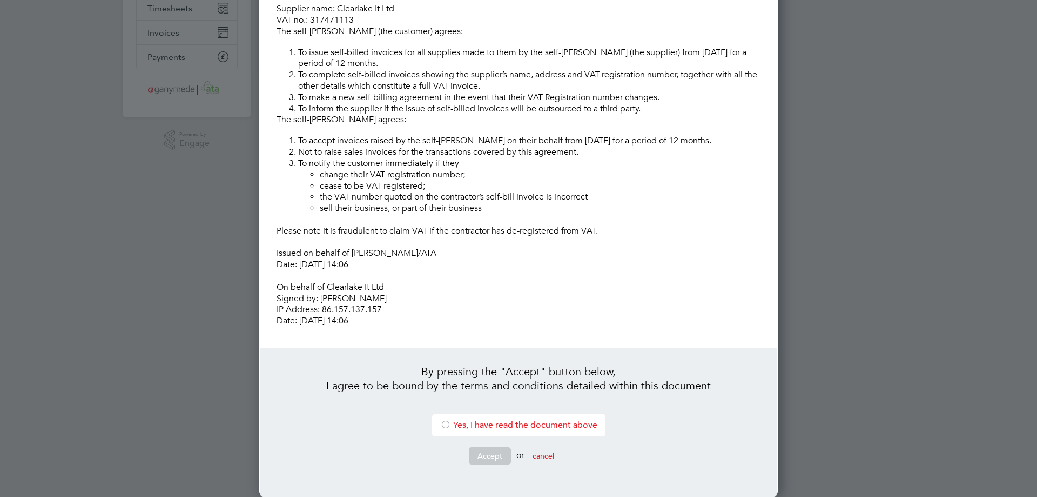
click at [466, 424] on li "Yes, I have read the document above" at bounding box center [518, 425] width 173 height 22
click at [484, 453] on button "Accept" at bounding box center [490, 455] width 42 height 17
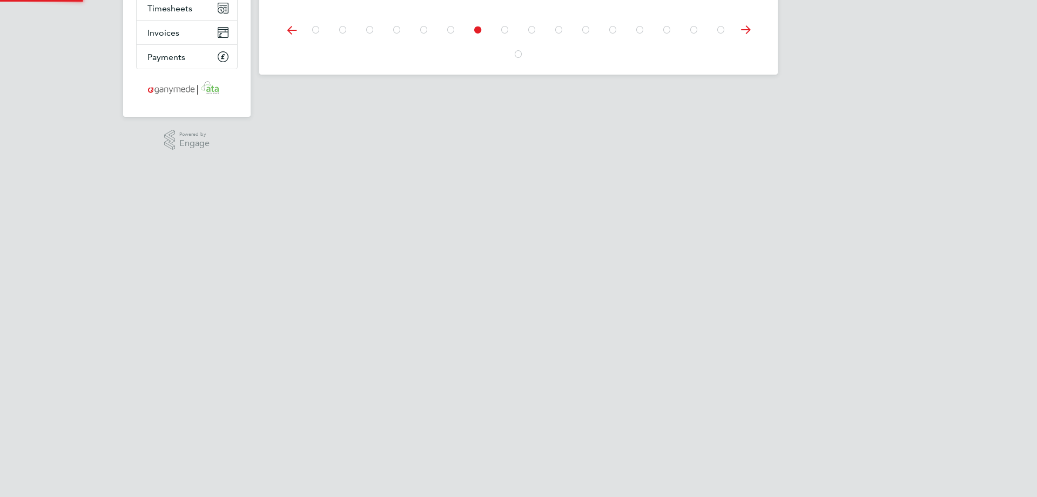
scroll to position [0, 0]
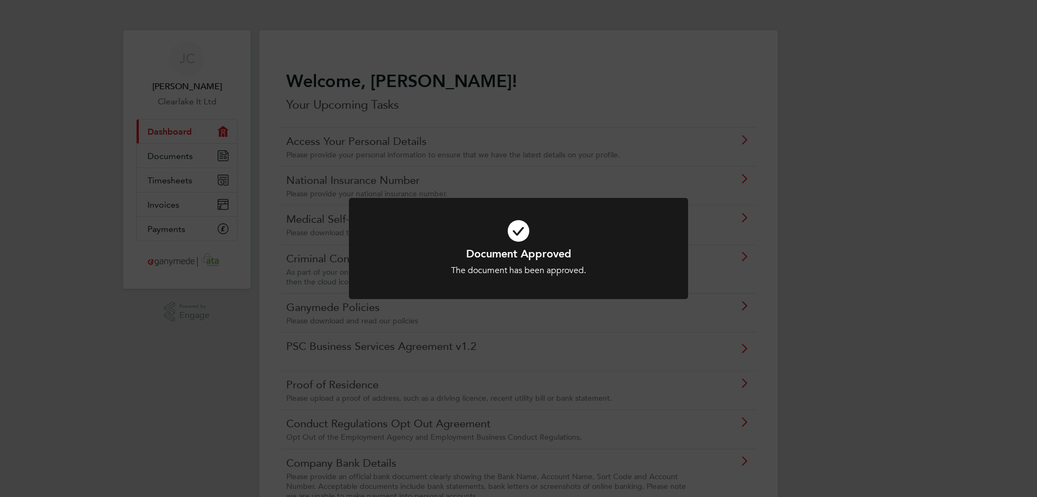
click at [882, 350] on div "Document Approved The document has been approved. Cancel Okay" at bounding box center [518, 248] width 1037 height 497
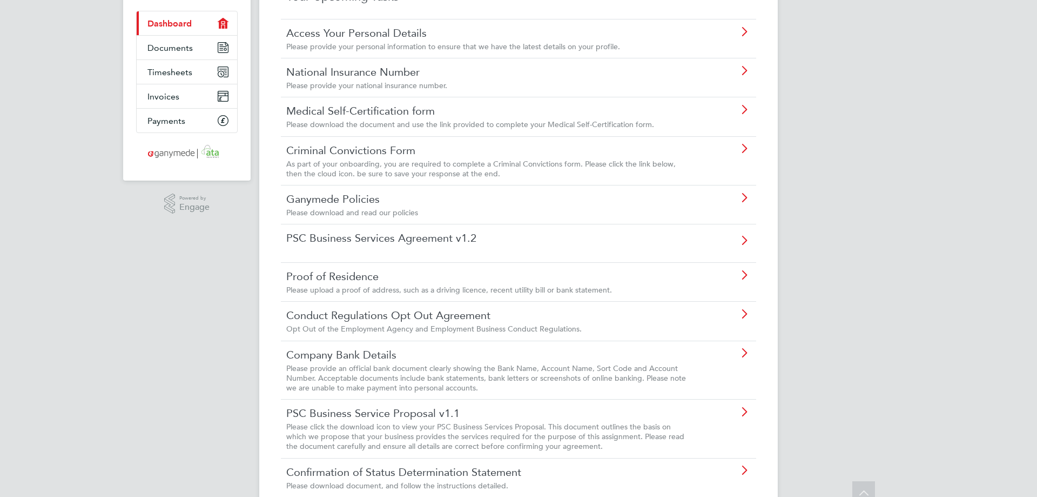
scroll to position [162, 0]
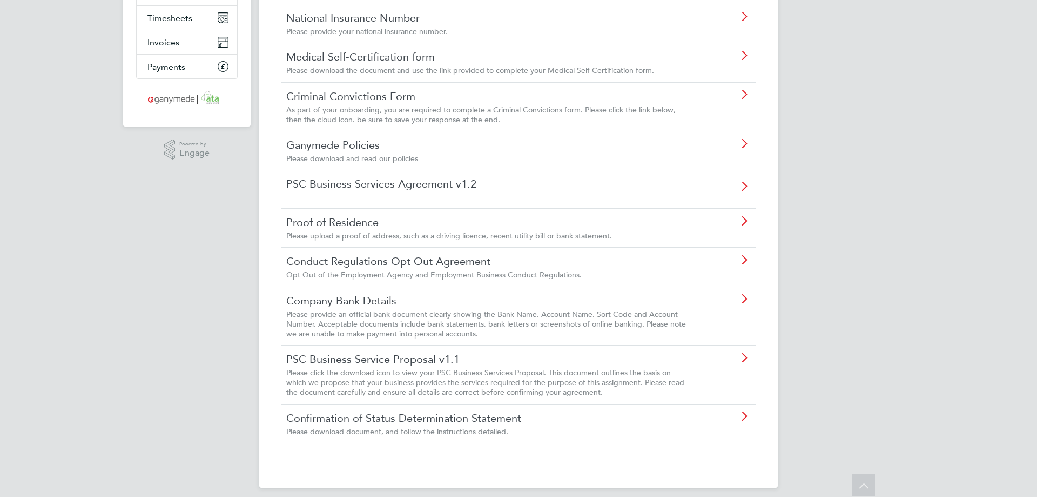
click at [496, 375] on span "Please click the download icon to view your PSC Business Services Proposal. Thi…" at bounding box center [485, 381] width 398 height 29
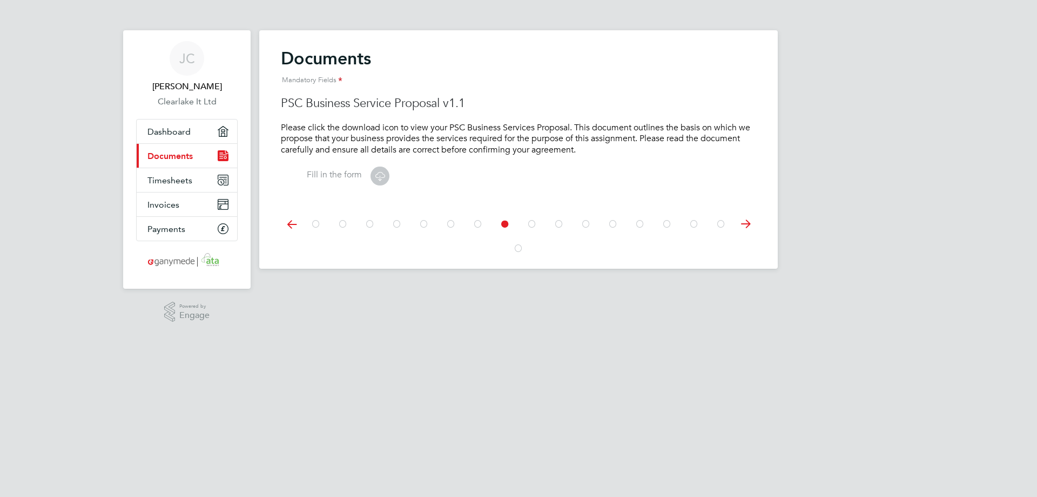
click at [381, 178] on icon at bounding box center [380, 176] width 14 height 14
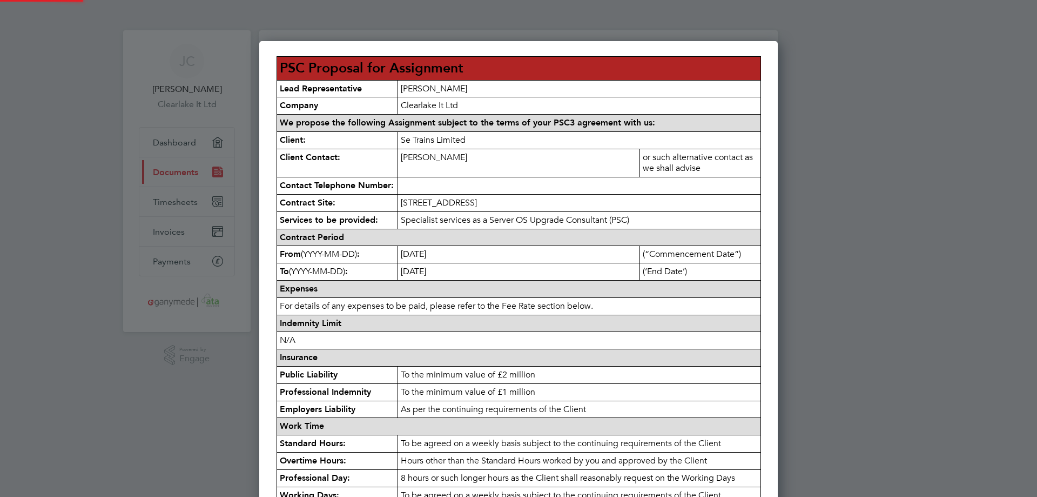
scroll to position [878, 519]
click at [341, 327] on strong "Indemnity Limit" at bounding box center [311, 323] width 62 height 10
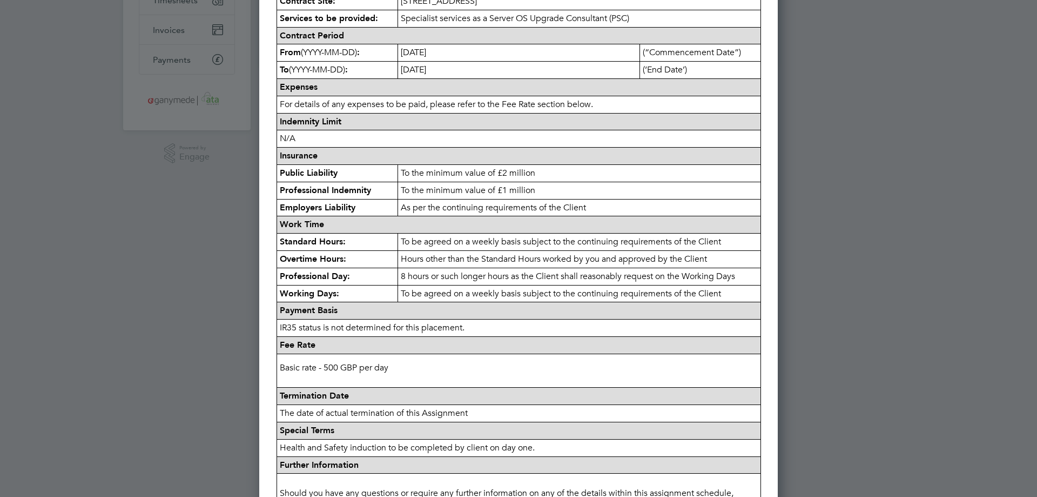
scroll to position [155, 0]
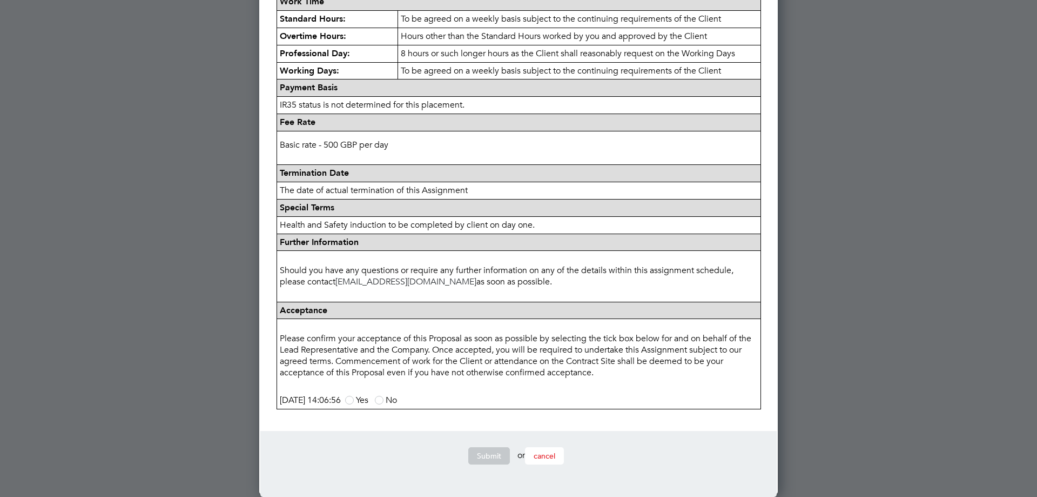
click at [547, 454] on span "cancel" at bounding box center [545, 456] width 22 height 10
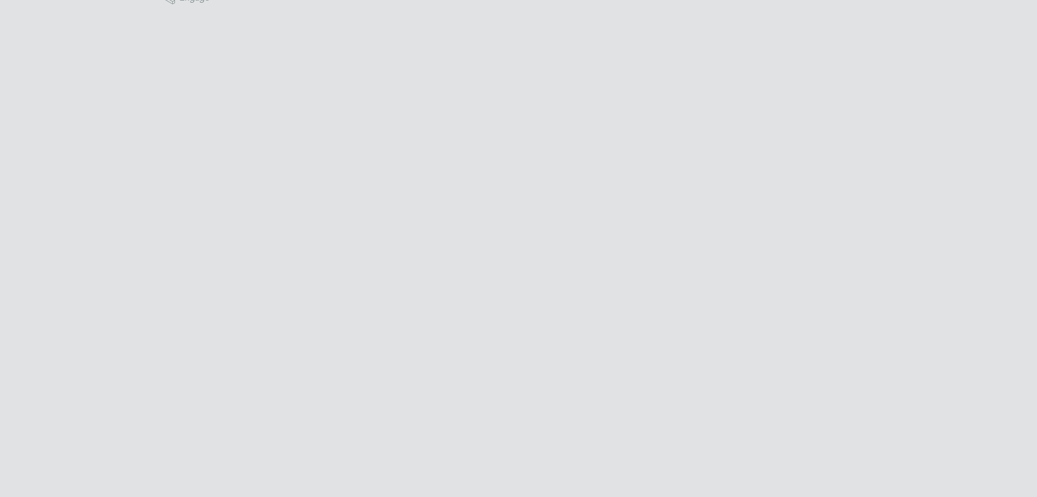
scroll to position [0, 0]
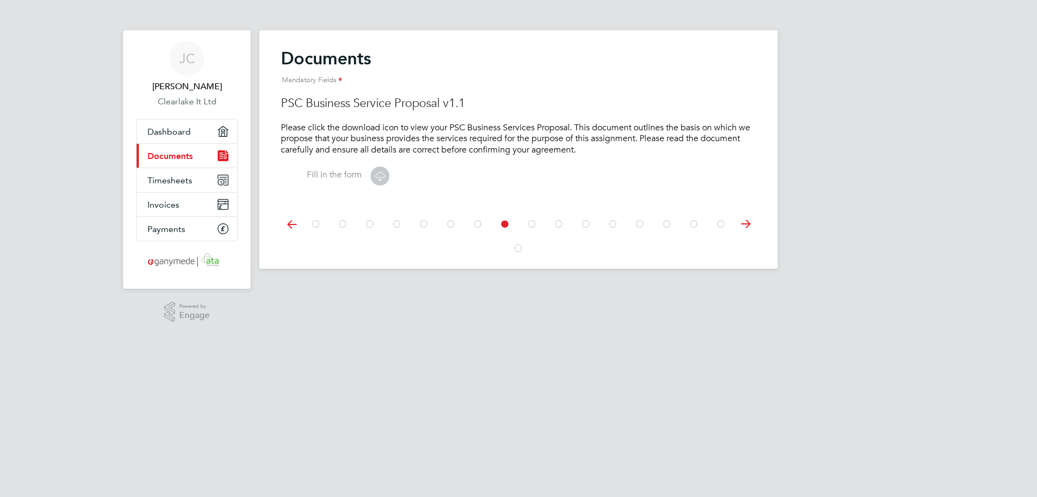
click at [187, 156] on span "Documents" at bounding box center [170, 156] width 45 height 10
click at [191, 130] on link "Dashboard" at bounding box center [187, 131] width 101 height 24
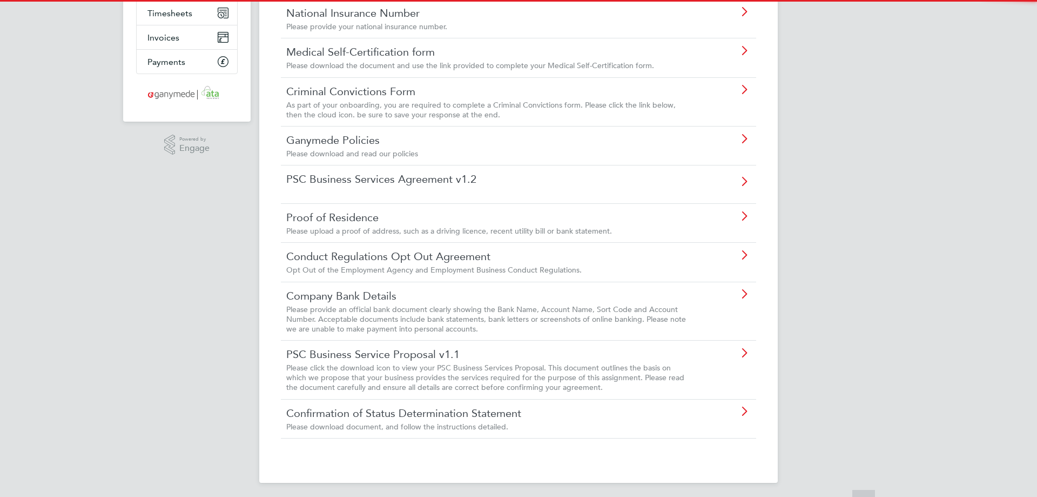
scroll to position [170, 0]
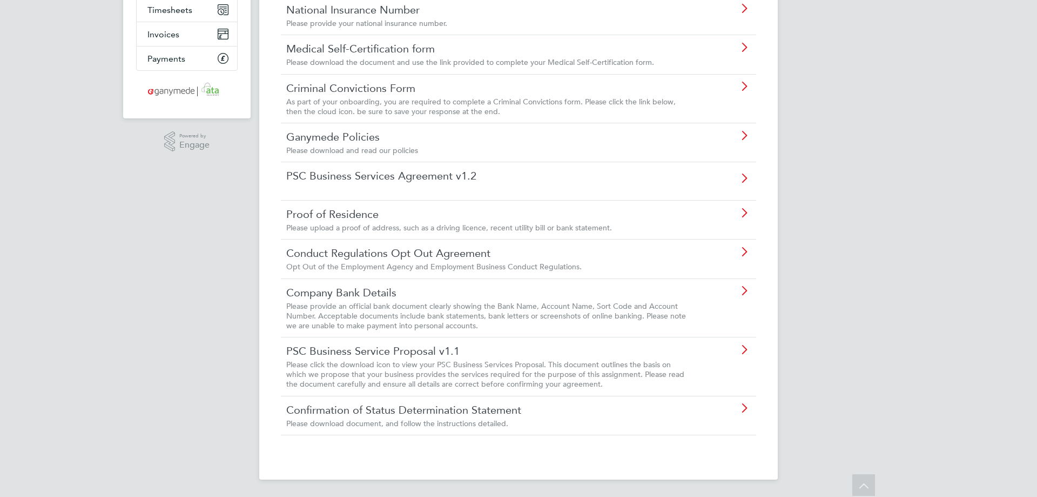
click at [430, 312] on span "Please provide an official bank document clearly showing the Bank Name, Account…" at bounding box center [486, 315] width 400 height 29
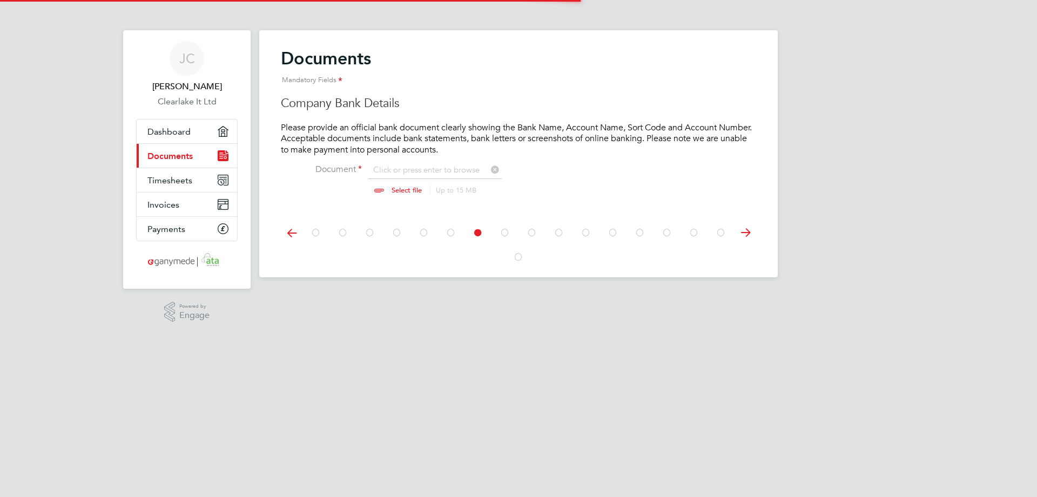
scroll to position [15, 134]
click at [579, 137] on p "Please provide an official bank document clearly showing the Bank Name, Account…" at bounding box center [519, 139] width 476 height 34
click at [401, 164] on li "Document Click or press enter to browse Select file Up to 15 MB Drop your file …" at bounding box center [519, 186] width 476 height 44
click at [413, 169] on input "file" at bounding box center [417, 180] width 170 height 32
type input "C:\fakepath\Bank.JPG"
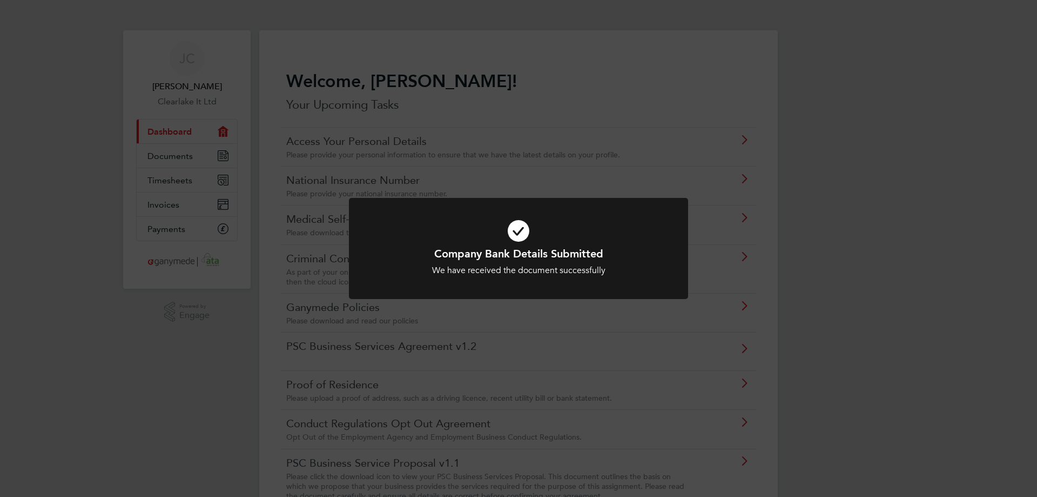
click at [879, 294] on div "Company Bank Details Submitted We have received the document successfully Cance…" at bounding box center [518, 248] width 1037 height 497
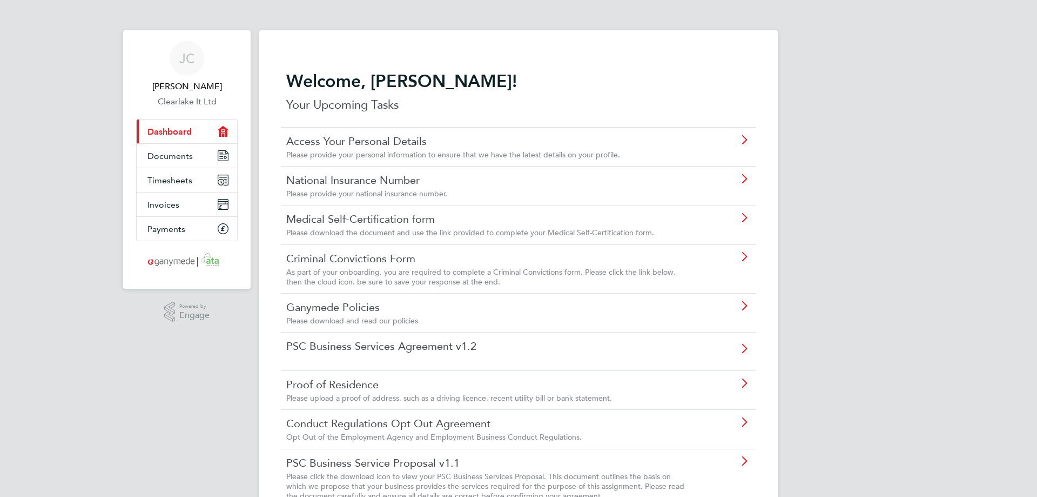
click at [858, 181] on div "[PERSON_NAME] Clearlake It Ltd Applications: Current page: Dashboard Documents …" at bounding box center [518, 304] width 1037 height 608
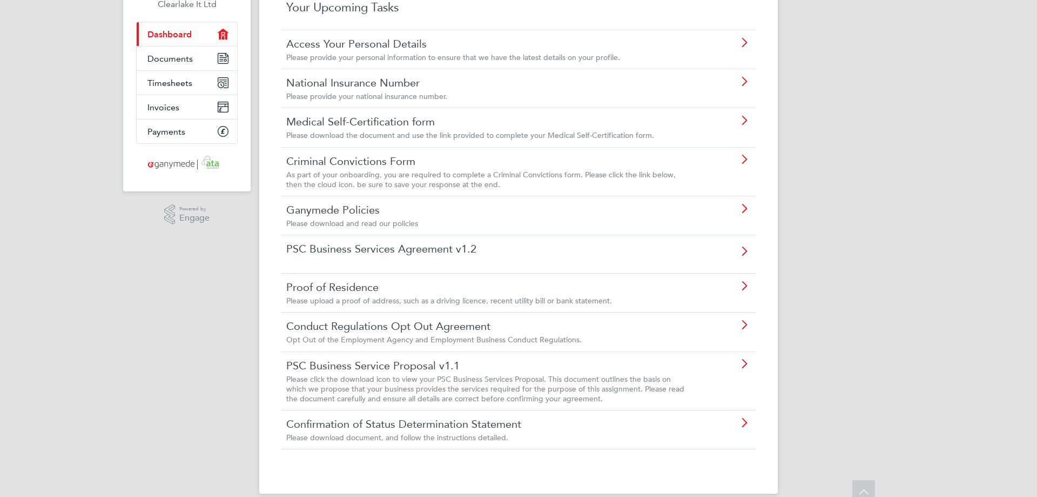
scroll to position [111, 0]
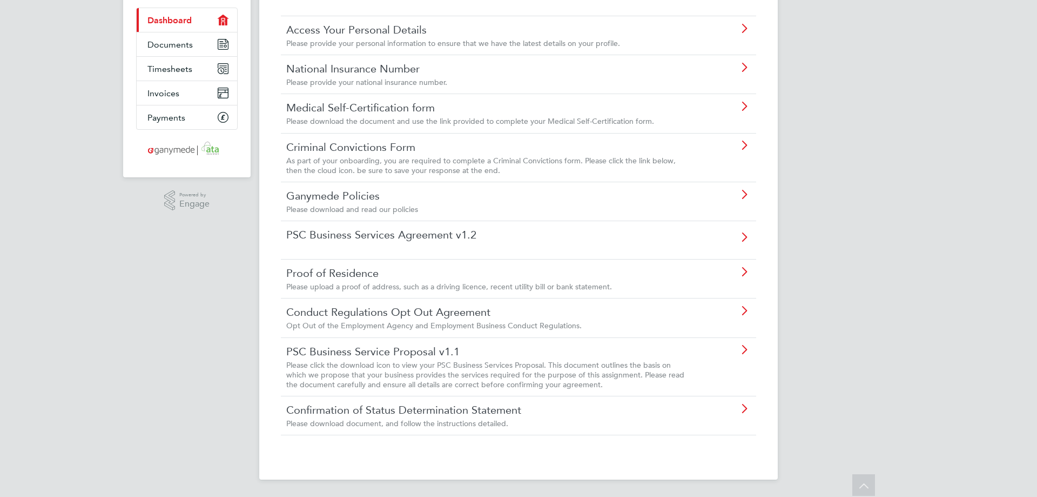
click at [538, 414] on link "Confirmation of Status Determination Statement" at bounding box center [488, 410] width 404 height 14
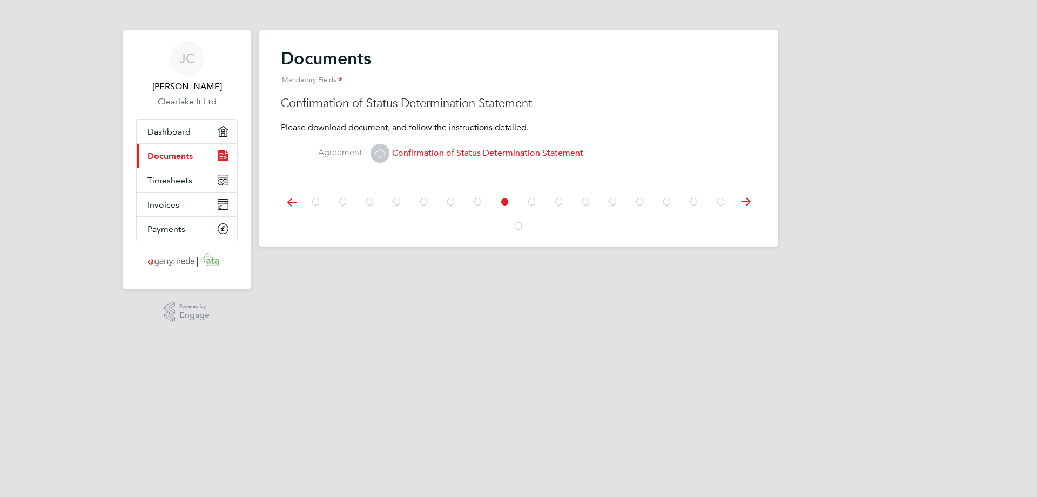
click at [453, 152] on span "Confirmation of Status Determination Statement" at bounding box center [477, 153] width 213 height 11
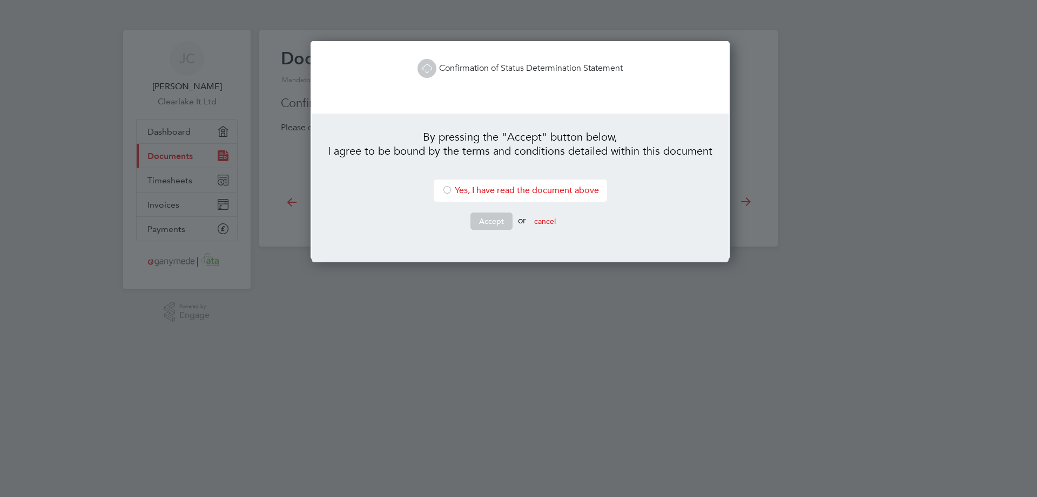
scroll to position [219, 416]
click at [550, 225] on button "cancel" at bounding box center [545, 220] width 39 height 17
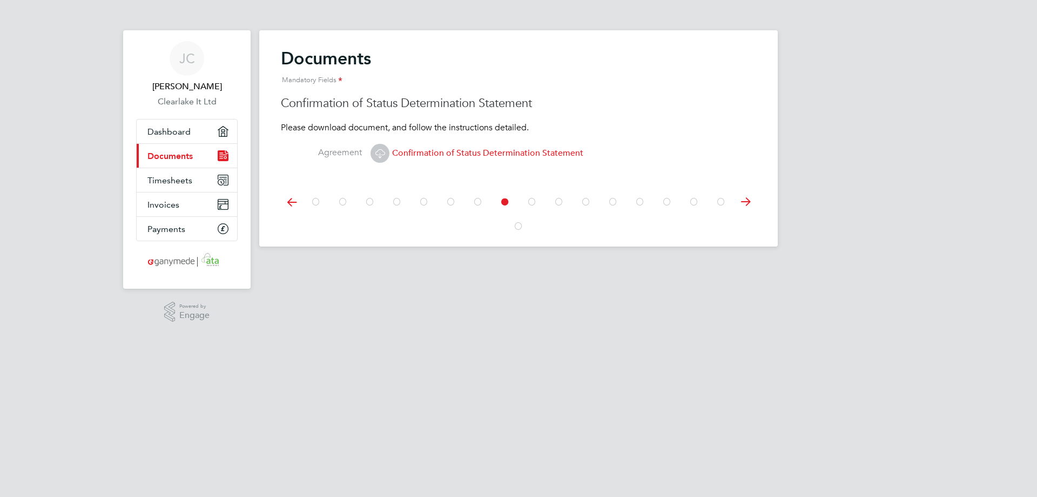
click at [615, 264] on html "JC Johnathan Chavda Clearlake It Ltd Applications: Dashboard Current page: Docu…" at bounding box center [518, 132] width 1037 height 264
click at [291, 201] on icon at bounding box center [292, 202] width 22 height 24
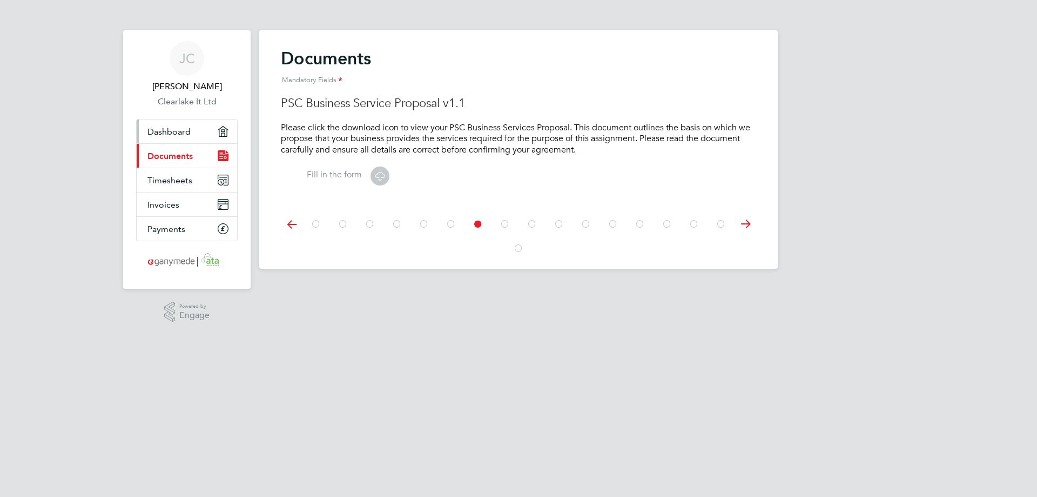
click at [175, 133] on span "Dashboard" at bounding box center [169, 131] width 43 height 10
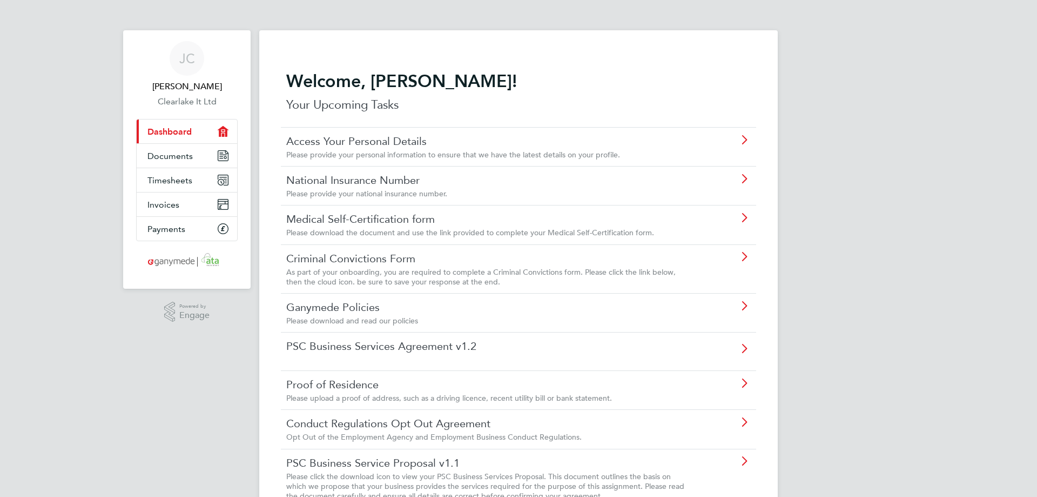
click at [839, 257] on div "[PERSON_NAME] Clearlake It Ltd Applications: Current page: Dashboard Documents …" at bounding box center [518, 304] width 1037 height 608
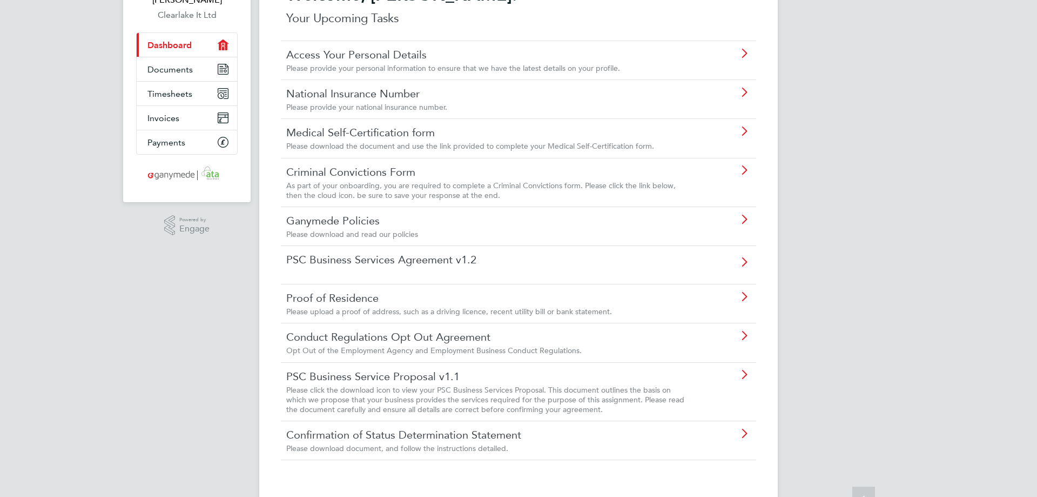
scroll to position [111, 0]
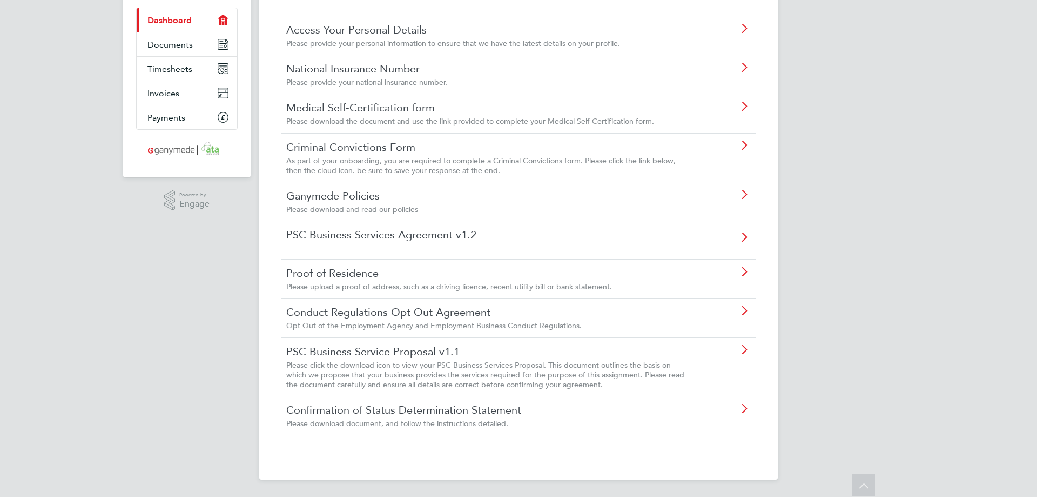
click at [431, 379] on span "Please click the download icon to view your PSC Business Services Proposal. Thi…" at bounding box center [485, 374] width 398 height 29
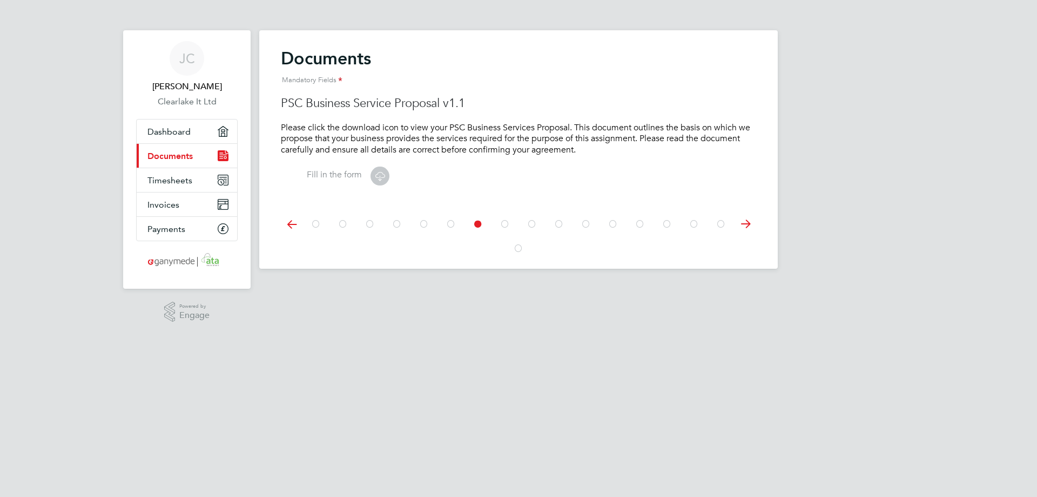
click at [384, 179] on icon at bounding box center [380, 176] width 14 height 14
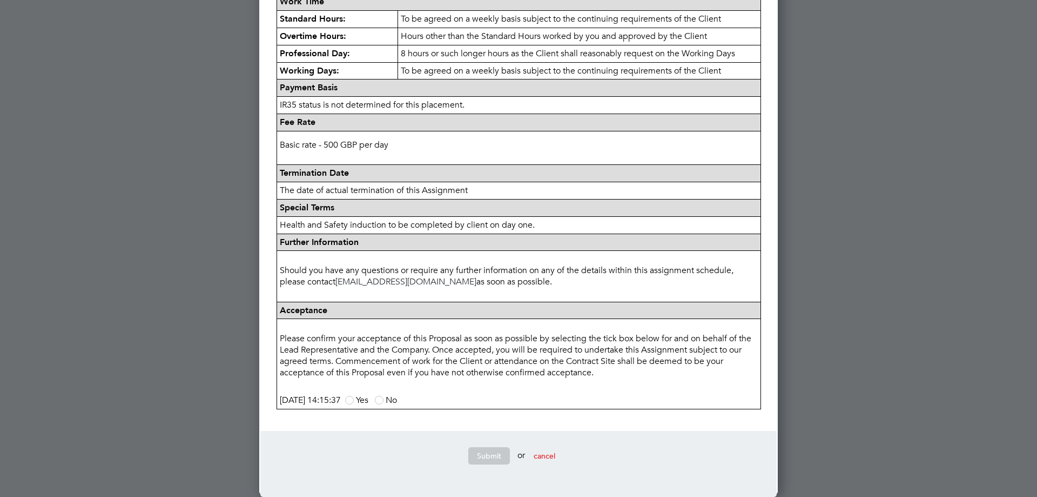
scroll to position [425, 0]
click at [955, 311] on div at bounding box center [518, 248] width 1037 height 497
click at [552, 462] on button "cancel" at bounding box center [544, 455] width 39 height 17
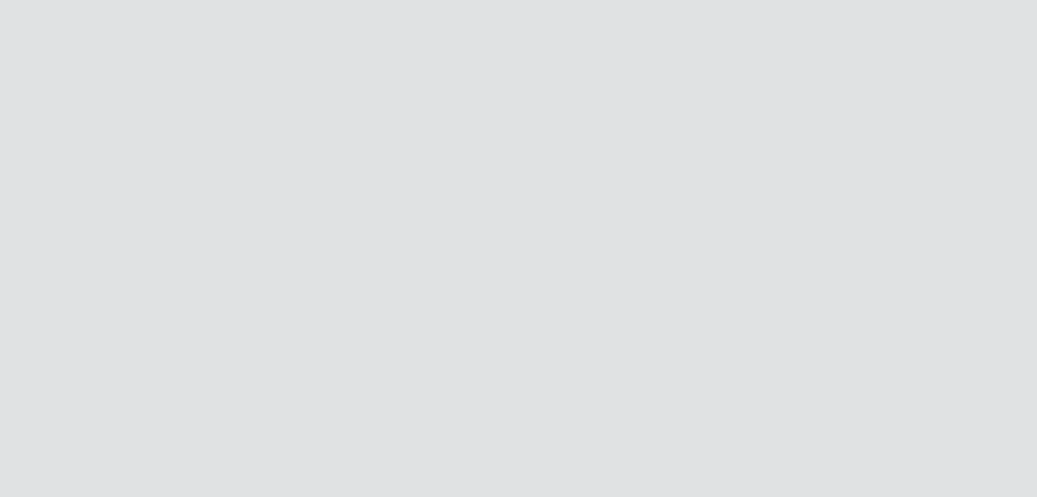
scroll to position [0, 0]
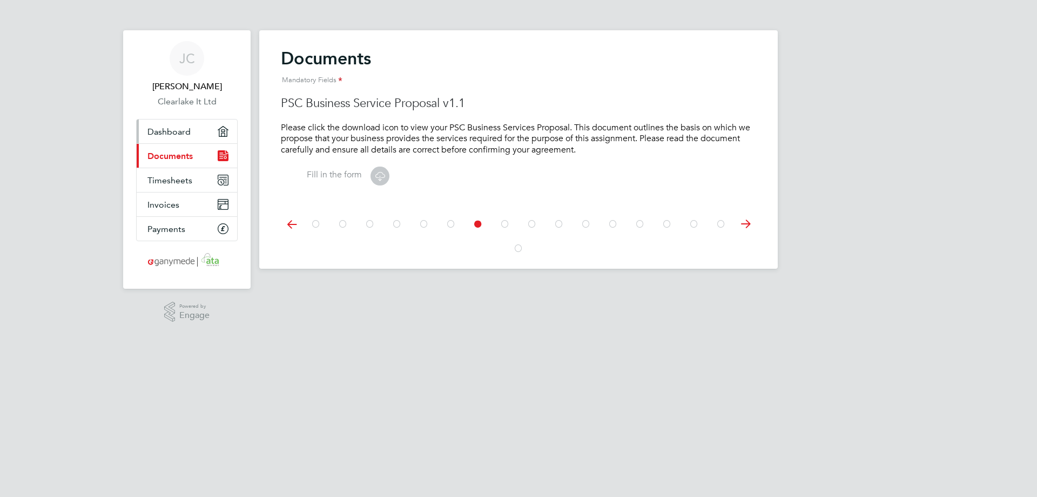
click at [197, 128] on link "Dashboard" at bounding box center [187, 131] width 101 height 24
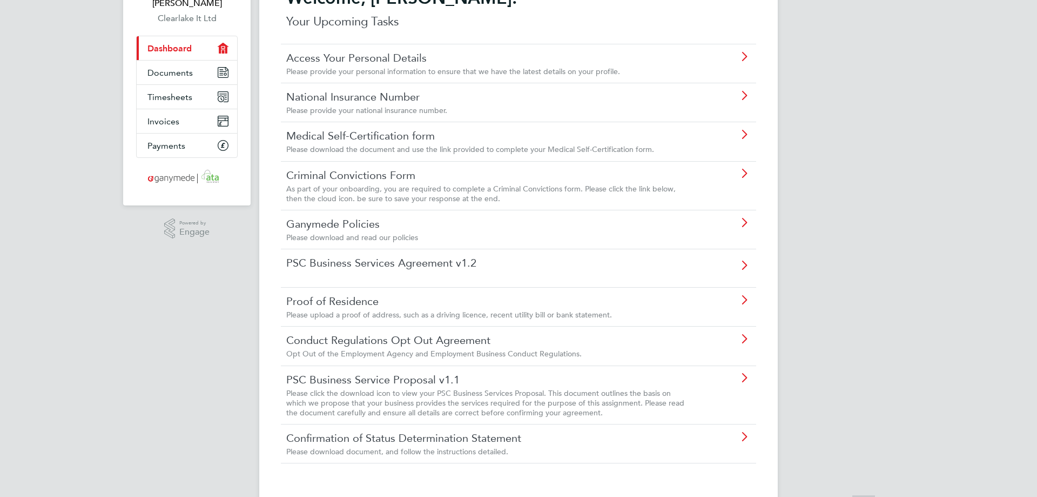
scroll to position [108, 0]
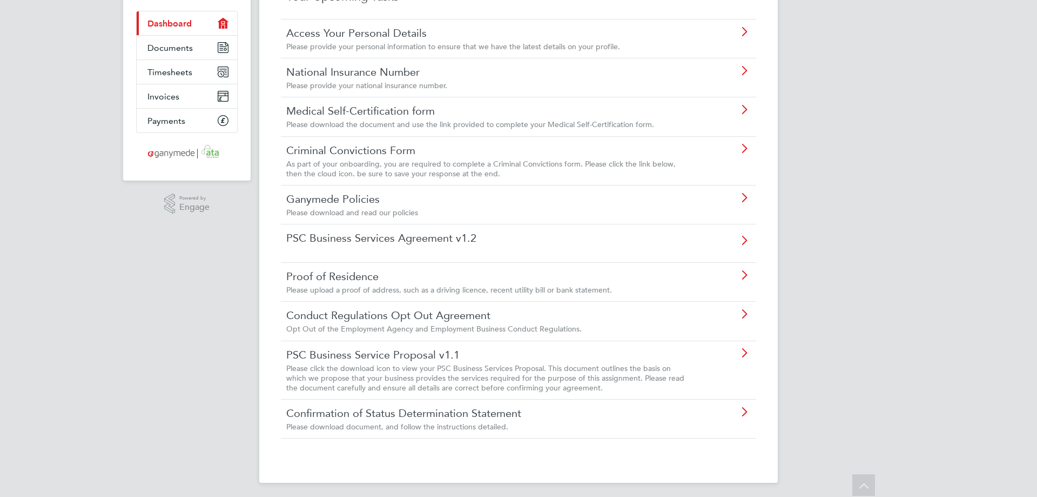
click at [473, 207] on div "Please download and read our policies" at bounding box center [488, 212] width 404 height 10
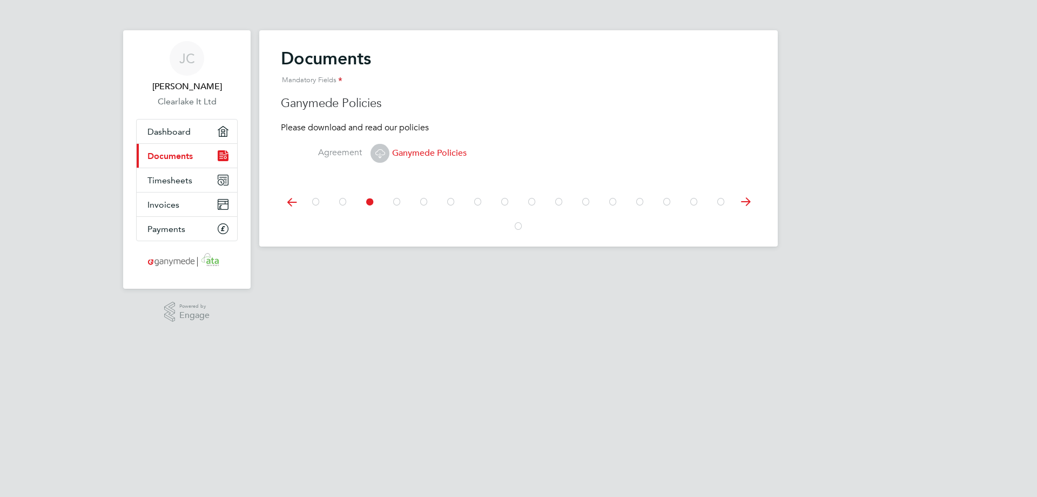
click at [424, 156] on span "Ganymede Policies" at bounding box center [419, 153] width 96 height 11
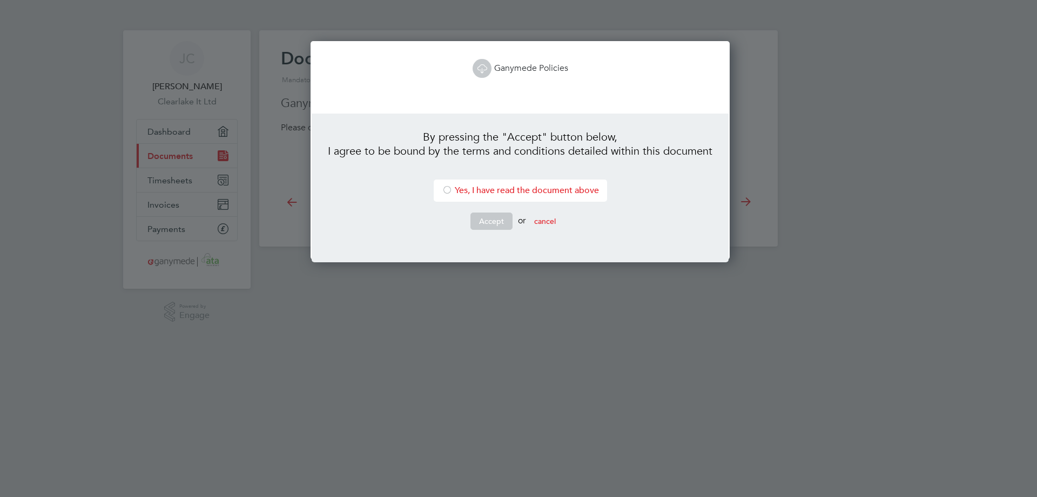
scroll to position [219, 416]
click at [551, 223] on button "cancel" at bounding box center [545, 220] width 39 height 17
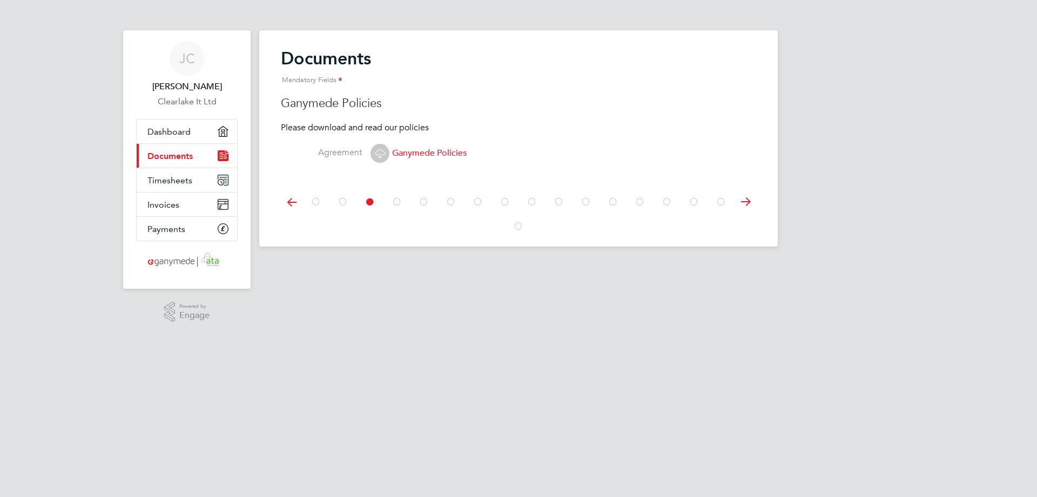
click at [384, 160] on icon at bounding box center [380, 153] width 14 height 14
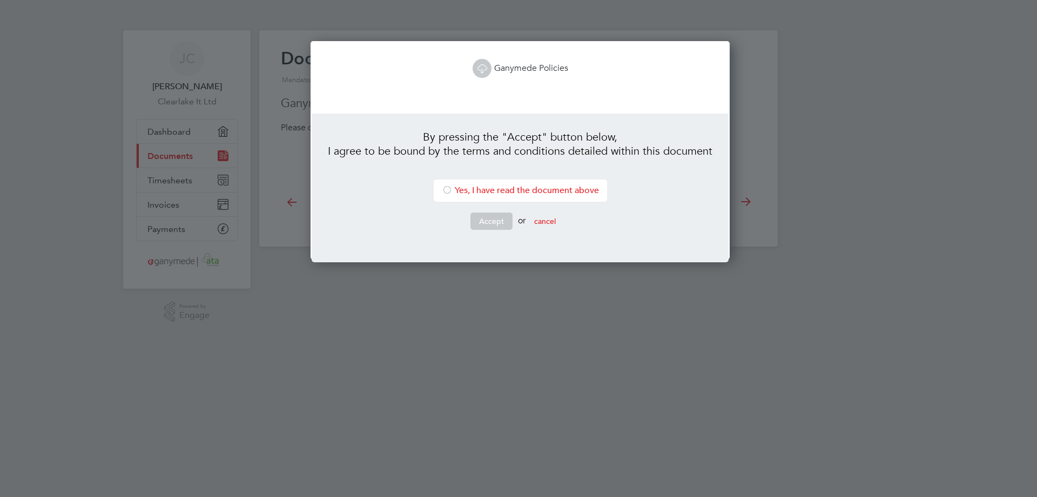
click at [482, 73] on icon at bounding box center [483, 69] width 14 height 14
click at [551, 213] on button "cancel" at bounding box center [545, 220] width 39 height 17
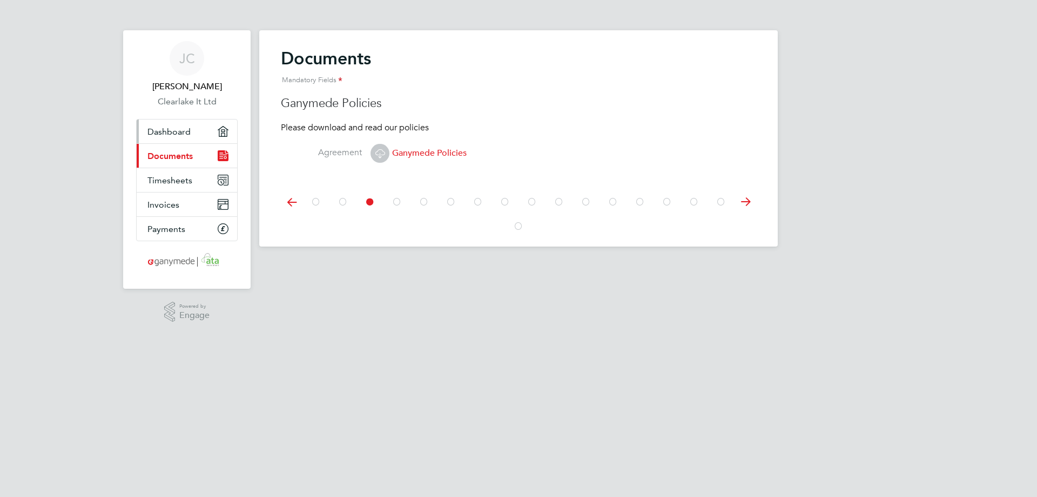
click at [187, 132] on span "Dashboard" at bounding box center [169, 131] width 43 height 10
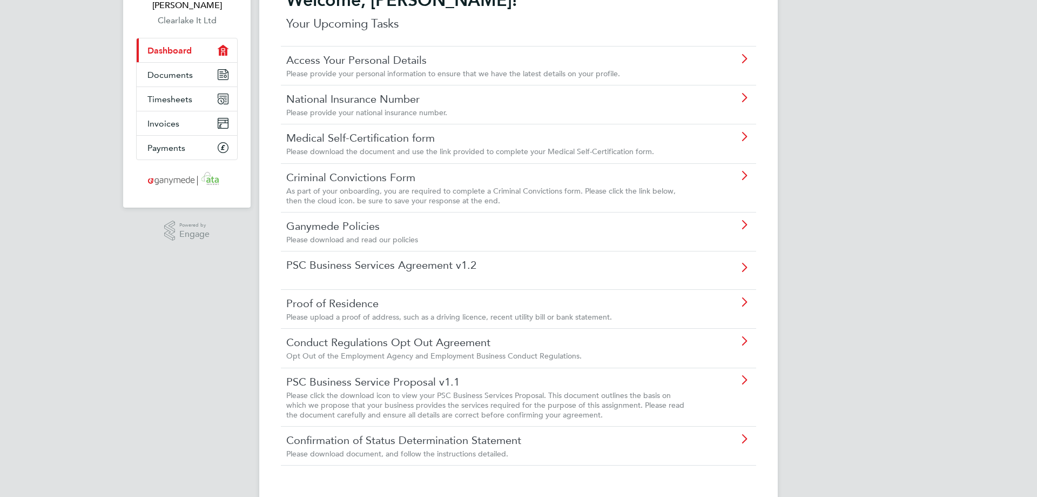
scroll to position [108, 0]
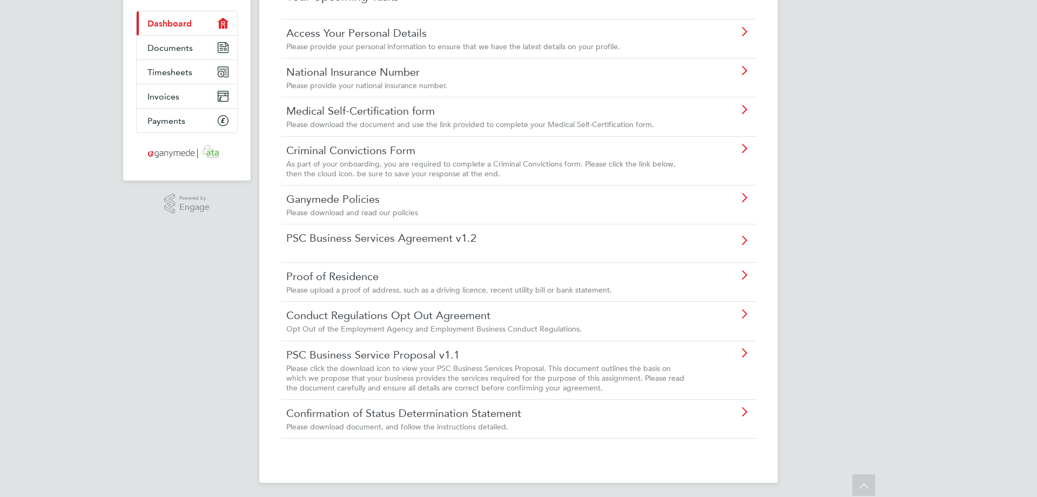
click at [419, 424] on span "Please download document, and follow the instructions detailed." at bounding box center [397, 426] width 222 height 10
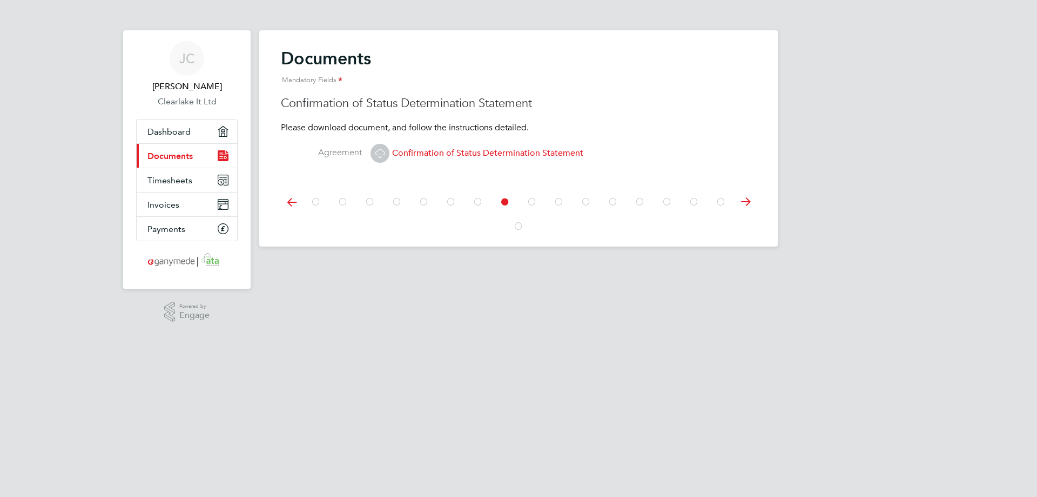
click at [452, 151] on span "Confirmation of Status Determination Statement" at bounding box center [477, 153] width 213 height 11
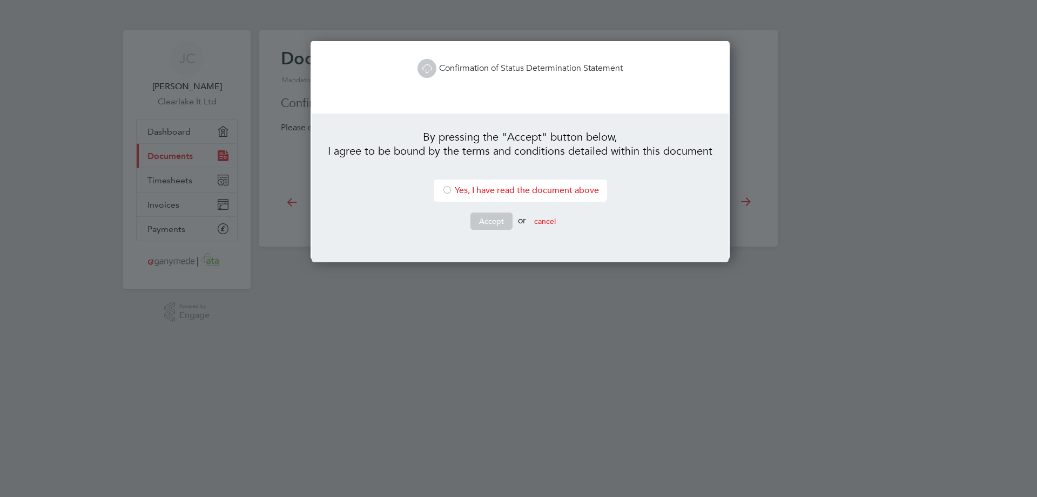
scroll to position [219, 416]
click at [427, 66] on icon at bounding box center [427, 69] width 14 height 14
click at [421, 72] on icon at bounding box center [427, 69] width 14 height 14
click at [491, 197] on li "Yes, I have read the document above" at bounding box center [520, 190] width 173 height 22
click at [482, 220] on button "Accept" at bounding box center [492, 220] width 42 height 17
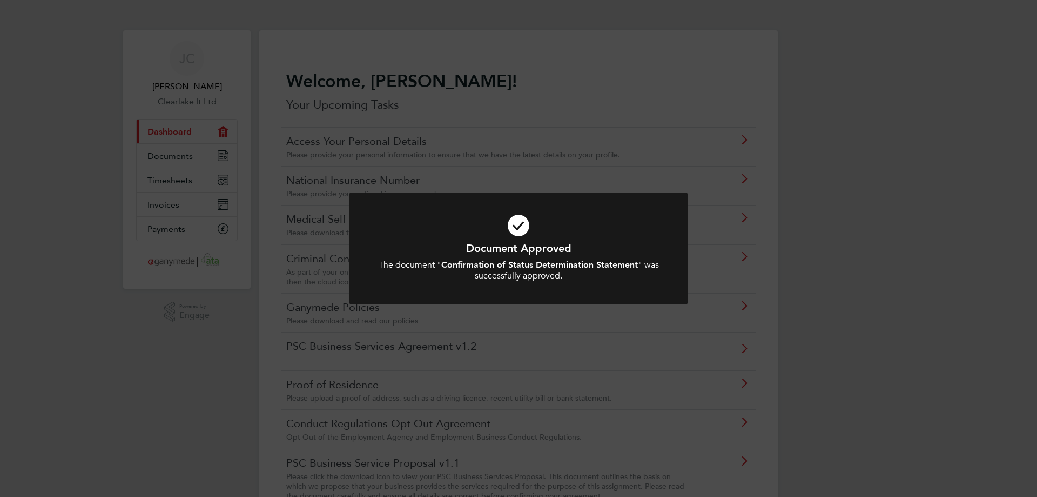
click at [820, 325] on div "Document Approved The document " Confirmation of Status Determination Statement…" at bounding box center [518, 248] width 1037 height 497
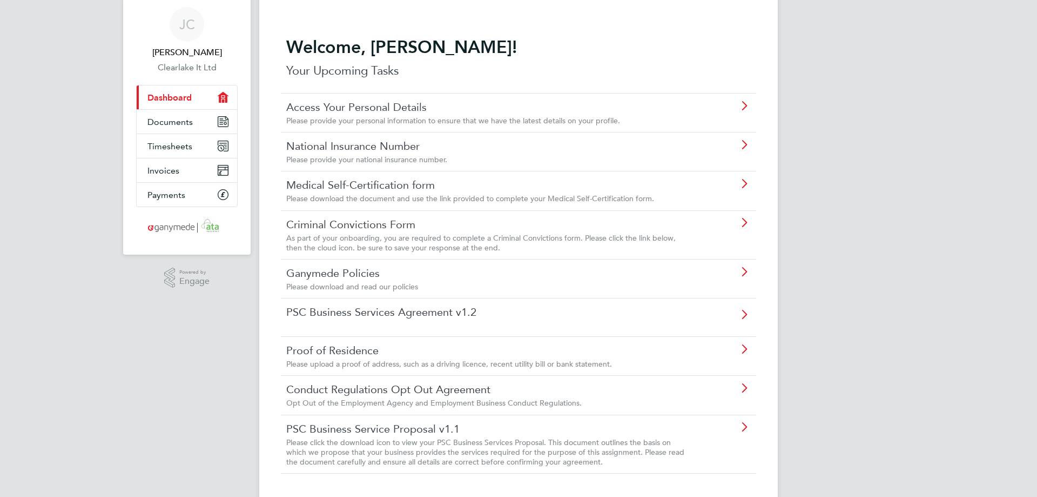
scroll to position [72, 0]
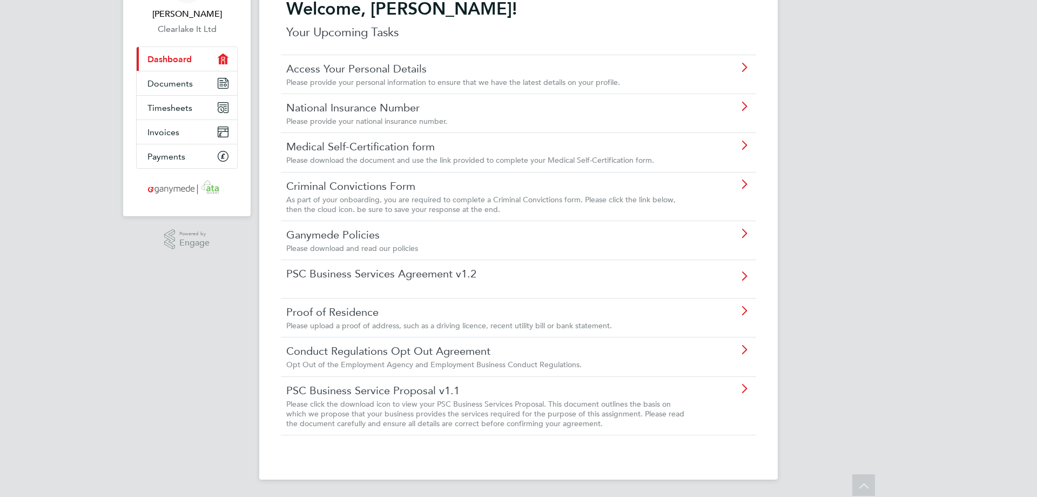
click at [400, 391] on link "PSC Business Service Proposal v1.1" at bounding box center [488, 390] width 404 height 14
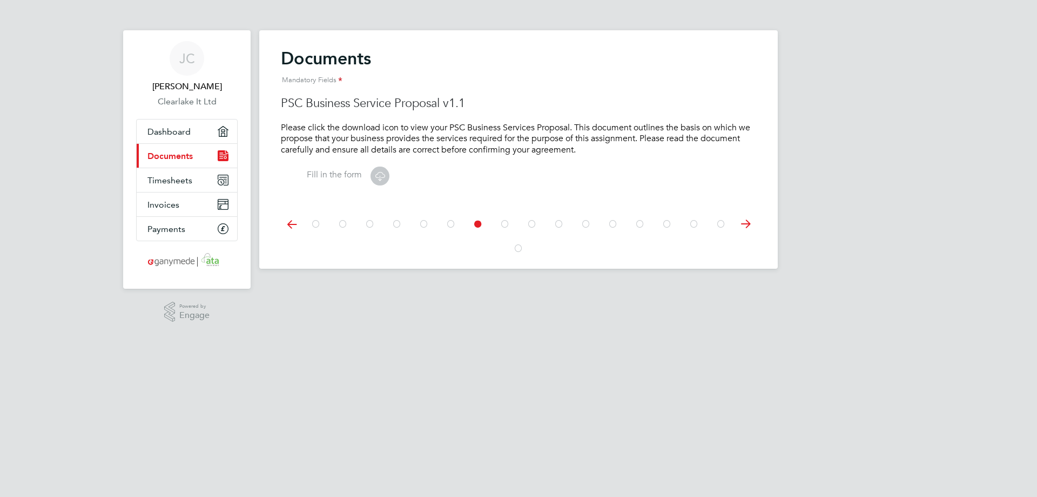
click at [378, 177] on icon at bounding box center [380, 176] width 14 height 14
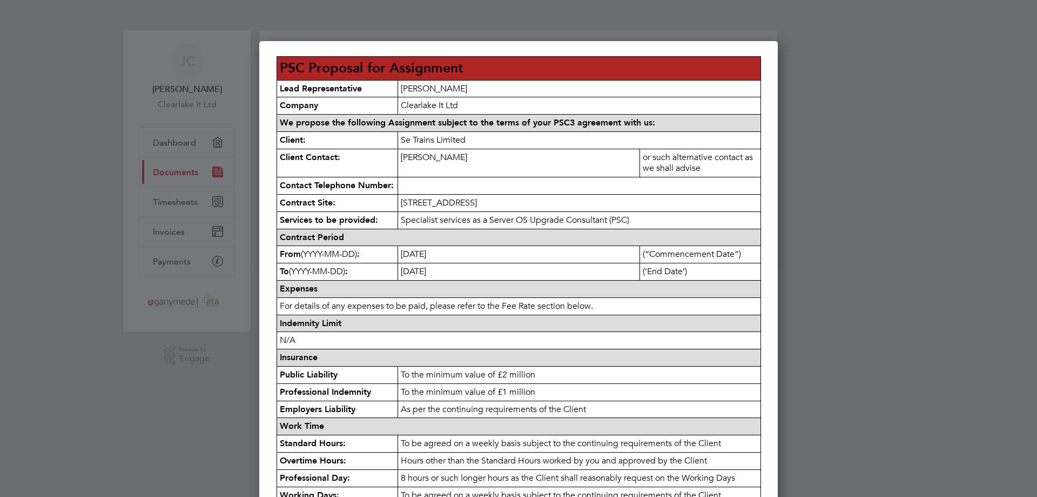
click at [874, 123] on div at bounding box center [518, 248] width 1037 height 497
click at [110, 144] on div at bounding box center [518, 248] width 1037 height 497
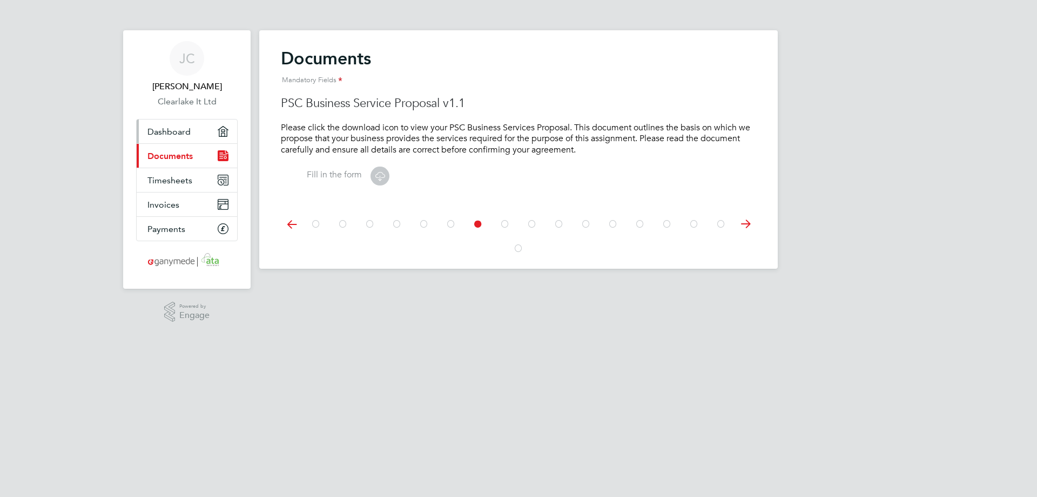
click at [175, 131] on span "Dashboard" at bounding box center [169, 131] width 43 height 10
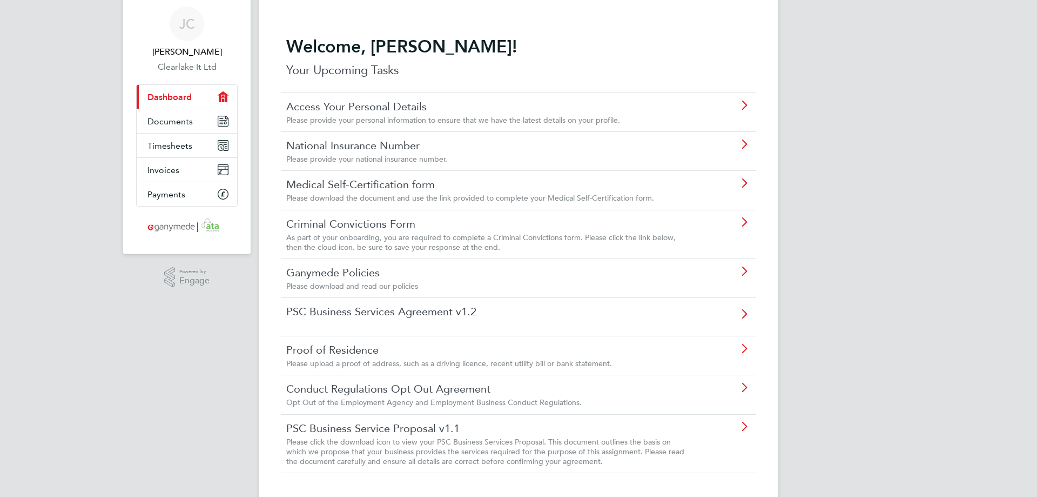
scroll to position [54, 0]
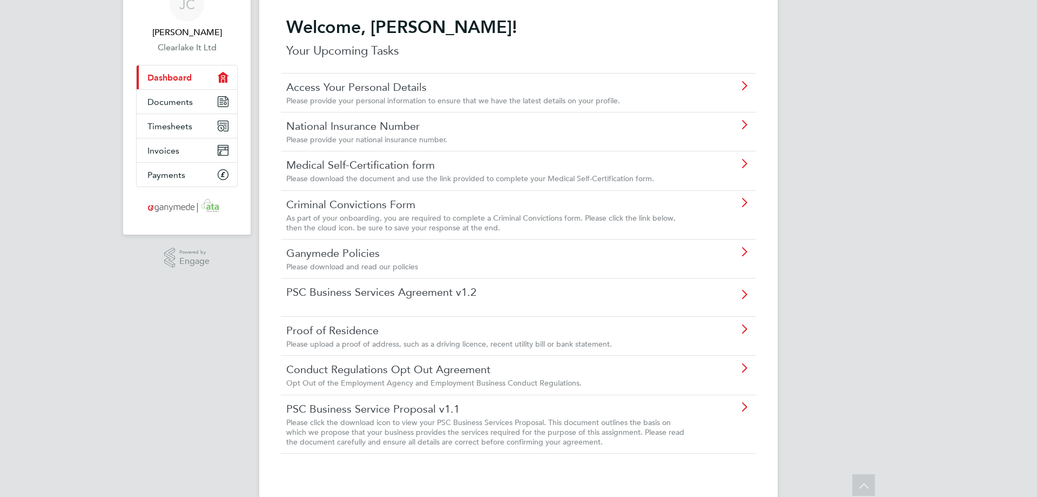
click at [421, 294] on link "PSC Business Services Agreement v1.2" at bounding box center [488, 292] width 404 height 14
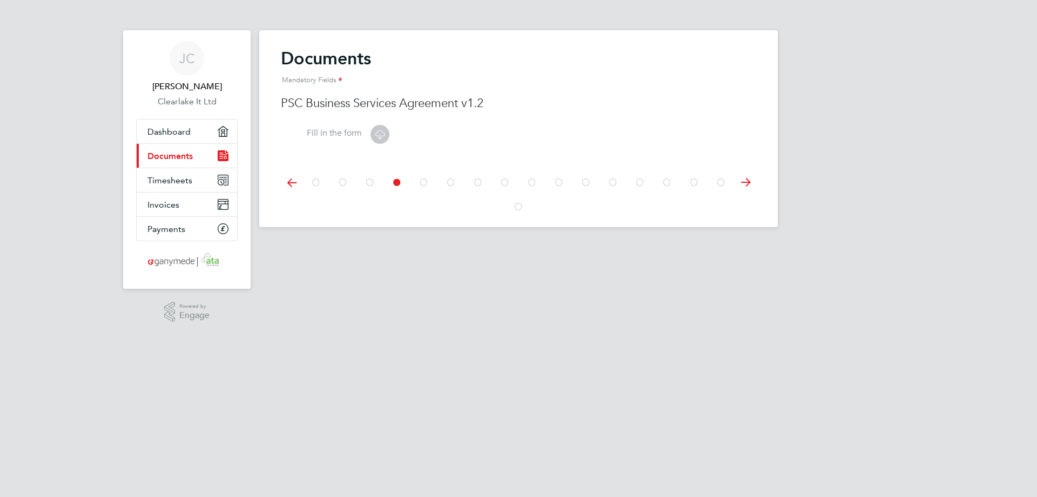
click at [383, 136] on icon at bounding box center [380, 135] width 14 height 14
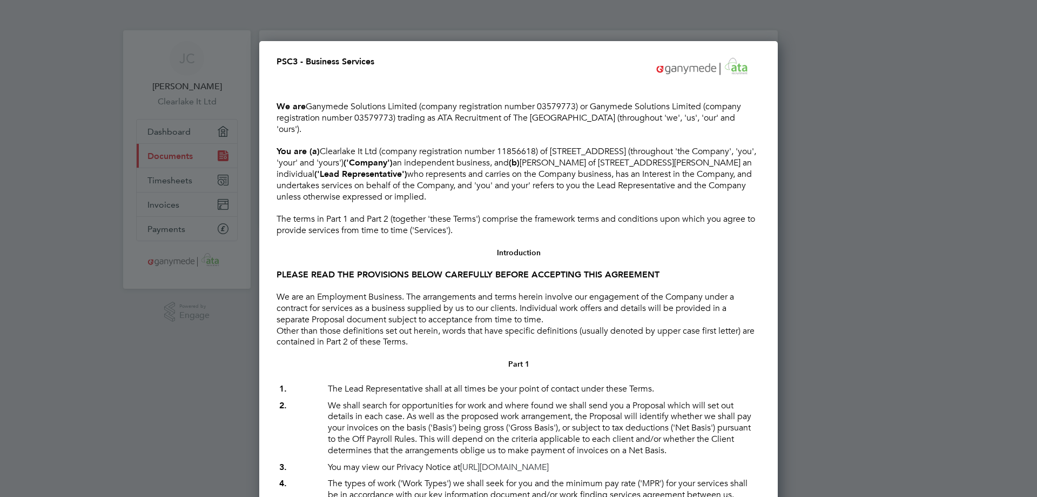
click at [86, 349] on div at bounding box center [518, 248] width 1037 height 497
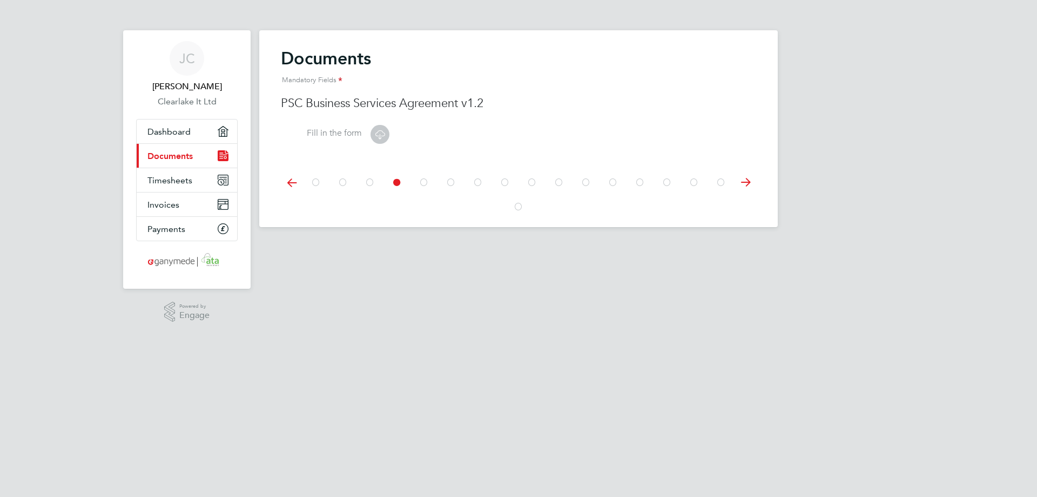
click at [373, 137] on icon at bounding box center [380, 135] width 14 height 14
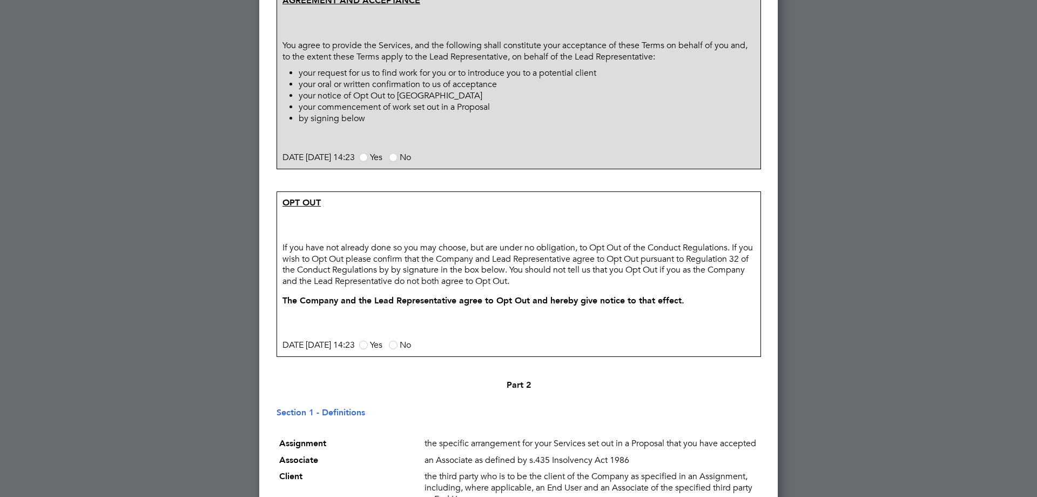
scroll to position [811, 0]
click at [383, 158] on label "Yes" at bounding box center [370, 156] width 23 height 11
click at [0, 0] on input "Yes" at bounding box center [0, 0] width 0 height 0
click at [464, 251] on p "If you have not already done so you may choose, but are under no obligation, to…" at bounding box center [519, 264] width 478 height 50
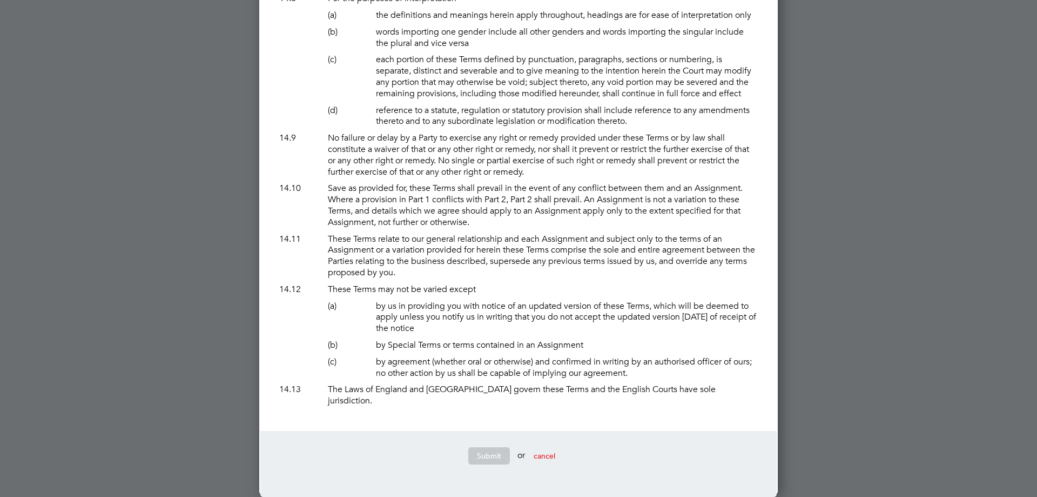
scroll to position [9279, 0]
click at [421, 277] on p "These Terms relate to our general relationship and each Assignment and subject …" at bounding box center [543, 256] width 436 height 50
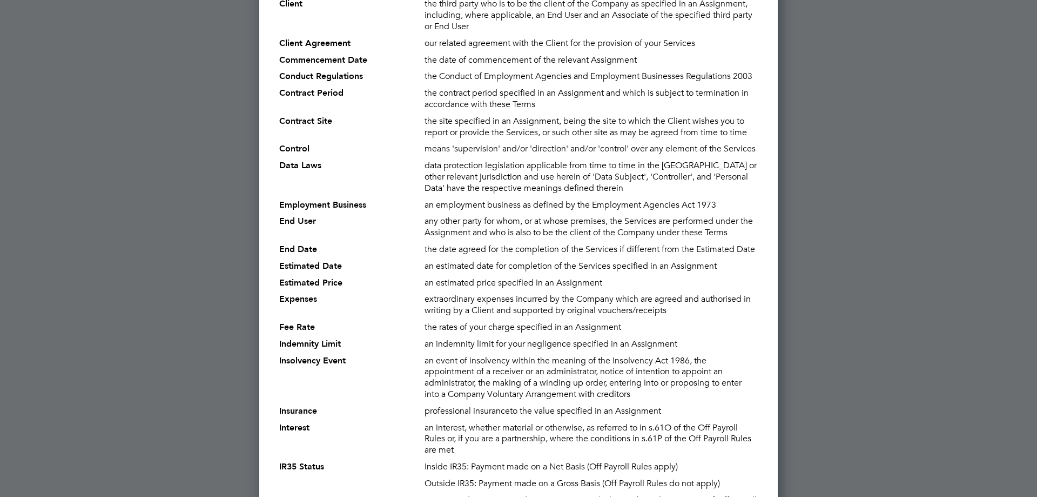
scroll to position [1282, 0]
click at [500, 389] on p "an event of insolvency within the meaning of the Insolvency Act 1986, the appoi…" at bounding box center [591, 378] width 339 height 50
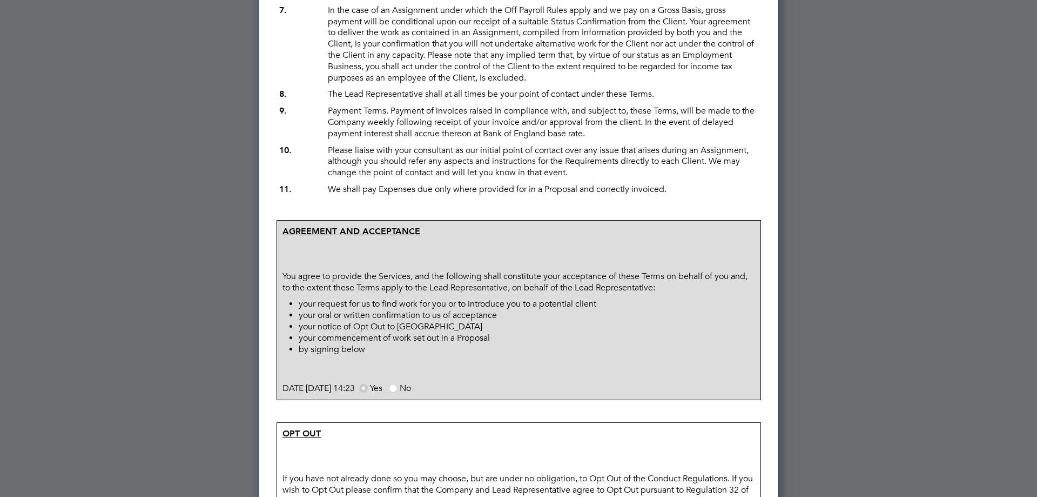
scroll to position [741, 0]
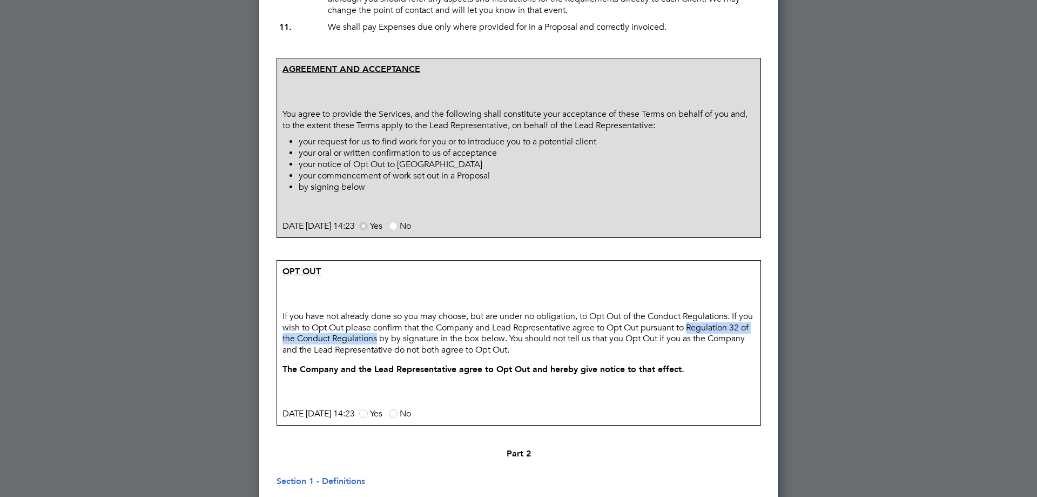
drag, startPoint x: 707, startPoint y: 331, endPoint x: 400, endPoint y: 342, distance: 307.7
click at [400, 342] on p "If you have not already done so you may choose, but are under no obligation, to…" at bounding box center [519, 333] width 478 height 50
copy p "Regulation 32 of the Conduct Regulations"
click at [450, 349] on p "If you have not already done so you may choose, but are under no obligation, to…" at bounding box center [519, 333] width 478 height 50
click at [368, 412] on span at bounding box center [363, 413] width 9 height 9
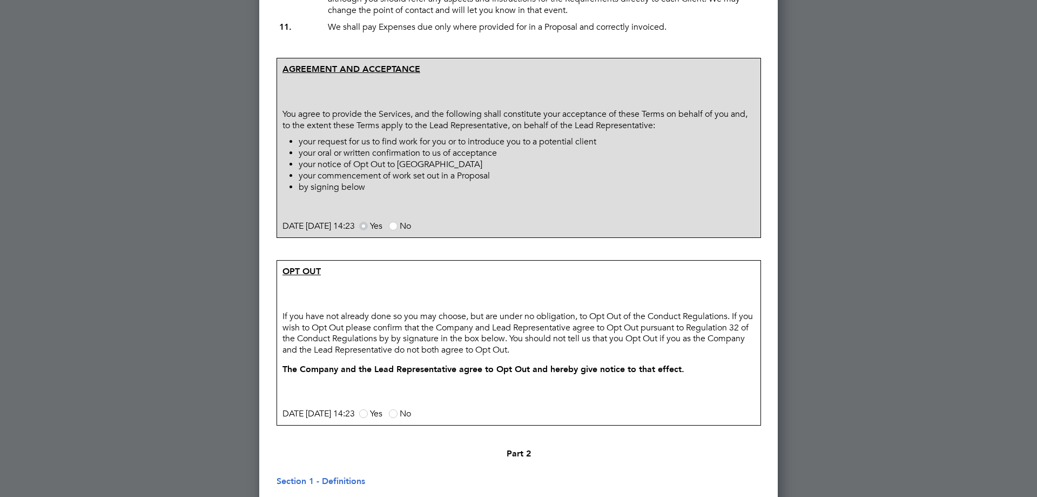
click at [0, 0] on input "Yes" at bounding box center [0, 0] width 0 height 0
click at [423, 448] on center "Part 2" at bounding box center [519, 453] width 484 height 11
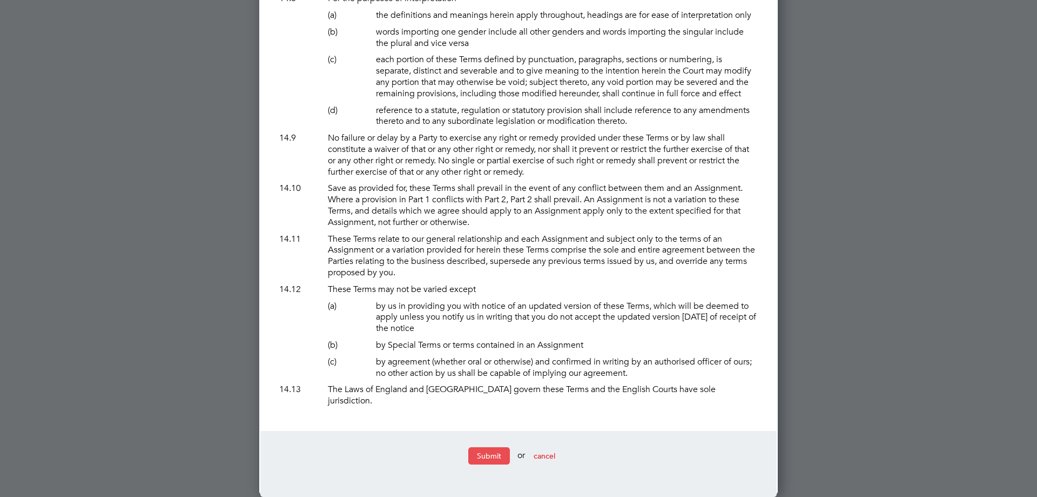
click at [497, 460] on button "Submit" at bounding box center [489, 455] width 42 height 17
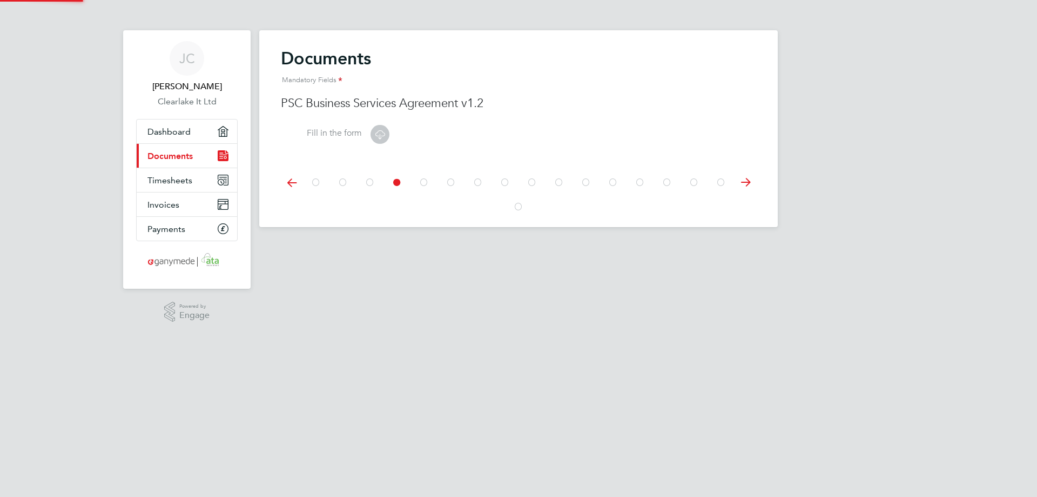
scroll to position [0, 0]
click at [172, 133] on span "Dashboard" at bounding box center [169, 131] width 43 height 10
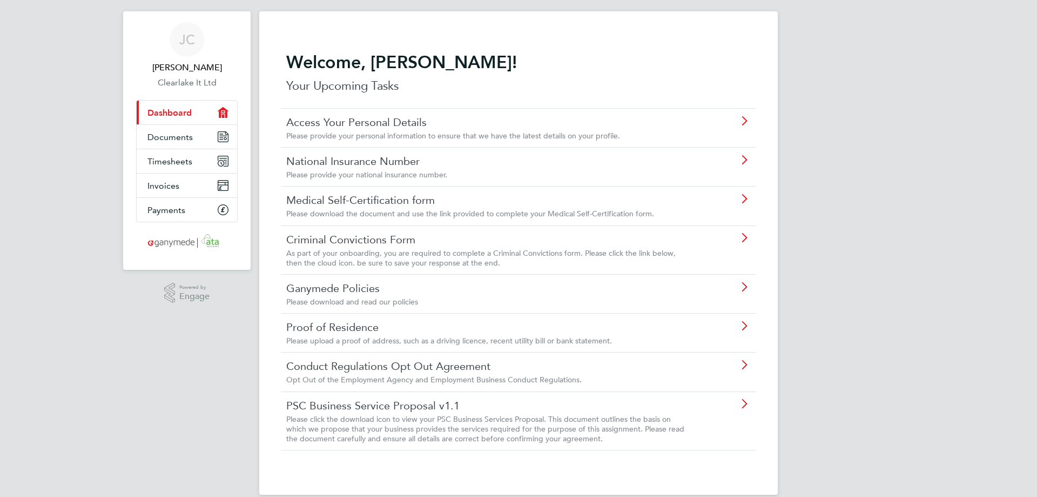
scroll to position [34, 0]
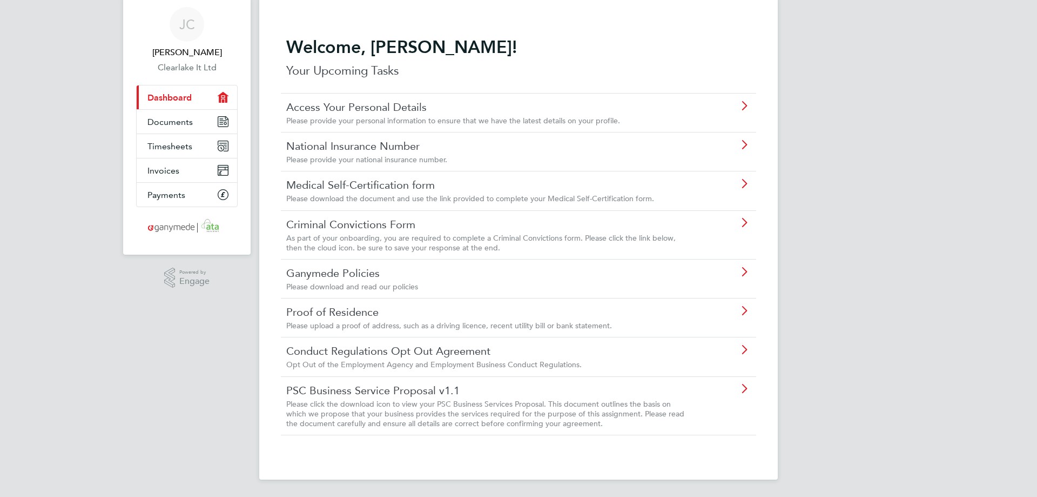
click at [459, 361] on span "Opt Out of the Employment Agency and Employment Business Conduct Regulations." at bounding box center [434, 364] width 296 height 10
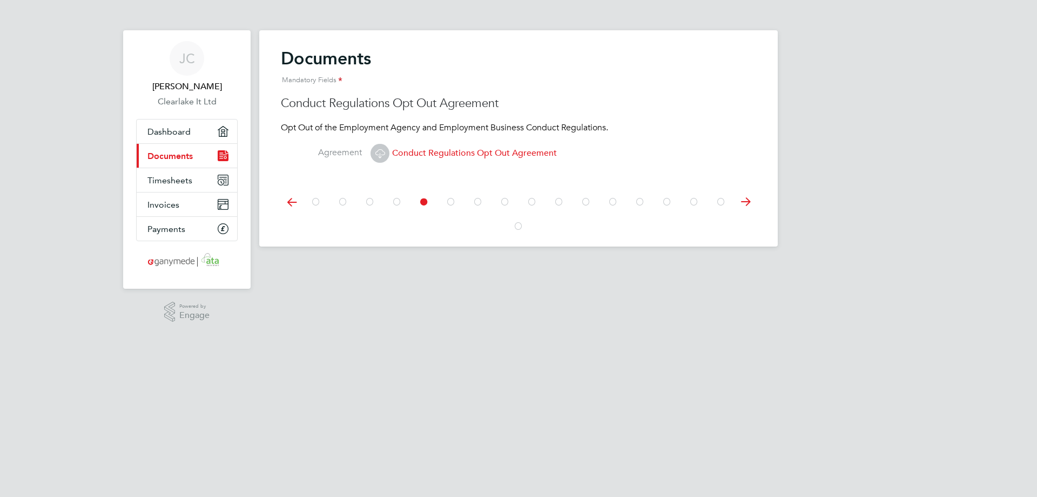
click at [432, 157] on span "Conduct Regulations Opt Out Agreement" at bounding box center [464, 153] width 186 height 11
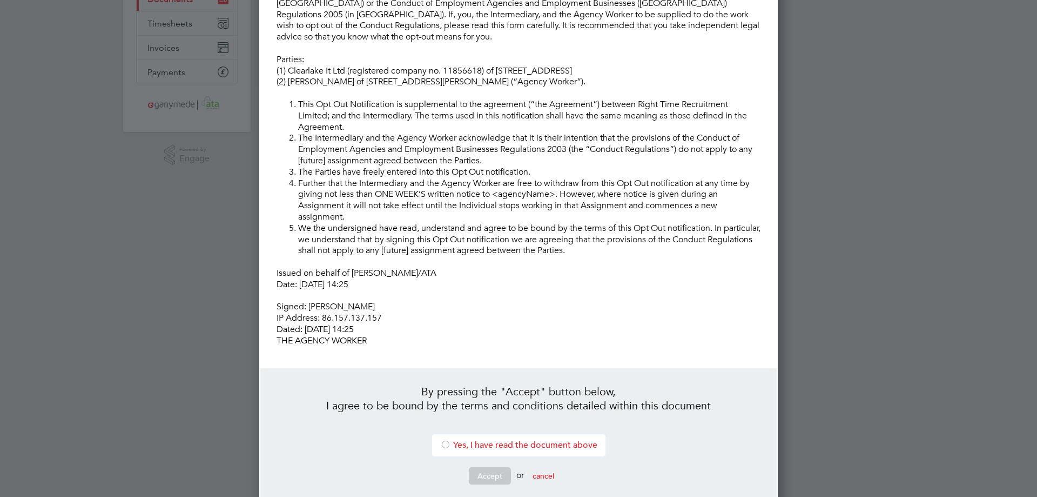
scroll to position [165, 0]
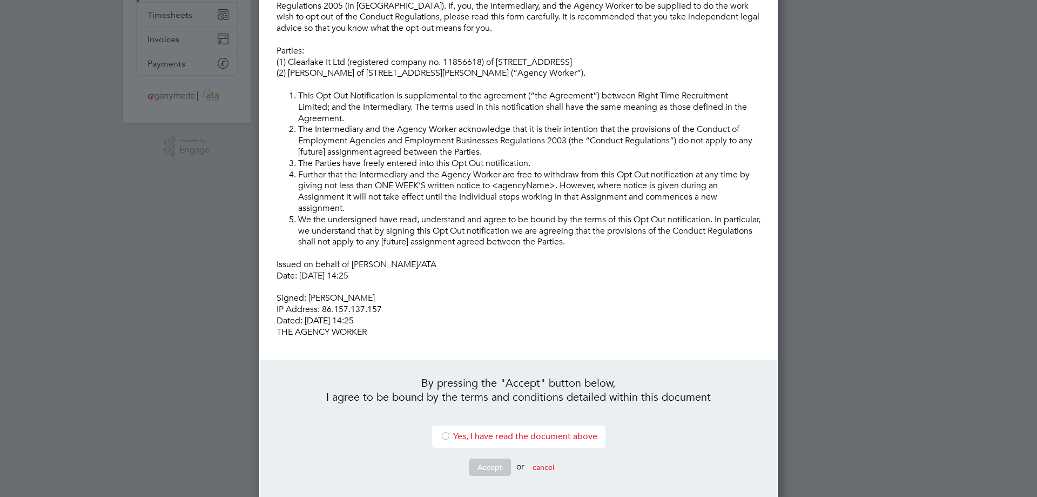
click at [457, 425] on li "Yes, I have read the document above" at bounding box center [518, 436] width 173 height 22
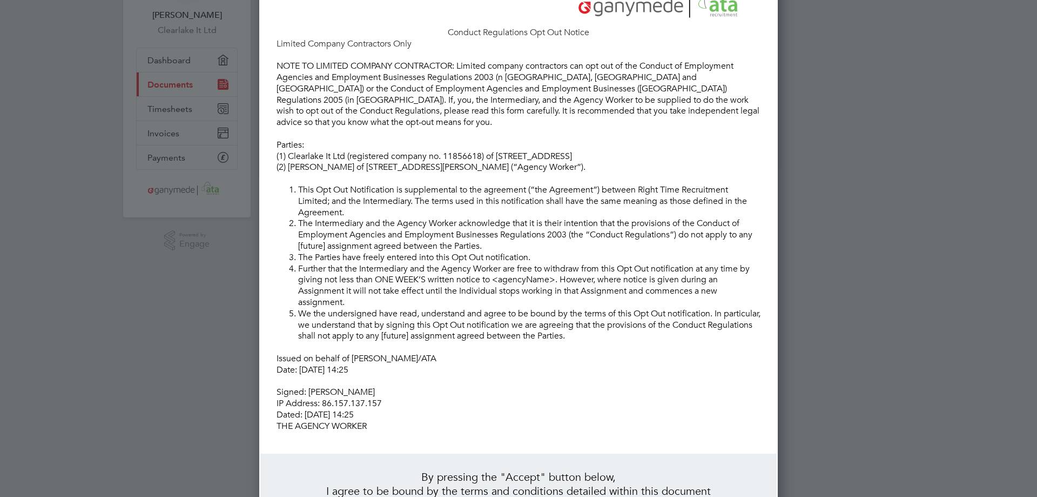
scroll to position [57, 0]
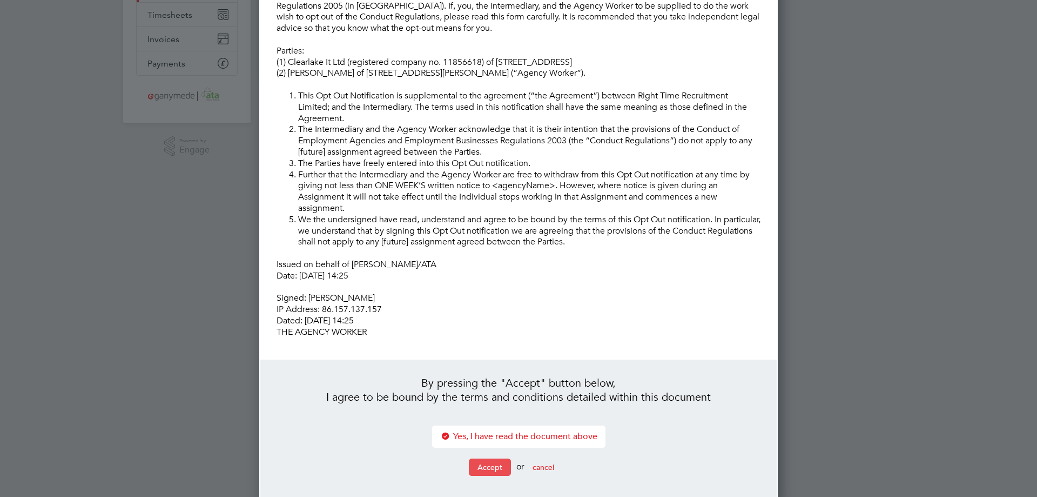
click at [481, 458] on button "Accept" at bounding box center [490, 466] width 42 height 17
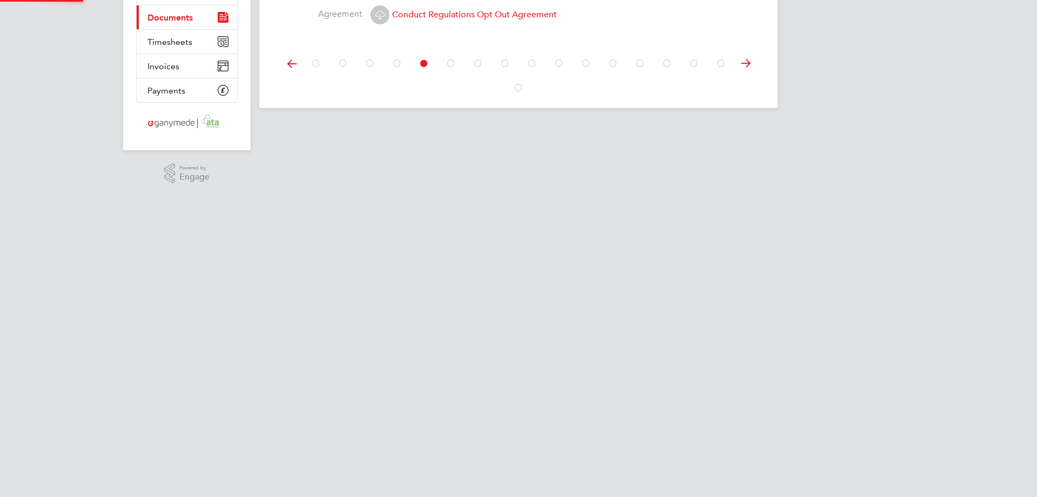
scroll to position [0, 0]
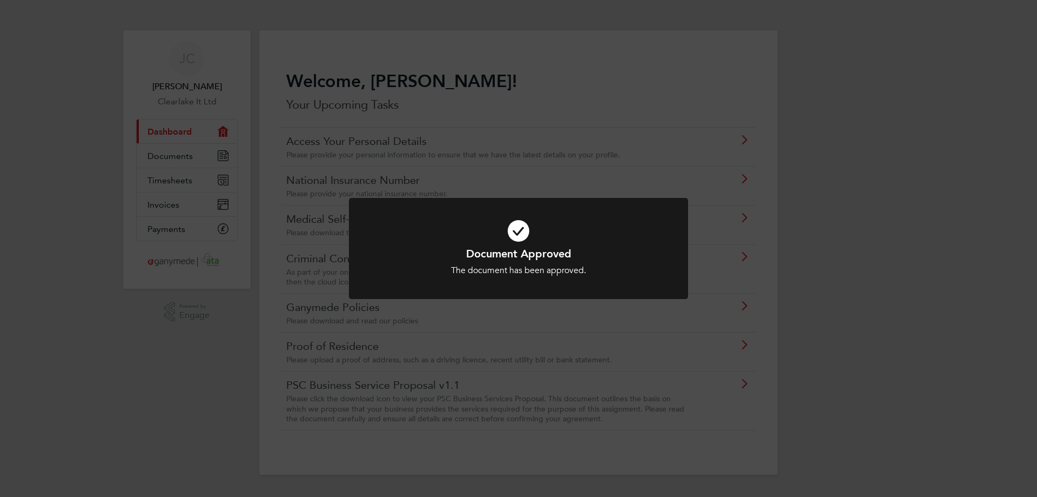
click at [852, 302] on div "Document Approved The document has been approved. Cancel Okay" at bounding box center [518, 248] width 1037 height 497
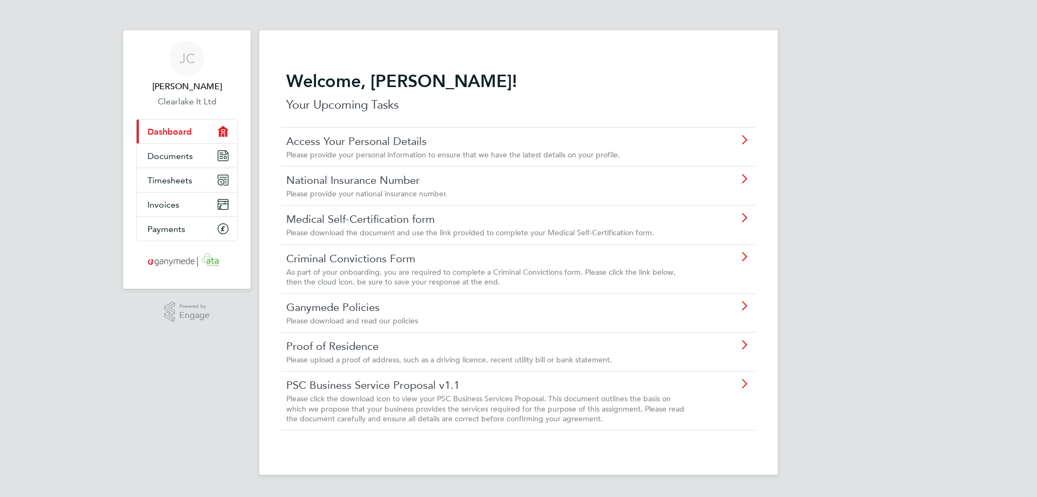
click at [419, 409] on span "Please click the download icon to view your PSC Business Services Proposal. Thi…" at bounding box center [485, 407] width 398 height 29
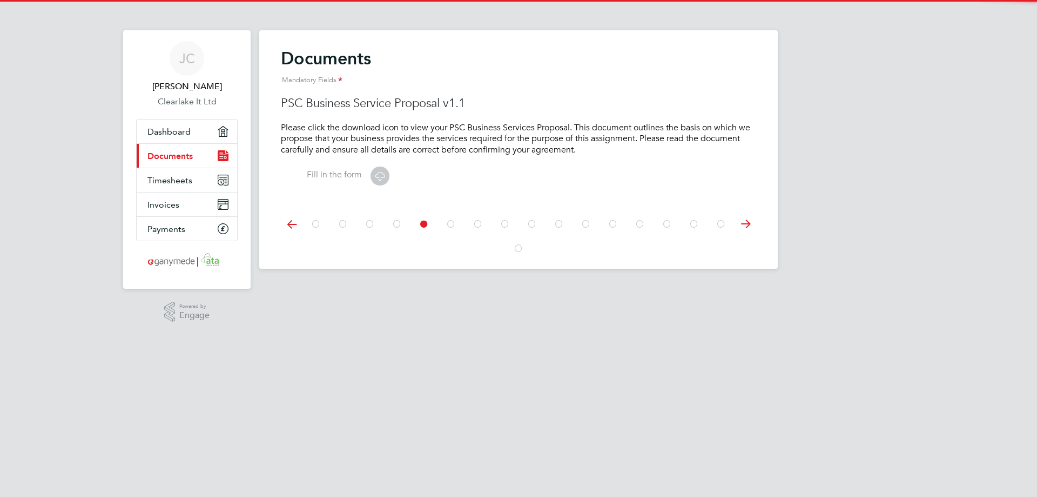
click at [377, 172] on icon at bounding box center [380, 176] width 14 height 14
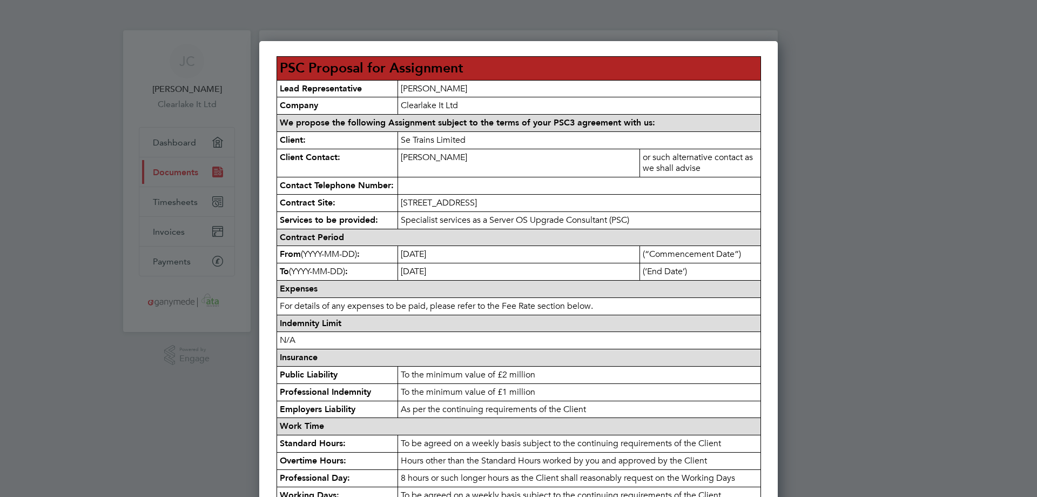
scroll to position [878, 519]
click at [314, 130] on p "We propose the following Assignment subject to the terms of your PSC3 agreement…" at bounding box center [519, 123] width 484 height 17
drag, startPoint x: 278, startPoint y: 205, endPoint x: 345, endPoint y: 204, distance: 67.0
click at [345, 204] on p "Contract Site:" at bounding box center [337, 203] width 120 height 17
click at [302, 203] on strong "Contract Site:" at bounding box center [308, 202] width 56 height 10
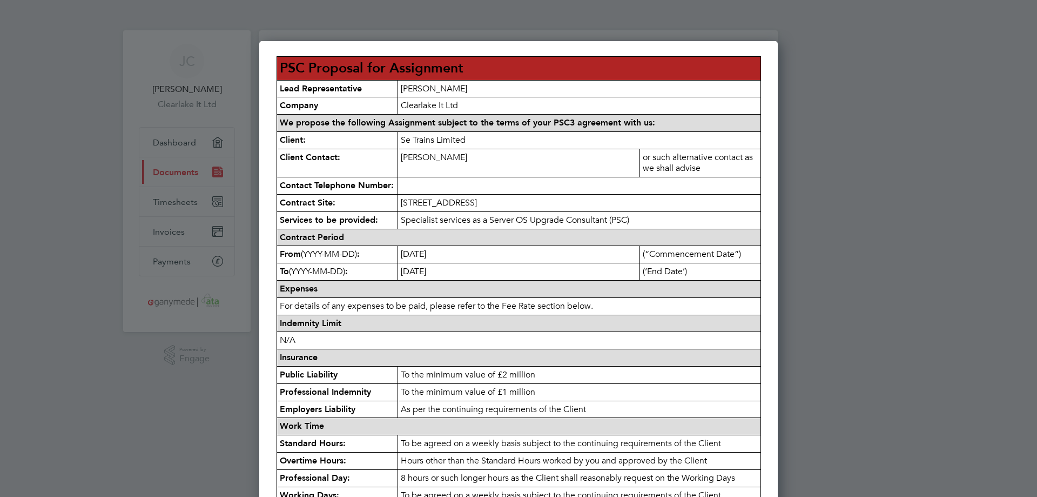
drag, startPoint x: 524, startPoint y: 202, endPoint x: 278, endPoint y: 205, distance: 245.9
click at [278, 205] on tr "Contract Site: [STREET_ADDRESS]" at bounding box center [519, 203] width 484 height 17
click at [432, 204] on p "[STREET_ADDRESS]" at bounding box center [579, 203] width 363 height 17
click at [521, 208] on p "[STREET_ADDRESS]" at bounding box center [579, 203] width 363 height 17
drag, startPoint x: 526, startPoint y: 205, endPoint x: 403, endPoint y: 204, distance: 123.7
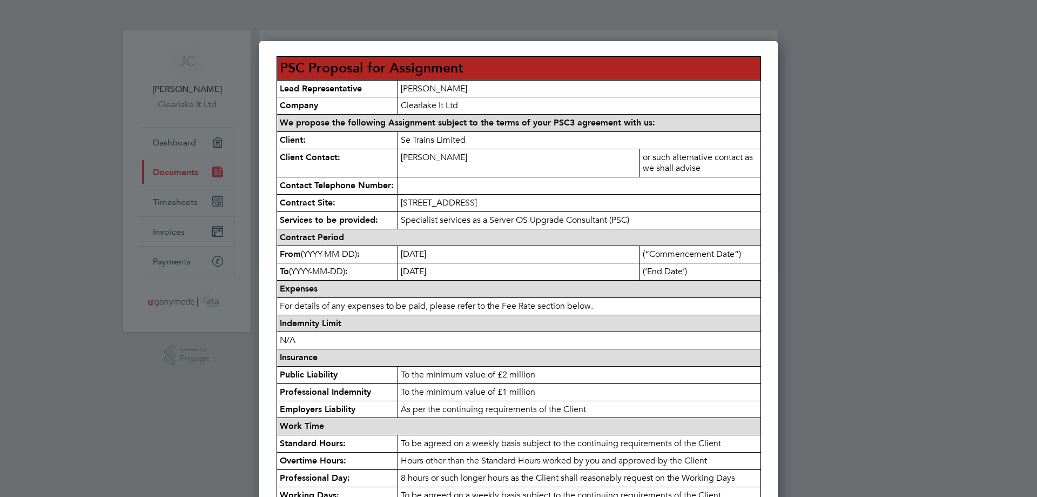
click at [403, 204] on p "[STREET_ADDRESS]" at bounding box center [579, 203] width 363 height 17
copy p "[STREET_ADDRESS]"
click at [554, 196] on p "[STREET_ADDRESS]" at bounding box center [579, 203] width 363 height 17
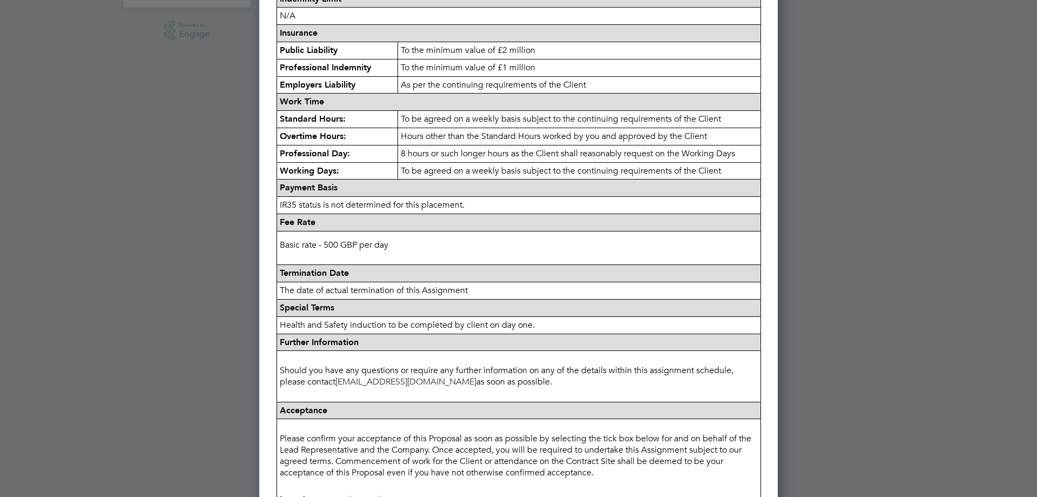
scroll to position [425, 0]
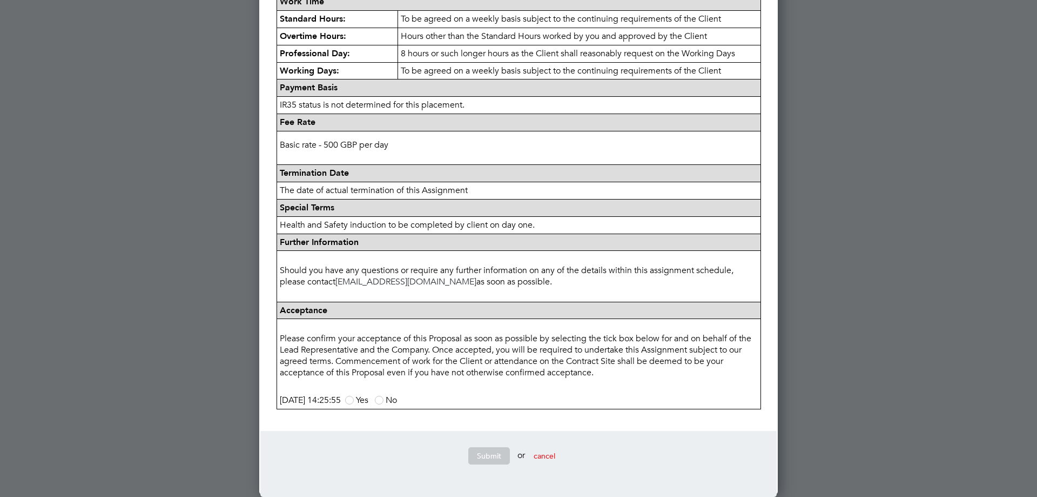
click at [586, 181] on p "Termination Date" at bounding box center [519, 173] width 484 height 17
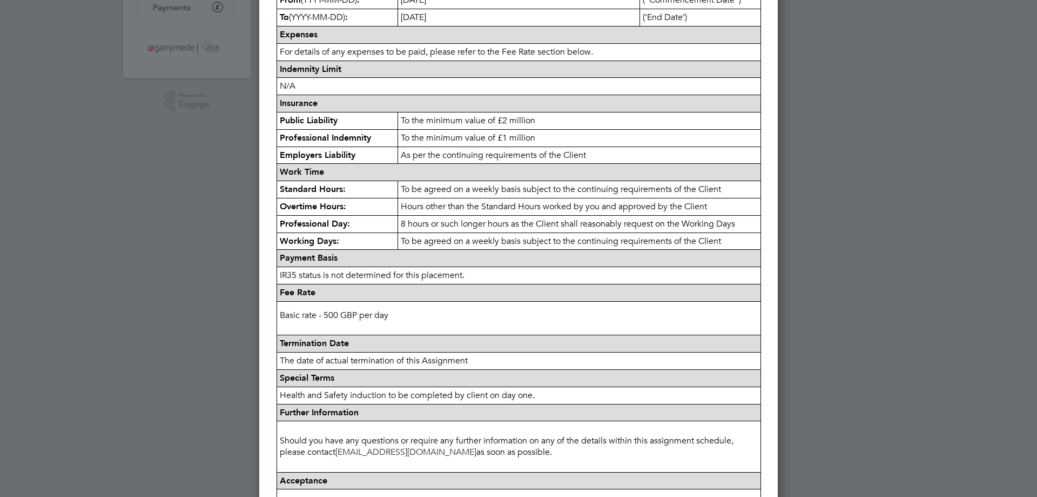
scroll to position [385, 0]
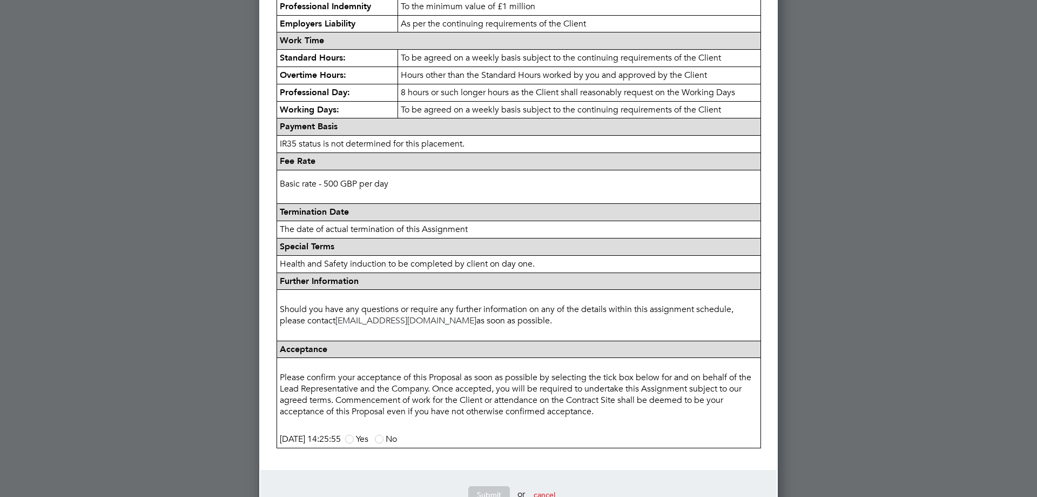
click at [354, 439] on span at bounding box center [349, 438] width 9 height 9
click at [0, 0] on input "Yes" at bounding box center [0, 0] width 0 height 0
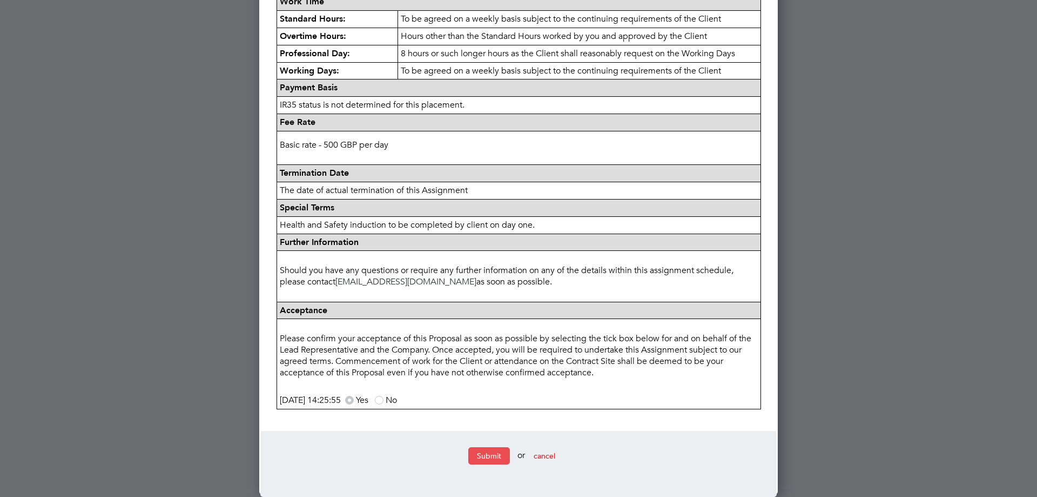
click at [480, 458] on button "Submit" at bounding box center [489, 455] width 42 height 17
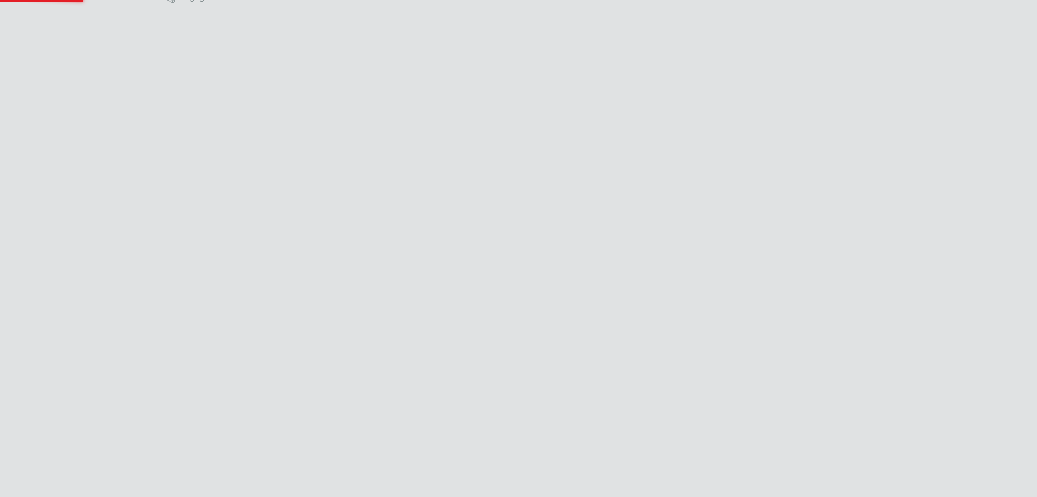
scroll to position [0, 0]
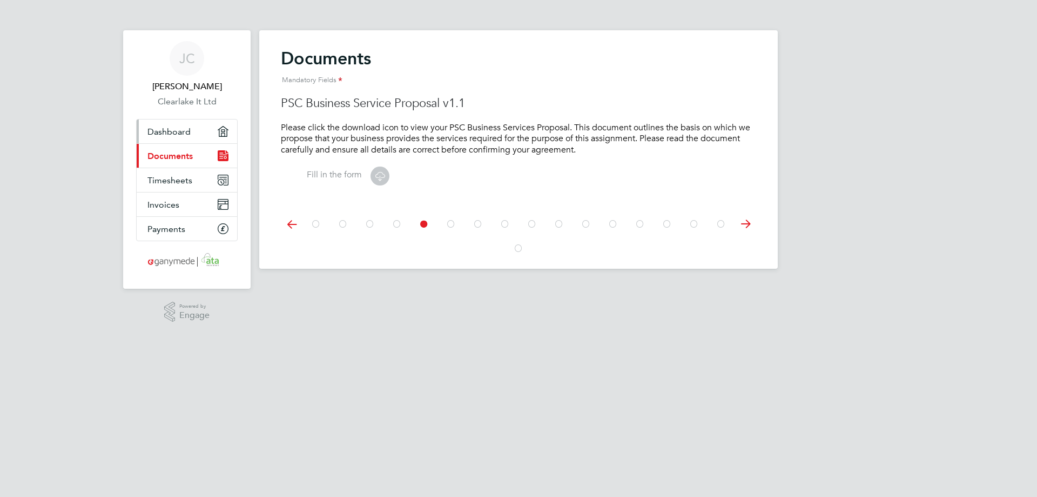
click at [169, 133] on span "Dashboard" at bounding box center [169, 131] width 43 height 10
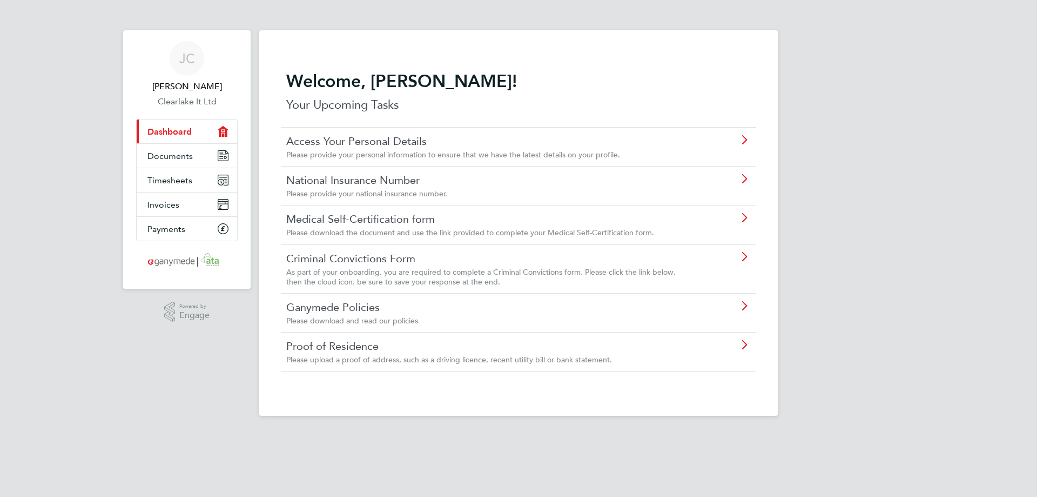
click at [171, 138] on link "Current page: Dashboard" at bounding box center [187, 131] width 101 height 24
click at [171, 133] on span "Dashboard" at bounding box center [170, 131] width 44 height 10
click at [908, 103] on div "[PERSON_NAME] Clearlake It Ltd Applications: Current page: Dashboard Documents …" at bounding box center [518, 216] width 1037 height 433
